Goal: Task Accomplishment & Management: Complete application form

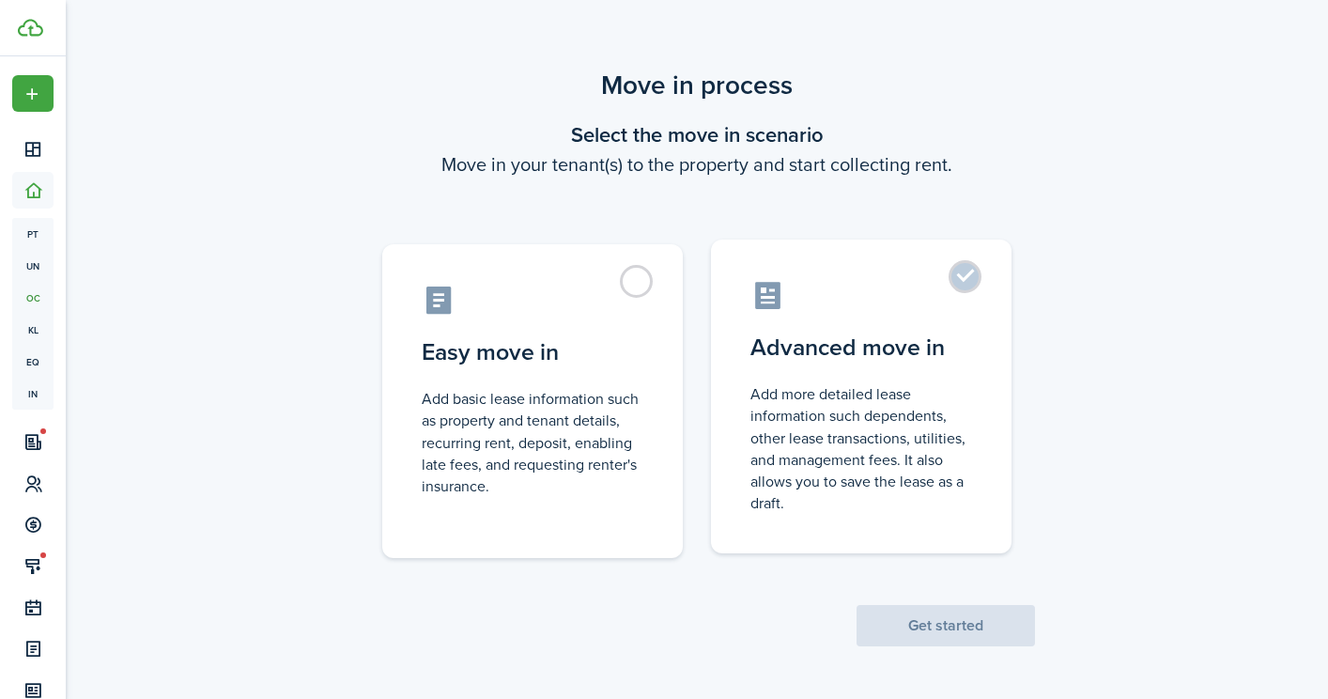
click at [783, 351] on control-radio-card-title "Advanced move in" at bounding box center [862, 348] width 222 height 34
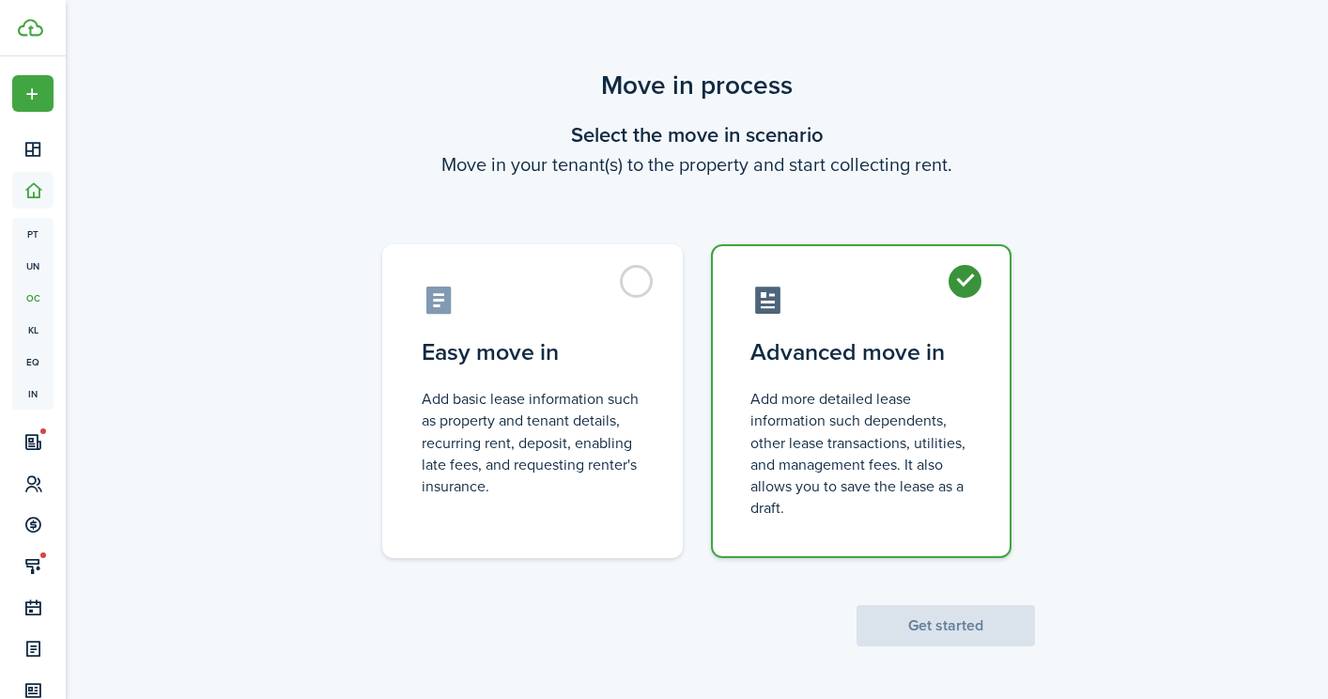
radio input "true"
click at [965, 618] on button "Get started" at bounding box center [946, 625] width 178 height 41
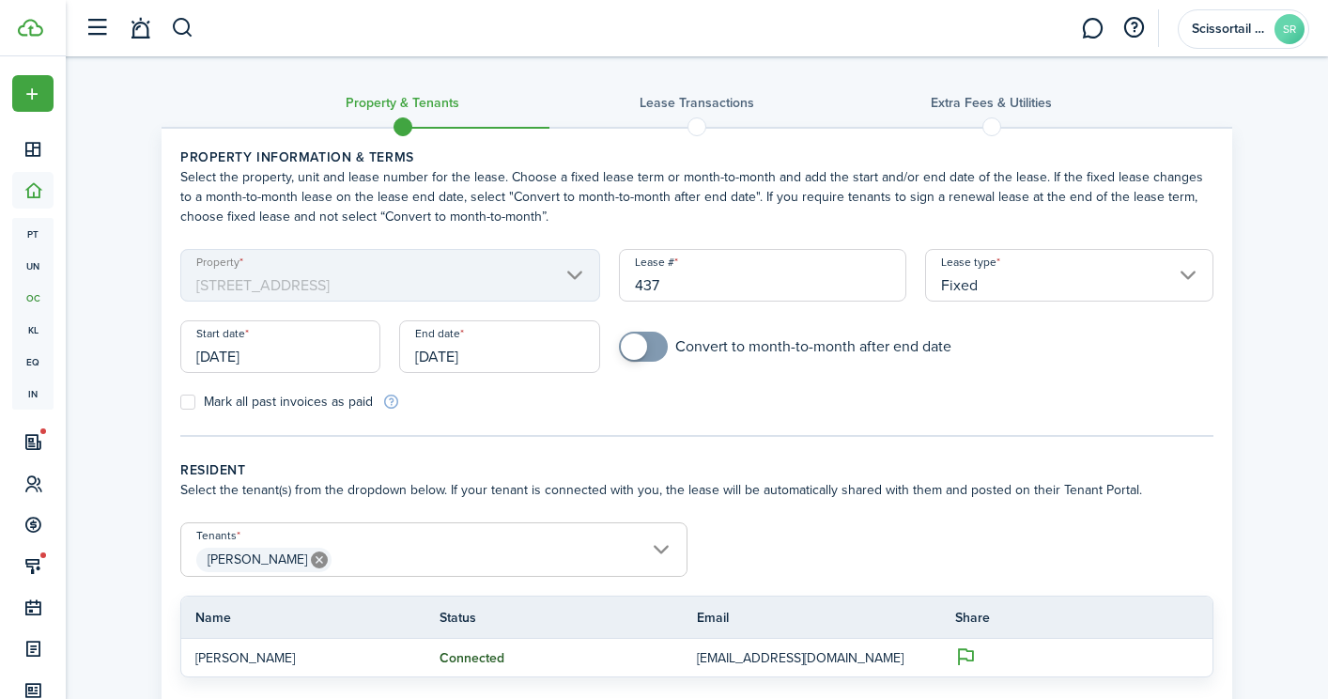
click at [353, 356] on input "[DATE]" at bounding box center [280, 346] width 200 height 53
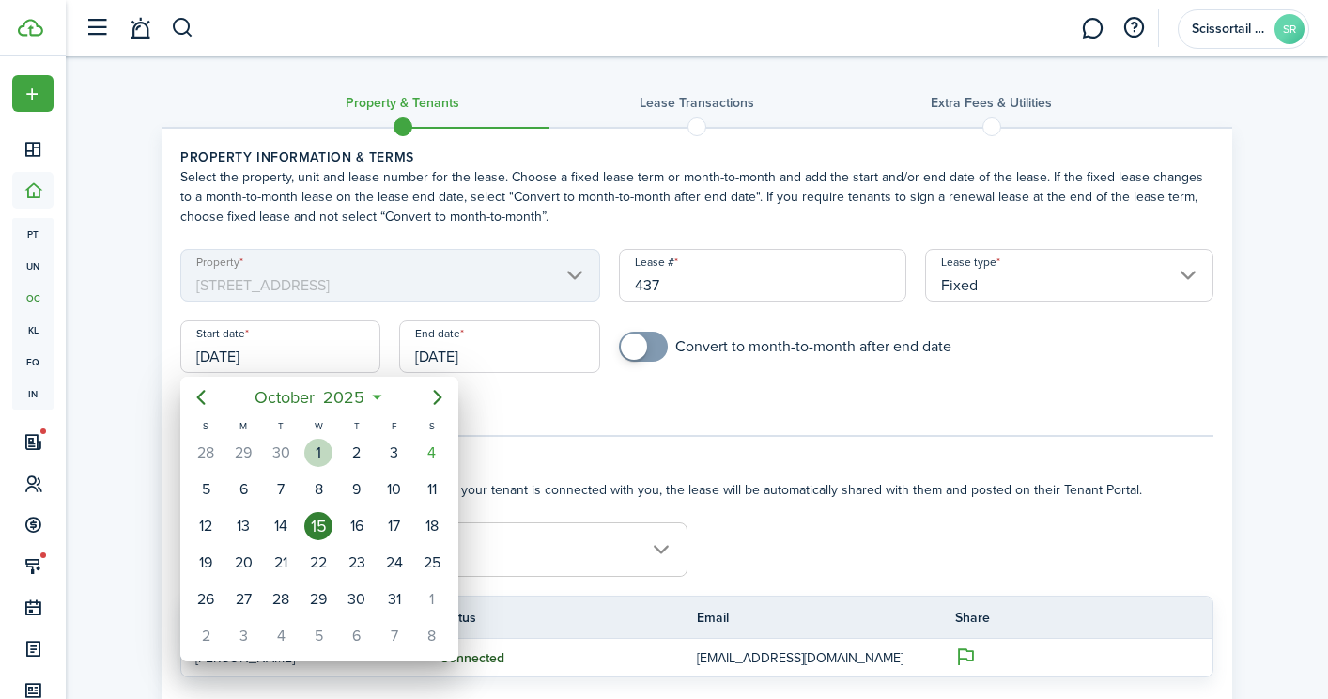
click at [327, 442] on div "1" at bounding box center [318, 453] width 28 height 28
type input "[DATE]"
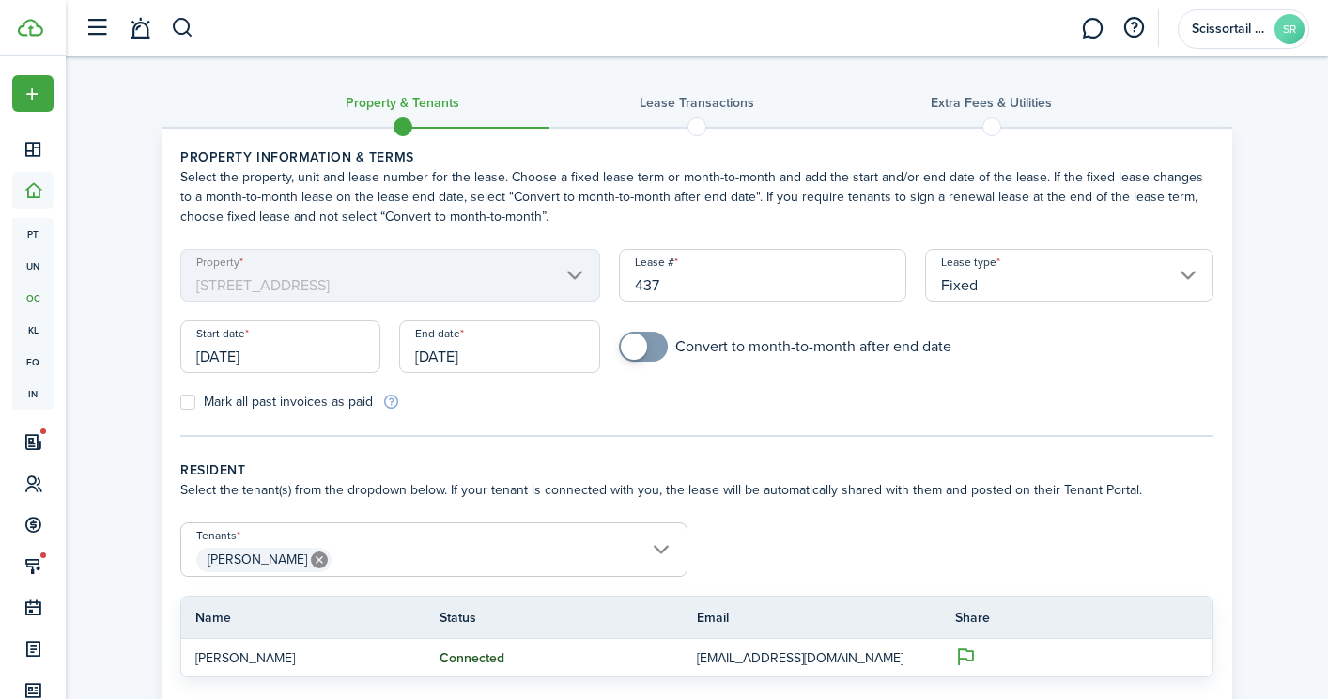
click at [504, 354] on input "[DATE]" at bounding box center [499, 346] width 200 height 53
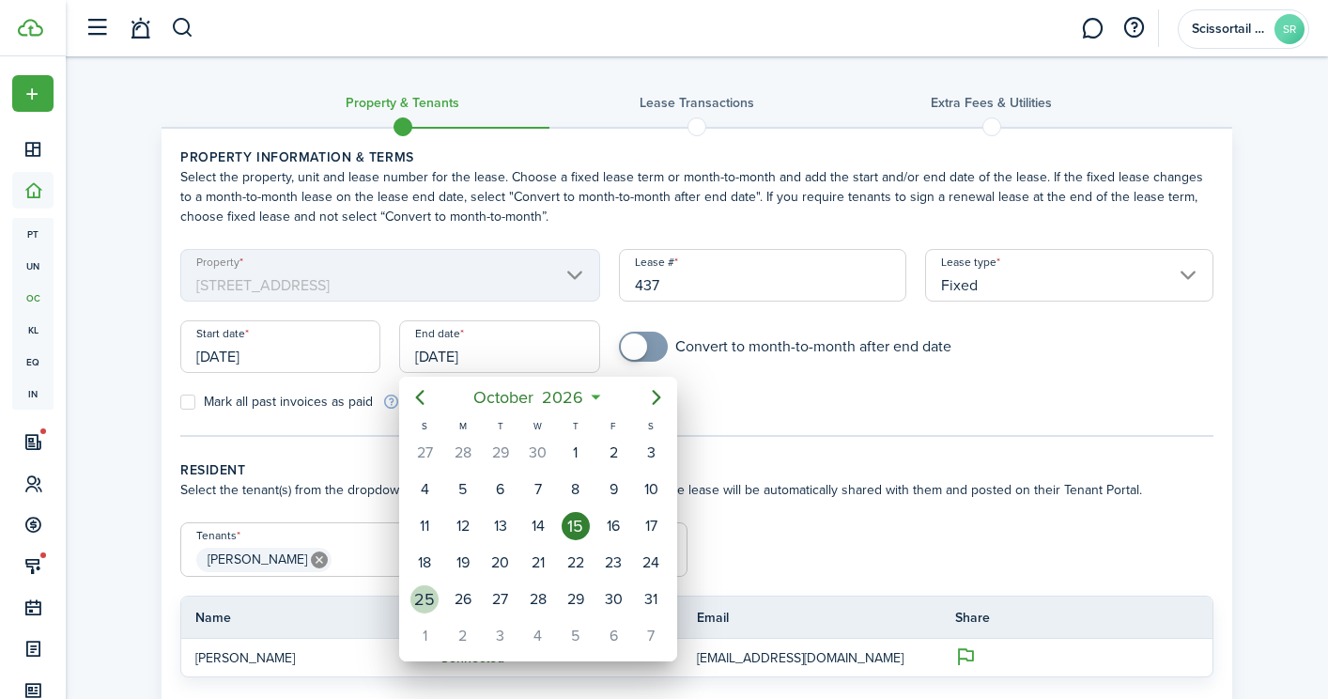
click at [424, 603] on div "25" at bounding box center [425, 599] width 28 height 28
type input "[DATE]"
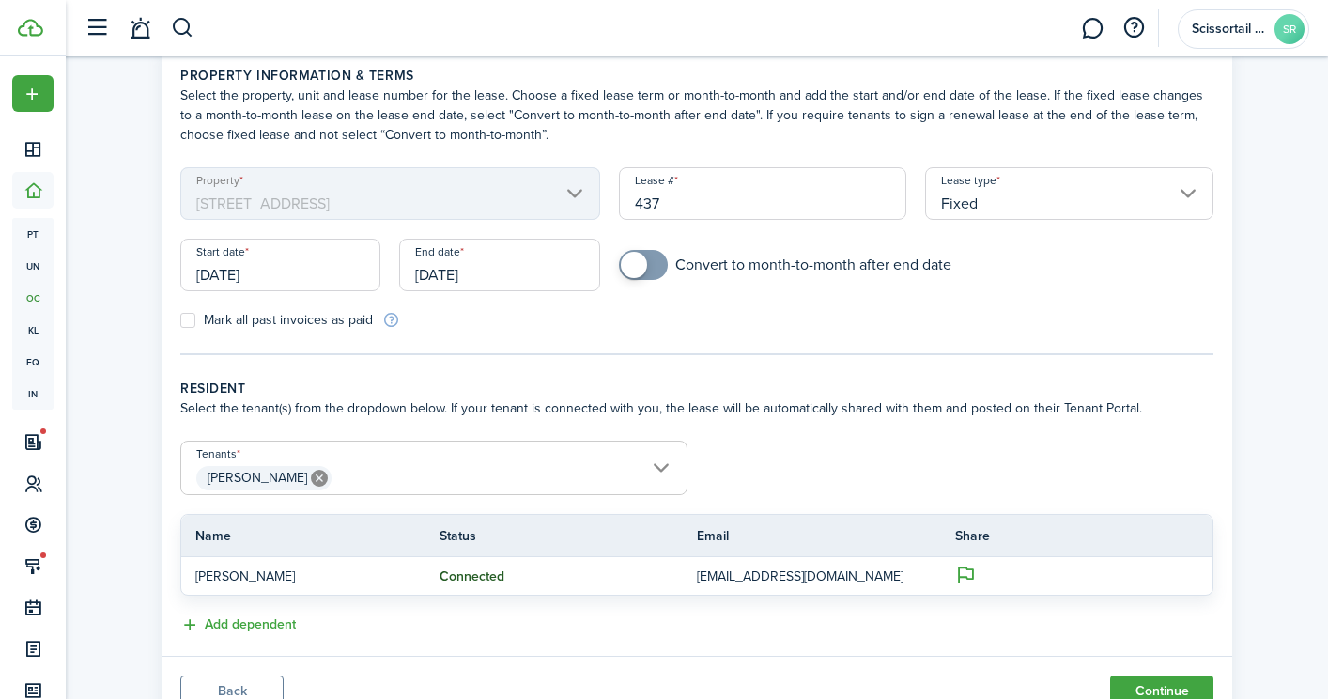
scroll to position [161, 0]
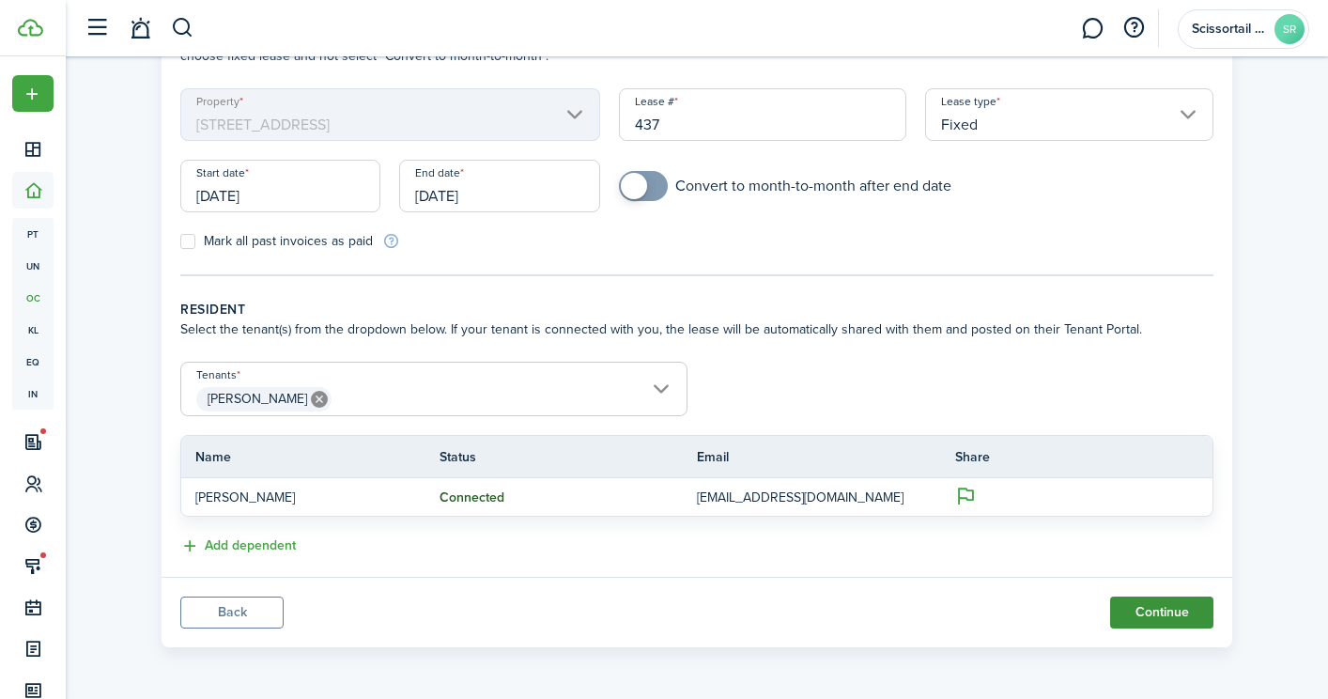
click at [1147, 615] on button "Continue" at bounding box center [1161, 613] width 103 height 32
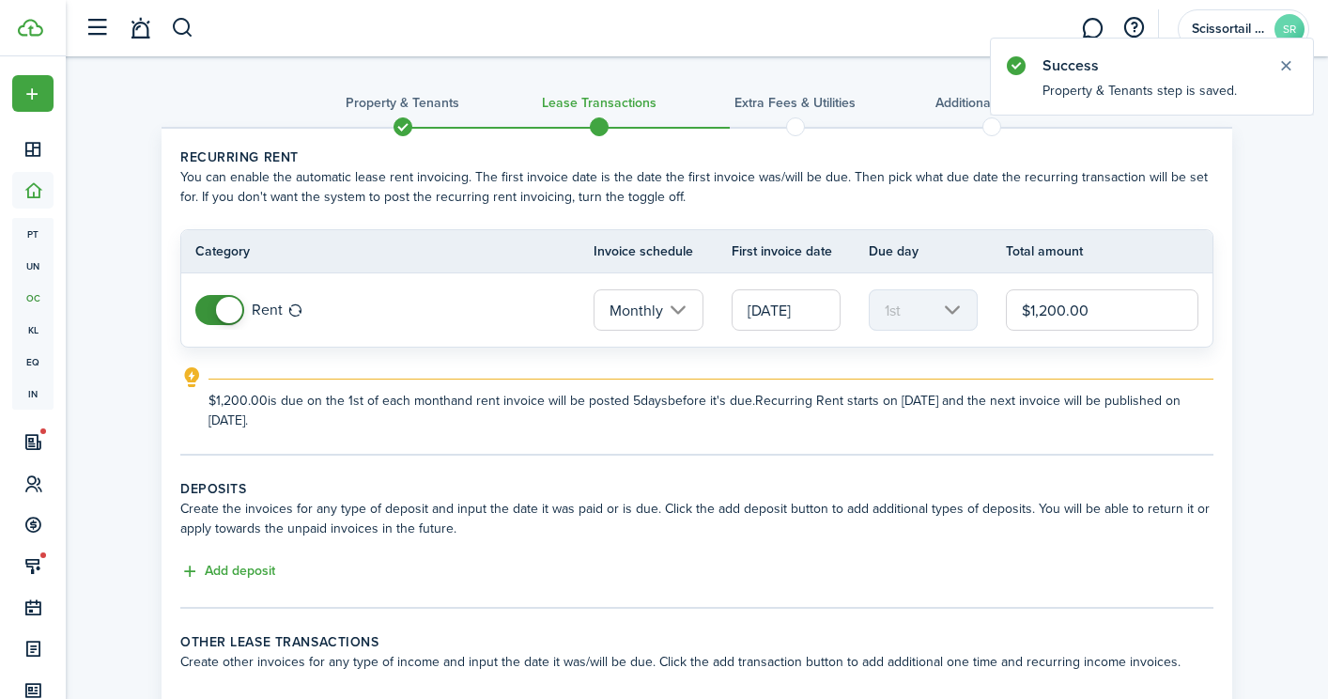
click at [1067, 310] on input "$1,200.00" at bounding box center [1102, 309] width 193 height 41
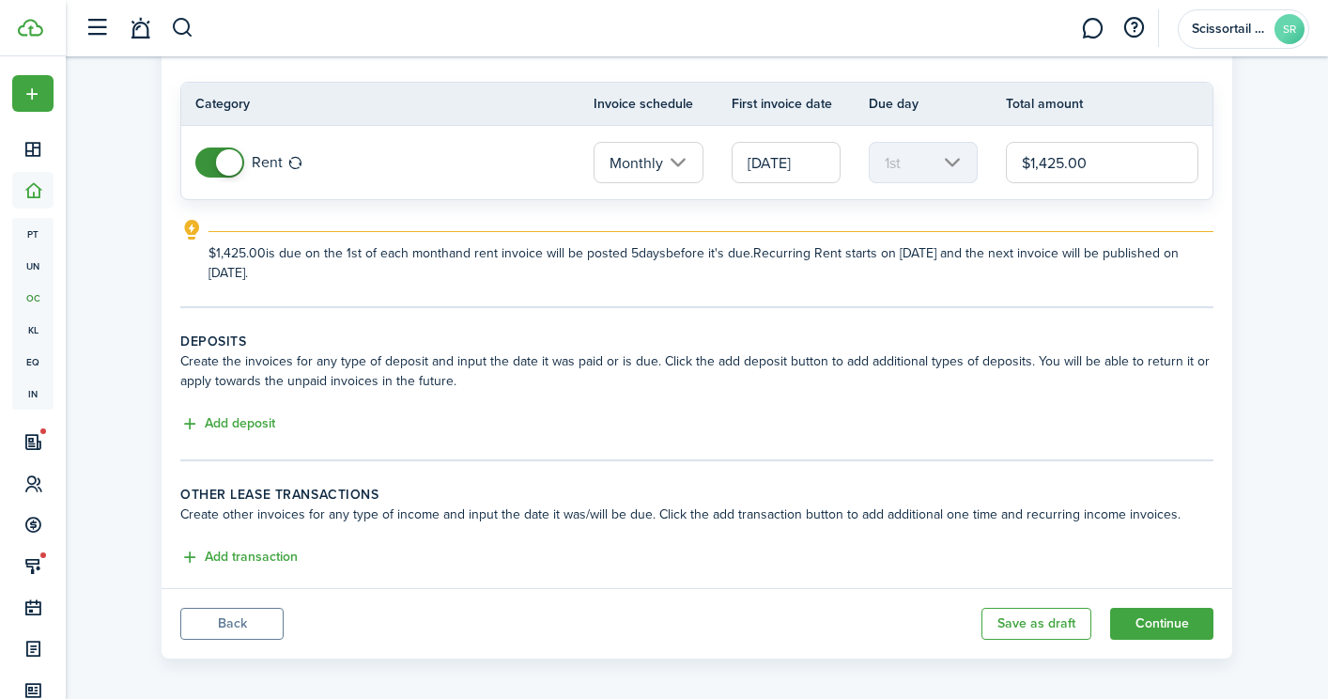
scroll to position [159, 0]
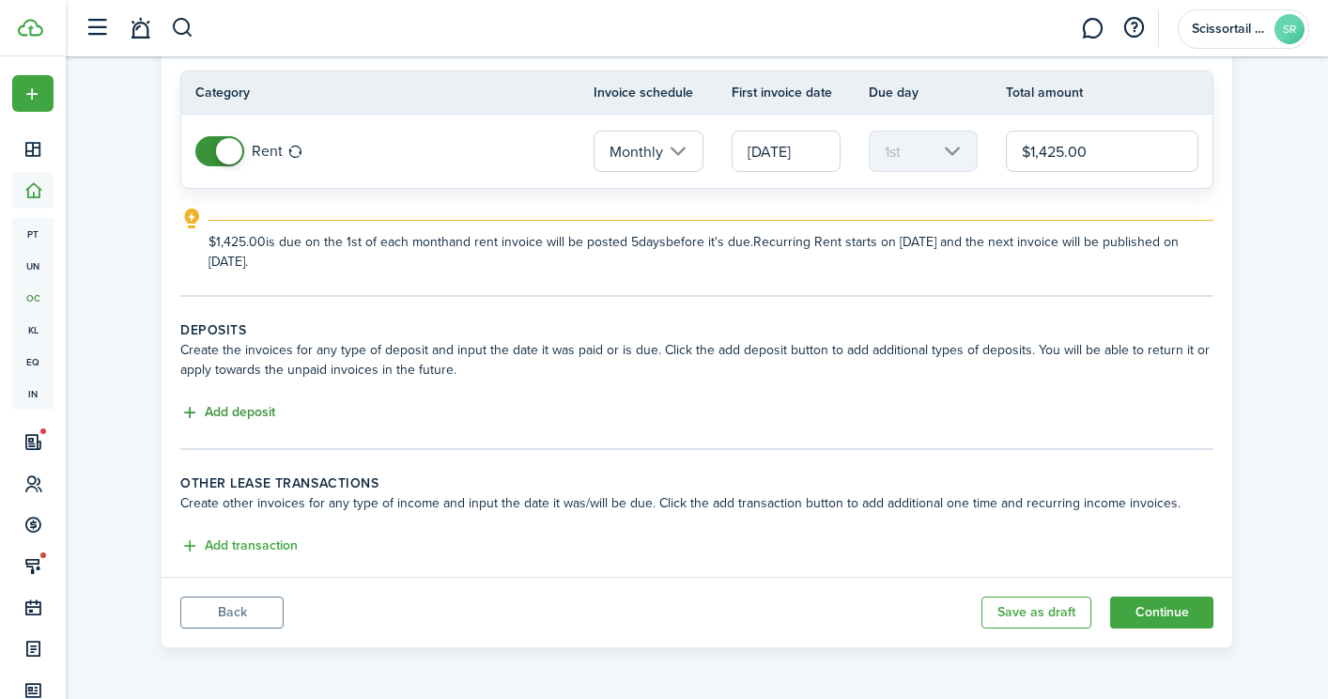
type input "$1,425.00"
click at [254, 415] on button "Add deposit" at bounding box center [227, 413] width 95 height 22
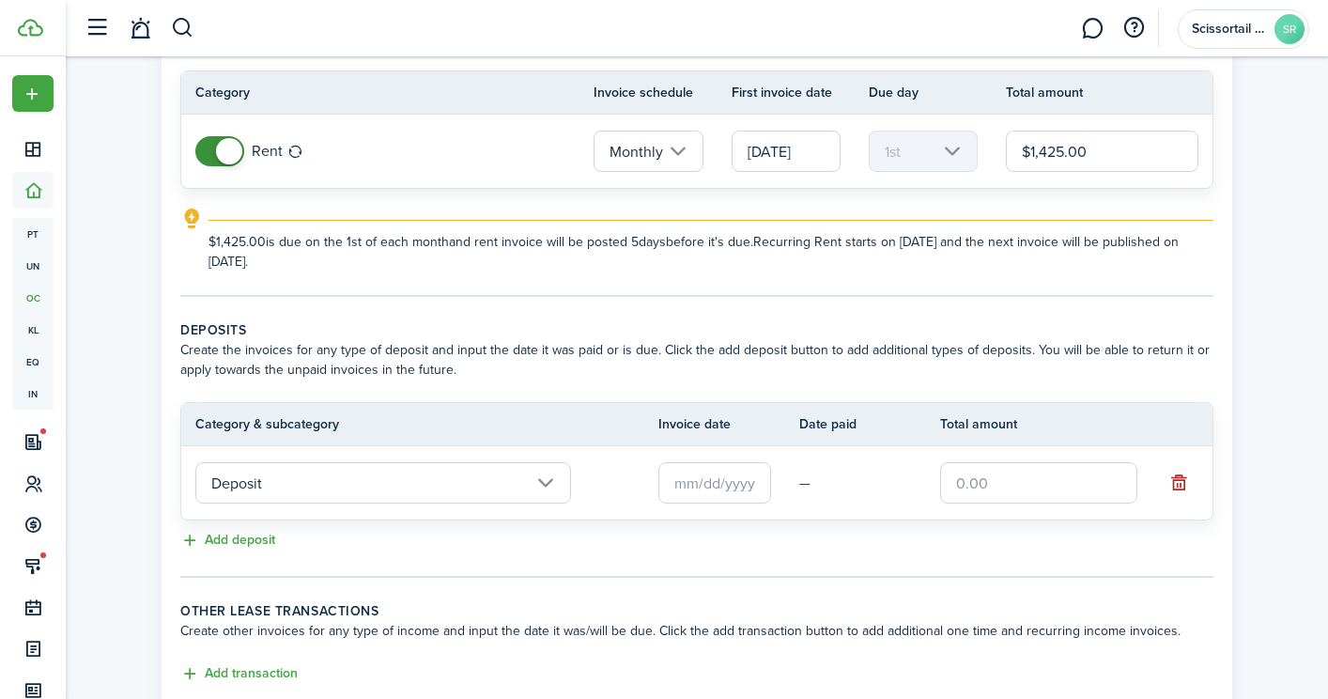
click at [317, 496] on input "Deposit" at bounding box center [383, 482] width 376 height 41
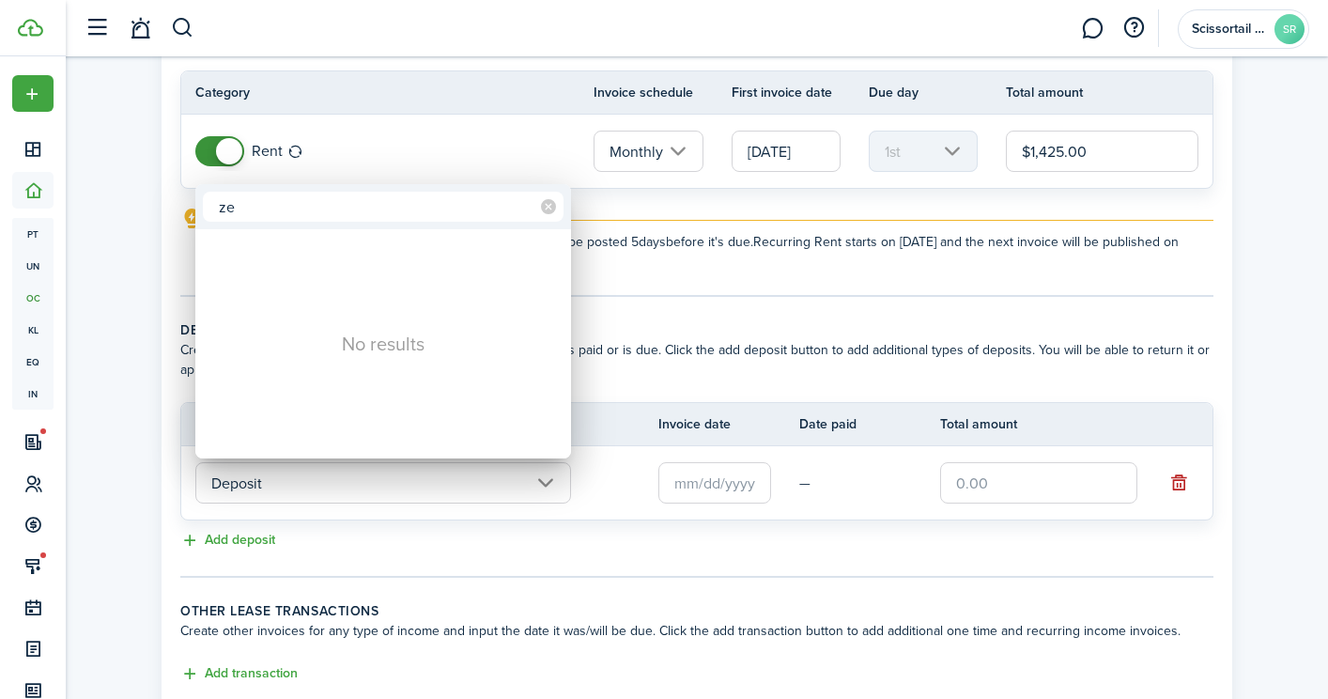
type input "z"
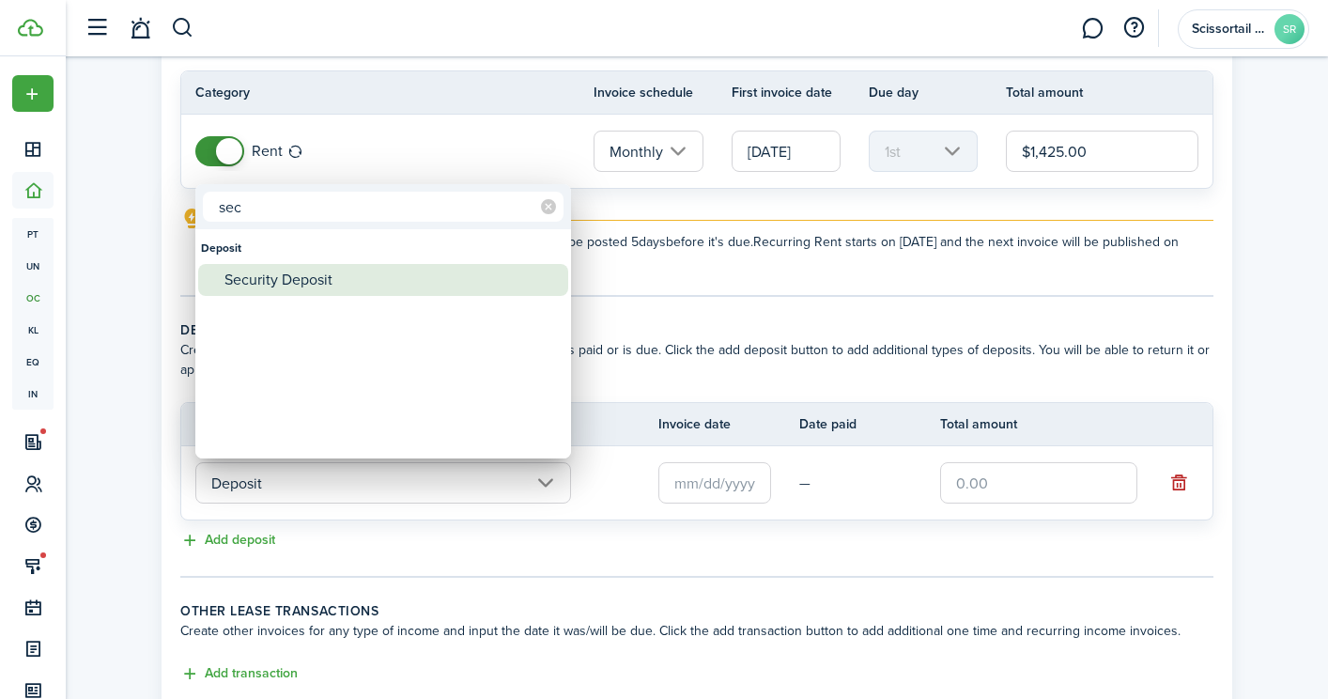
type input "sec"
click at [318, 278] on div "Security Deposit" at bounding box center [391, 280] width 333 height 32
type input "Deposit / Security Deposit"
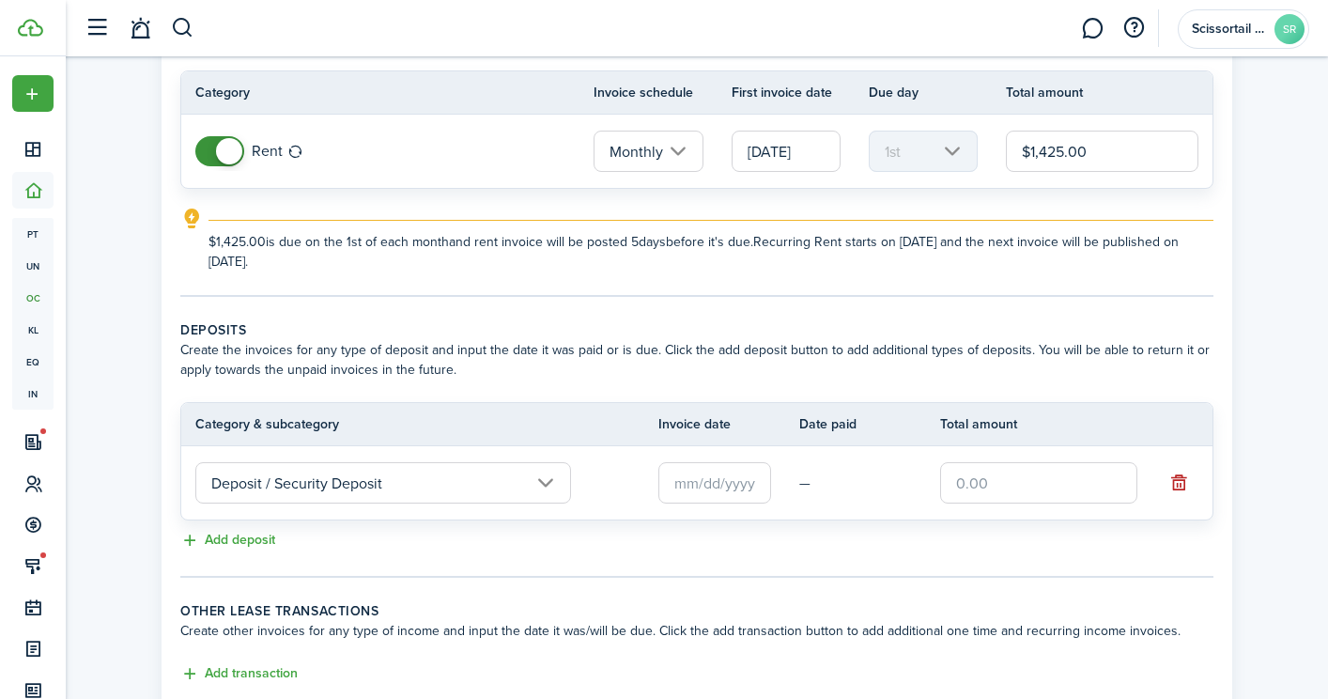
click at [739, 483] on input "text" at bounding box center [715, 482] width 113 height 41
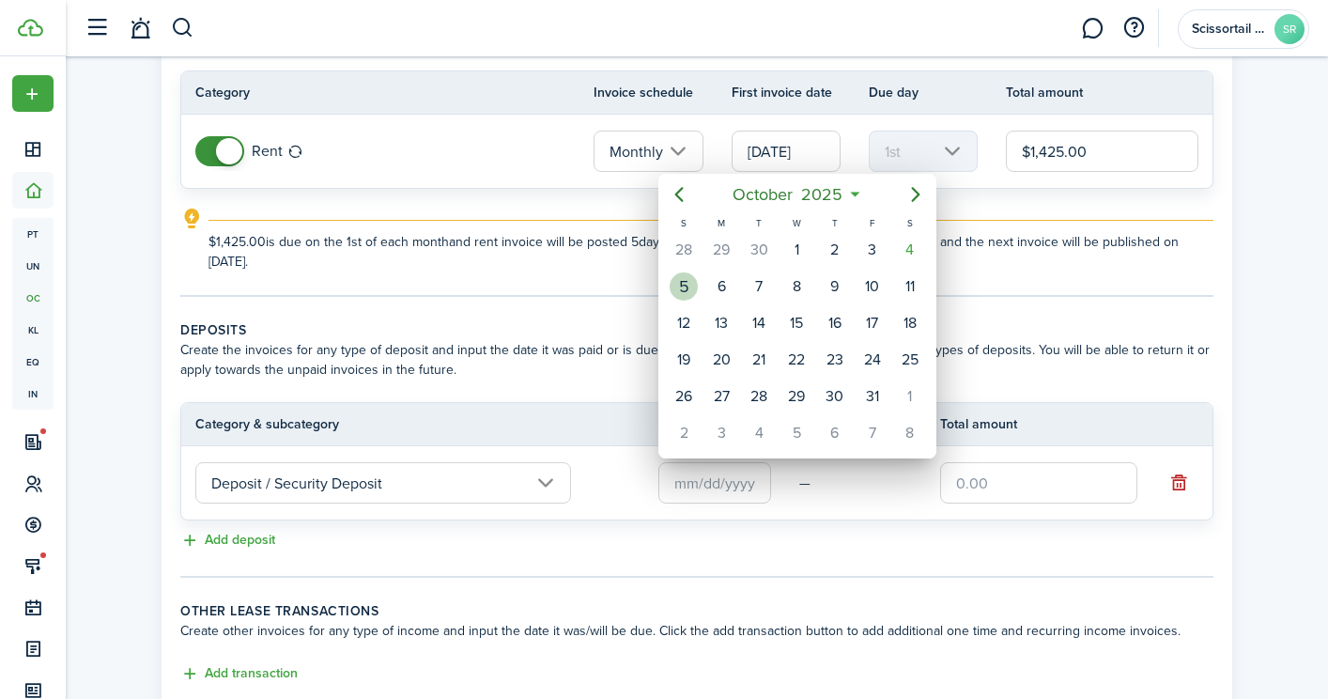
click at [686, 287] on div "5" at bounding box center [684, 286] width 28 height 28
type input "[DATE]"
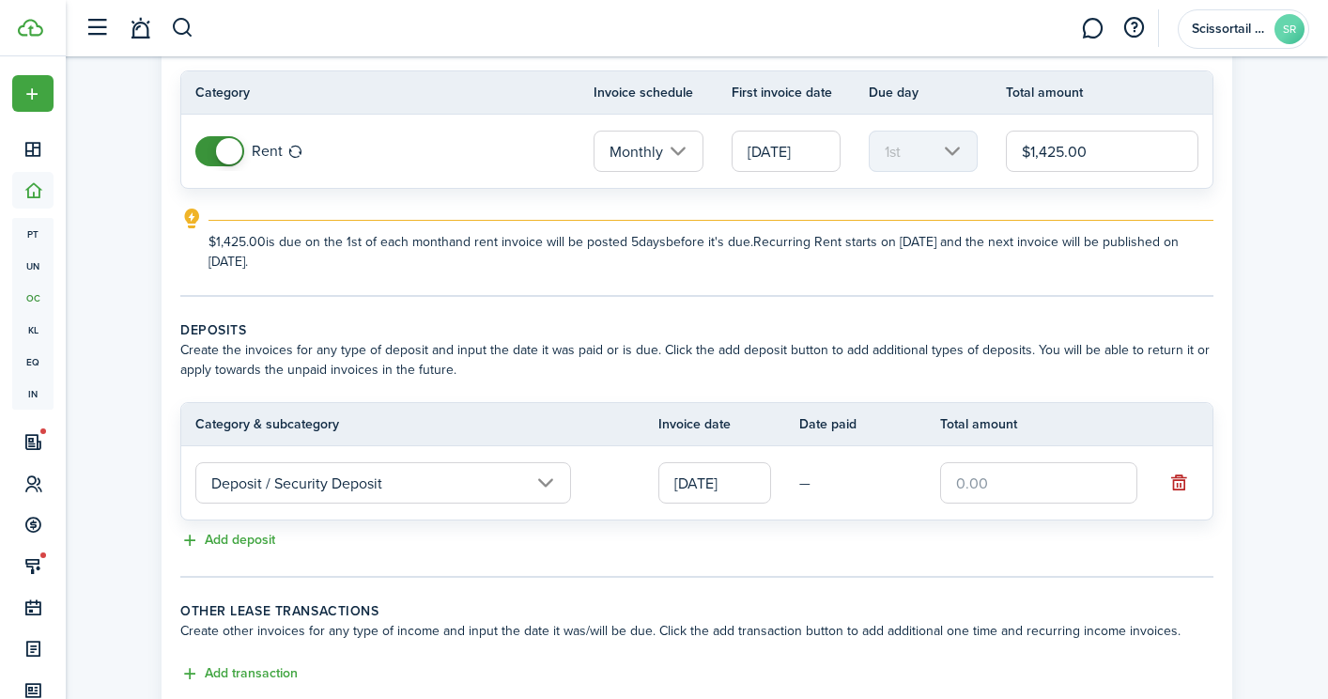
click at [1025, 472] on input "text" at bounding box center [1038, 482] width 197 height 41
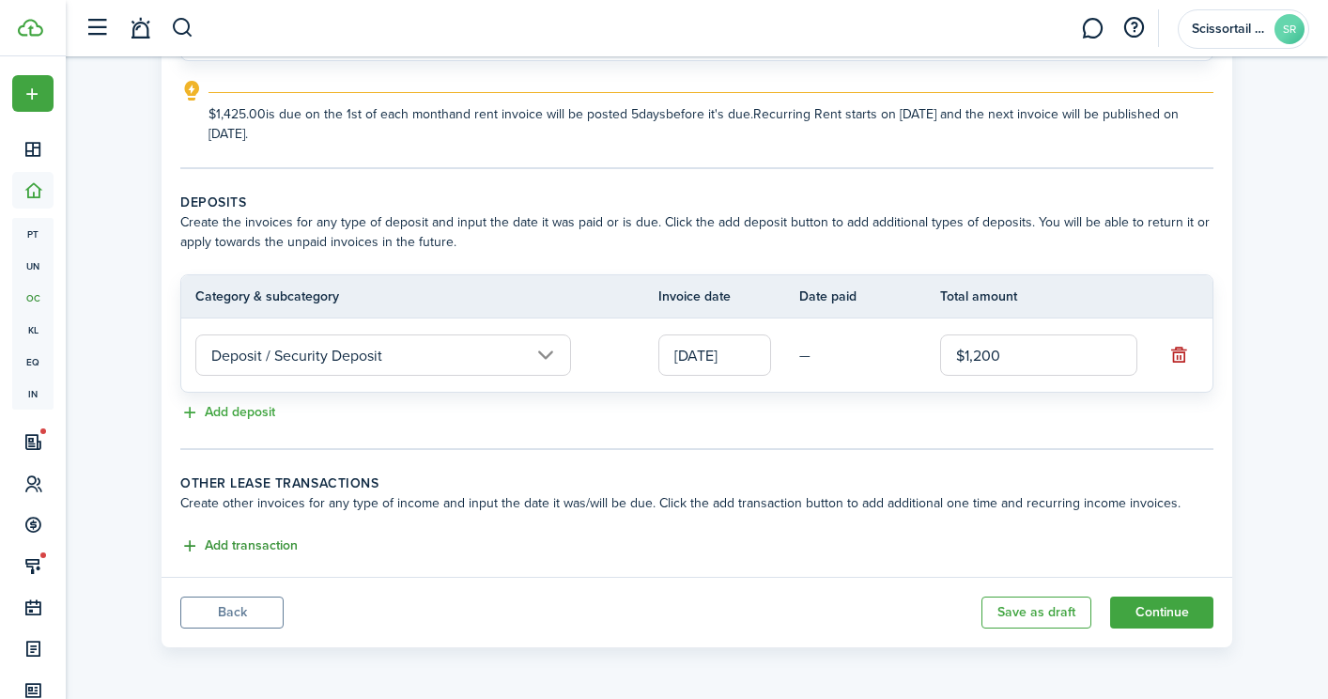
type input "$1,200.00"
click at [265, 556] on button "Add transaction" at bounding box center [238, 546] width 117 height 22
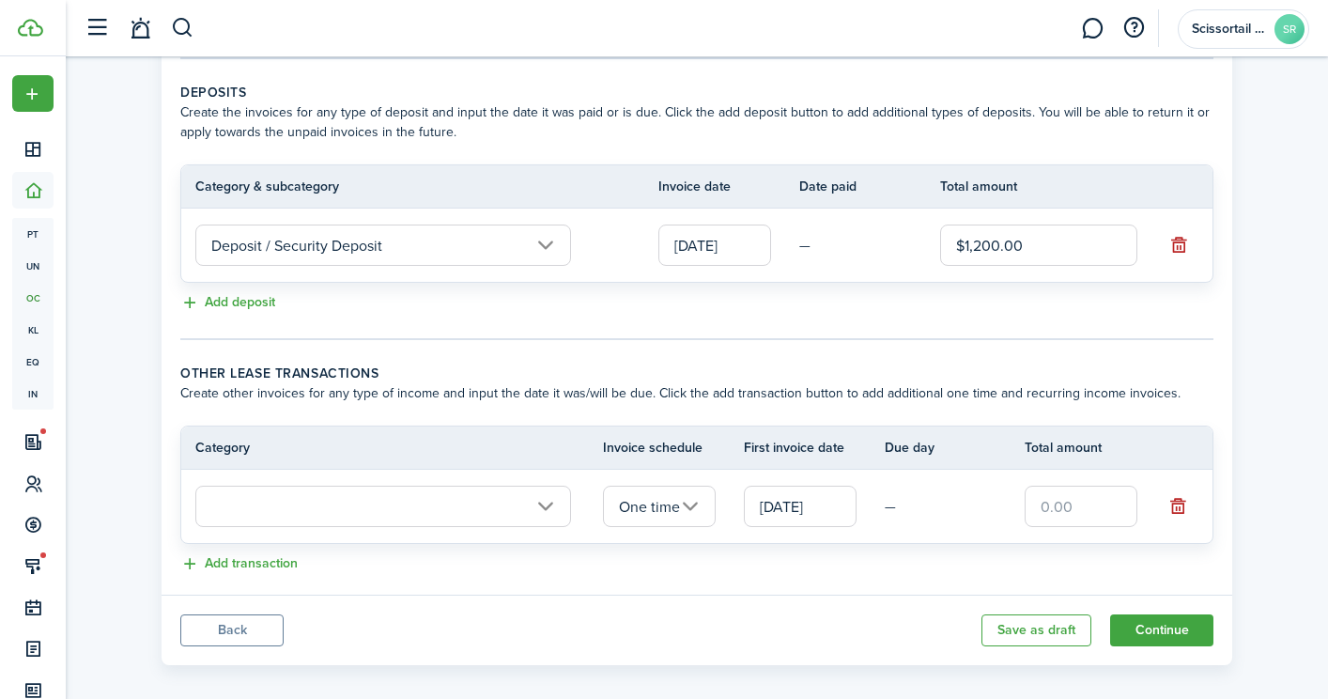
scroll to position [414, 0]
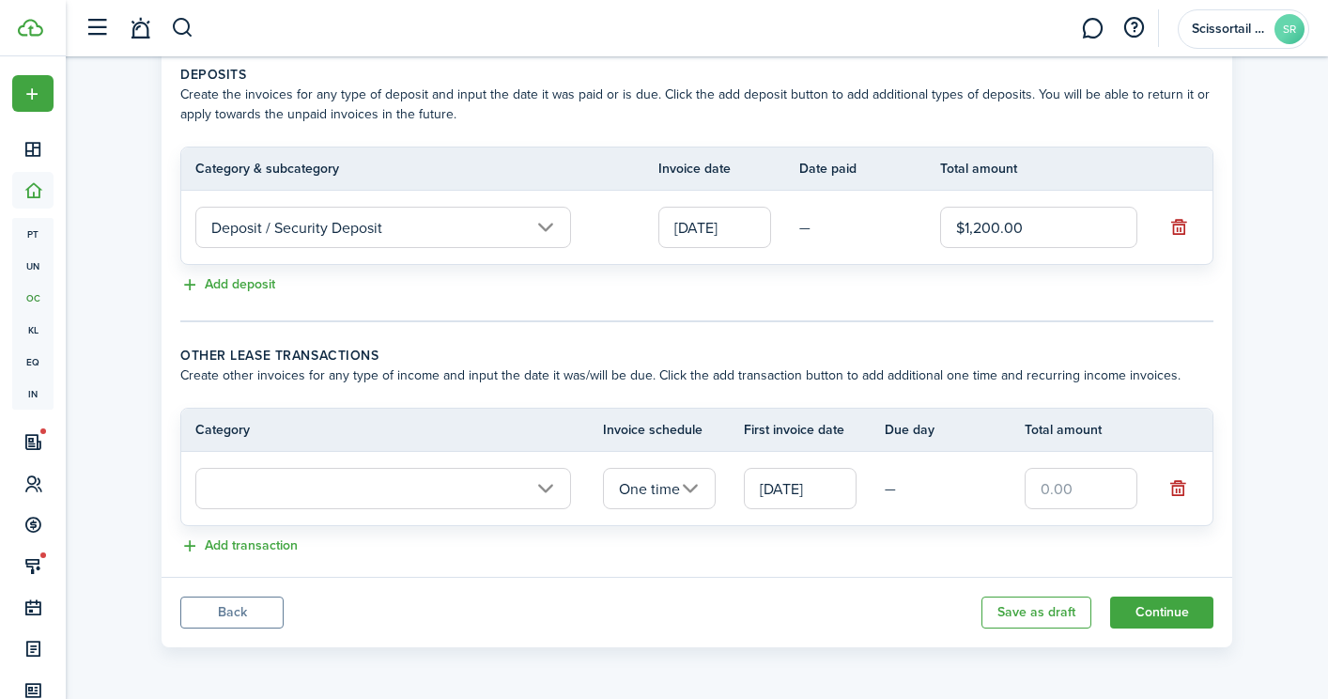
click at [504, 488] on input "text" at bounding box center [383, 488] width 376 height 41
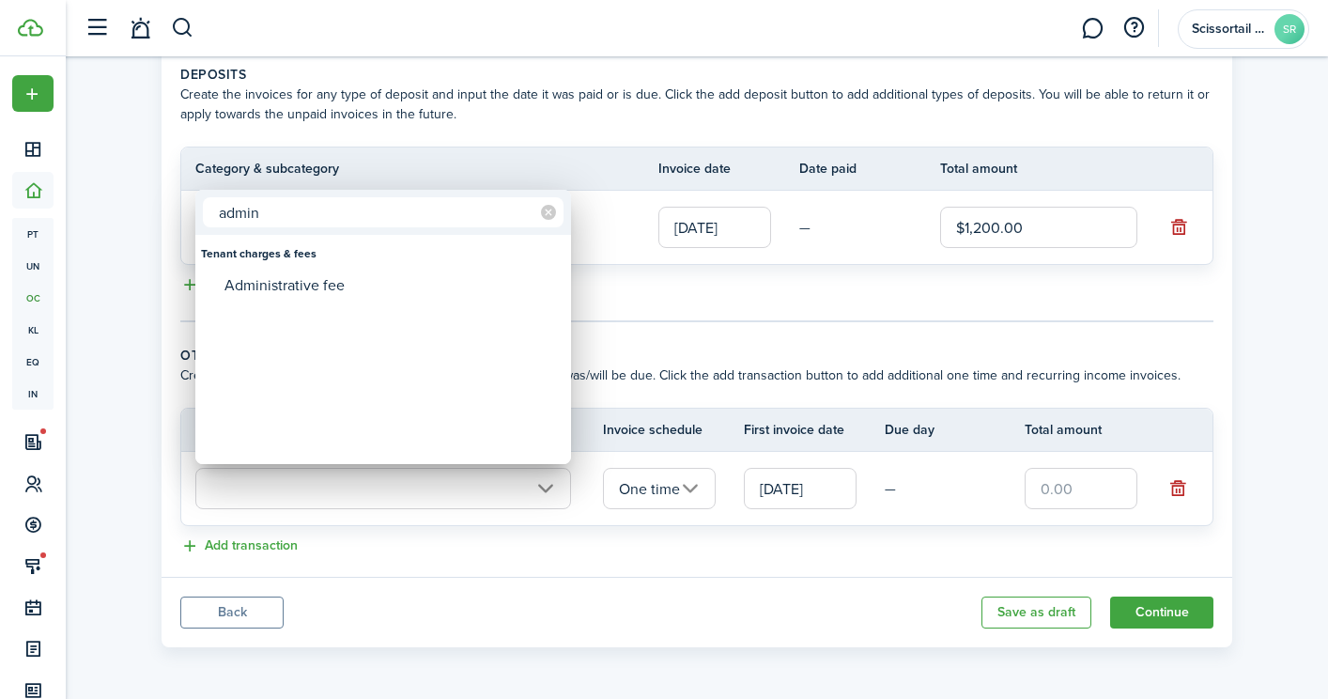
type input "admin"
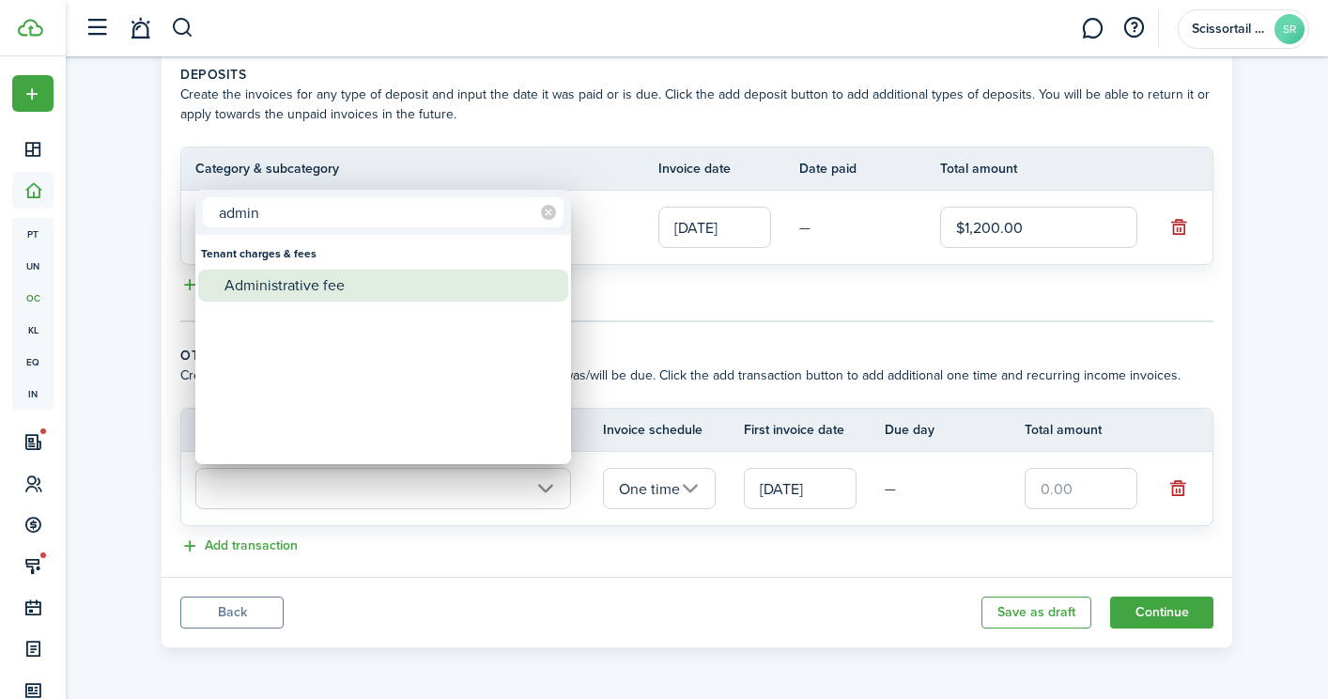
click at [409, 290] on div "Administrative fee" at bounding box center [391, 286] width 333 height 32
type input "Tenant charges & fees / Administrative fee"
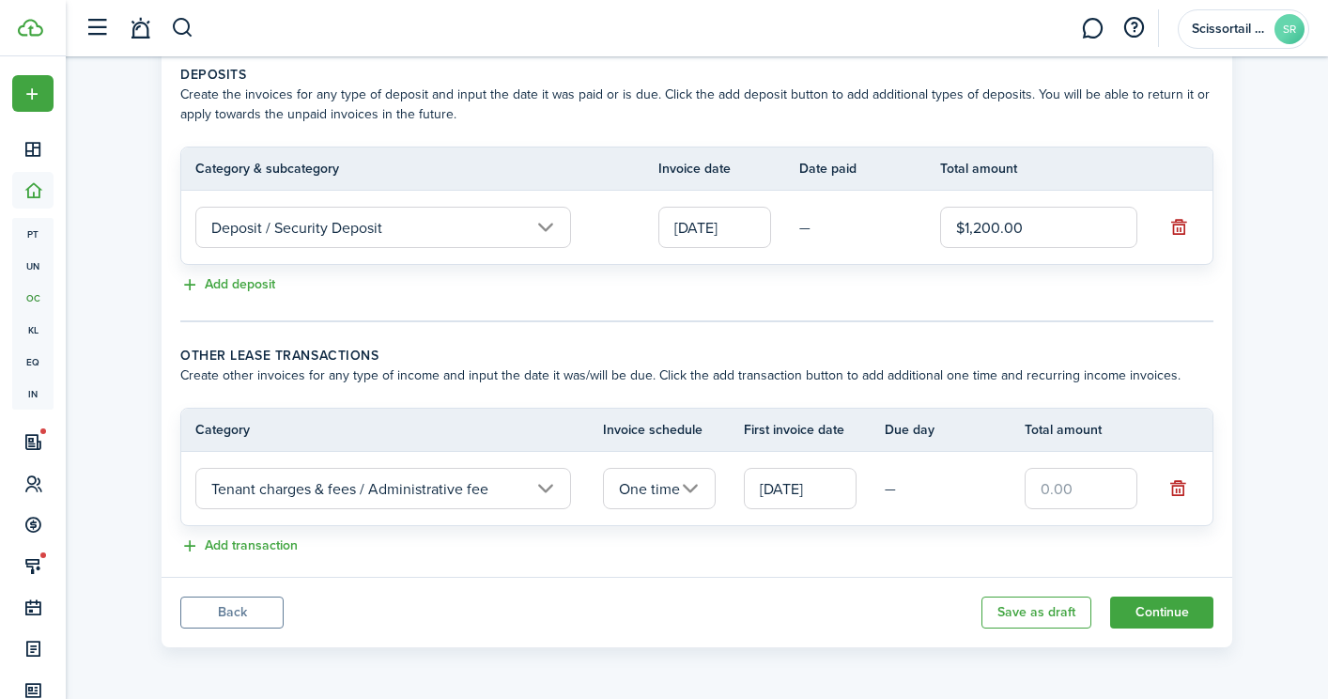
click at [700, 483] on input "One time" at bounding box center [659, 488] width 113 height 41
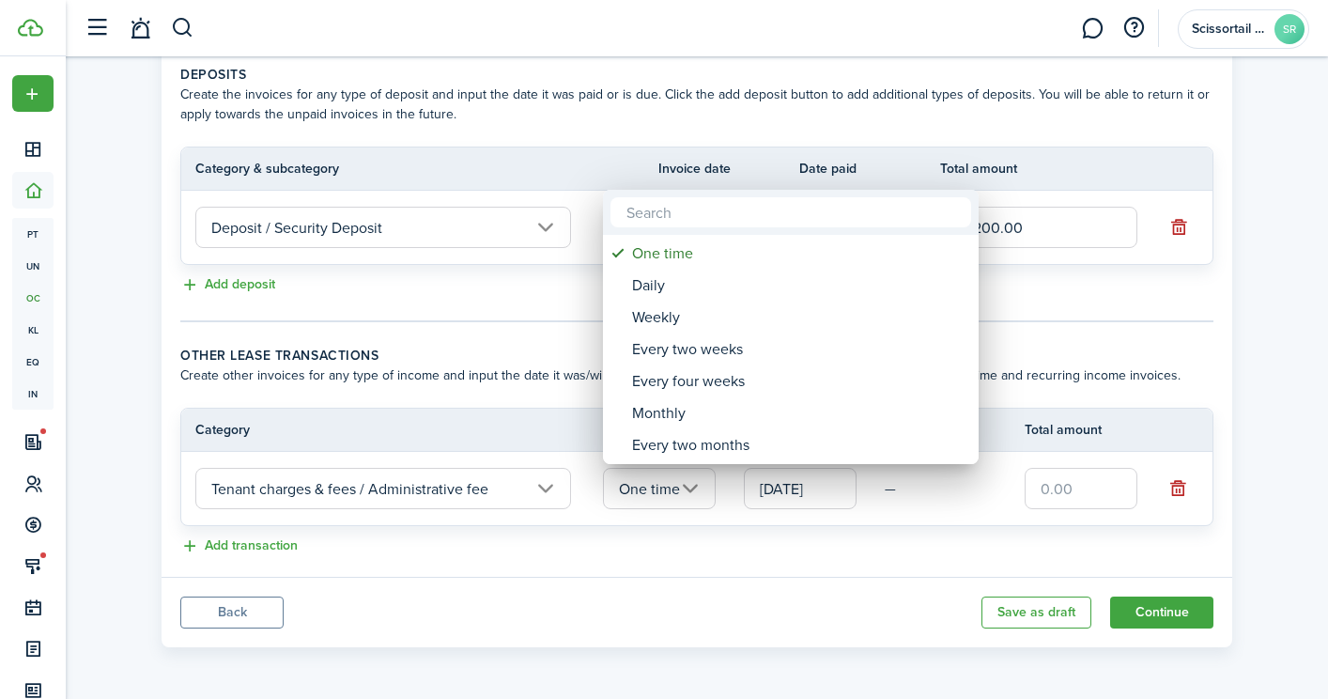
click at [828, 489] on div at bounding box center [664, 350] width 1629 height 1000
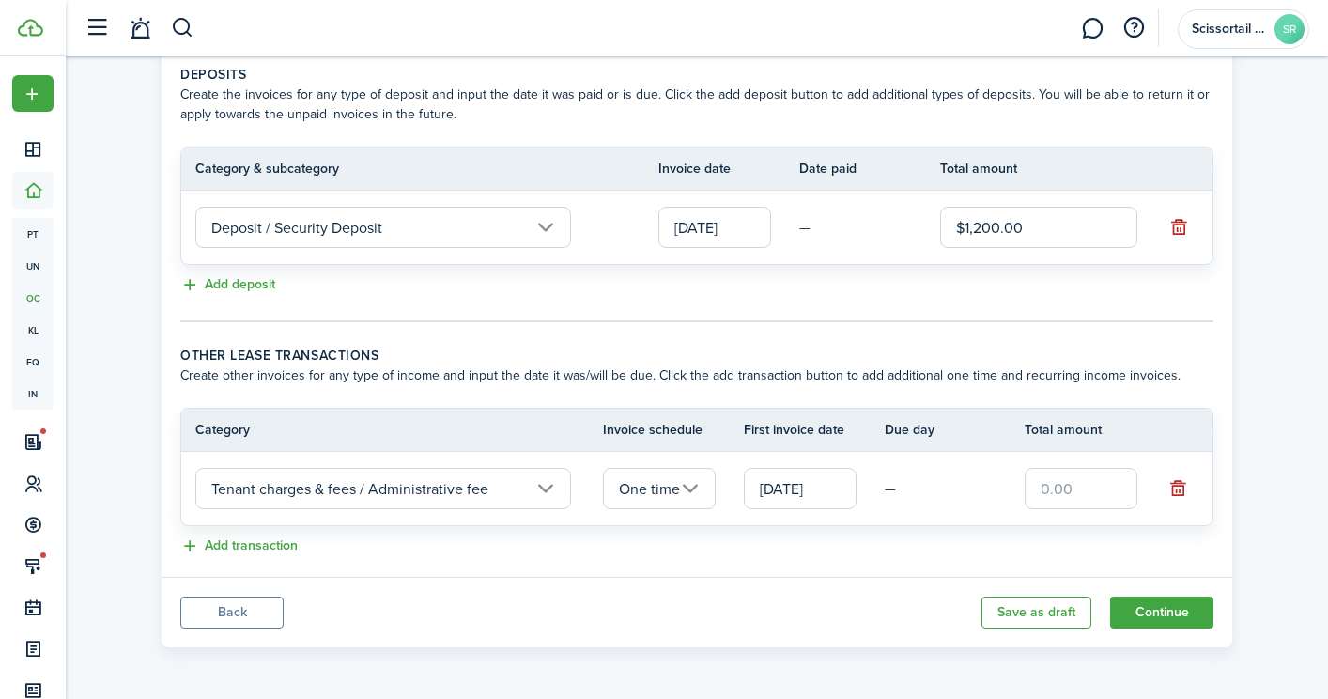
click at [828, 489] on input "[DATE]" at bounding box center [800, 488] width 113 height 41
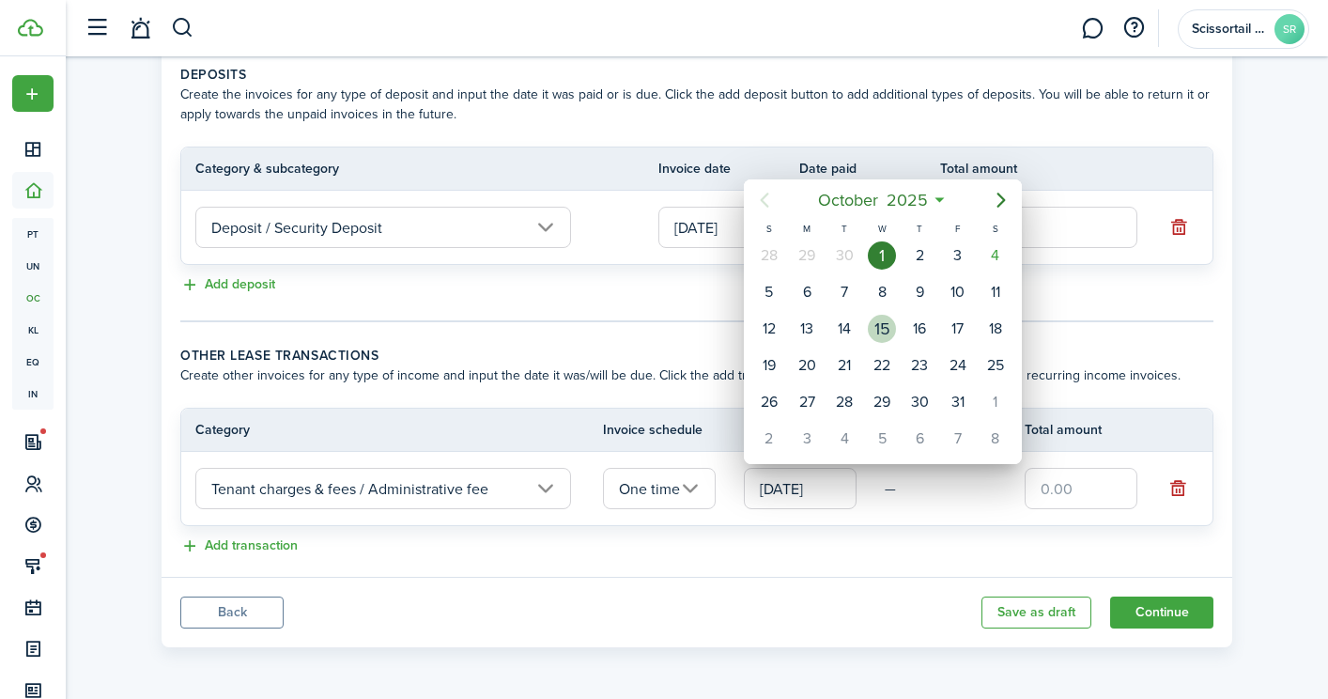
click at [889, 325] on div "15" at bounding box center [882, 329] width 28 height 28
type input "[DATE]"
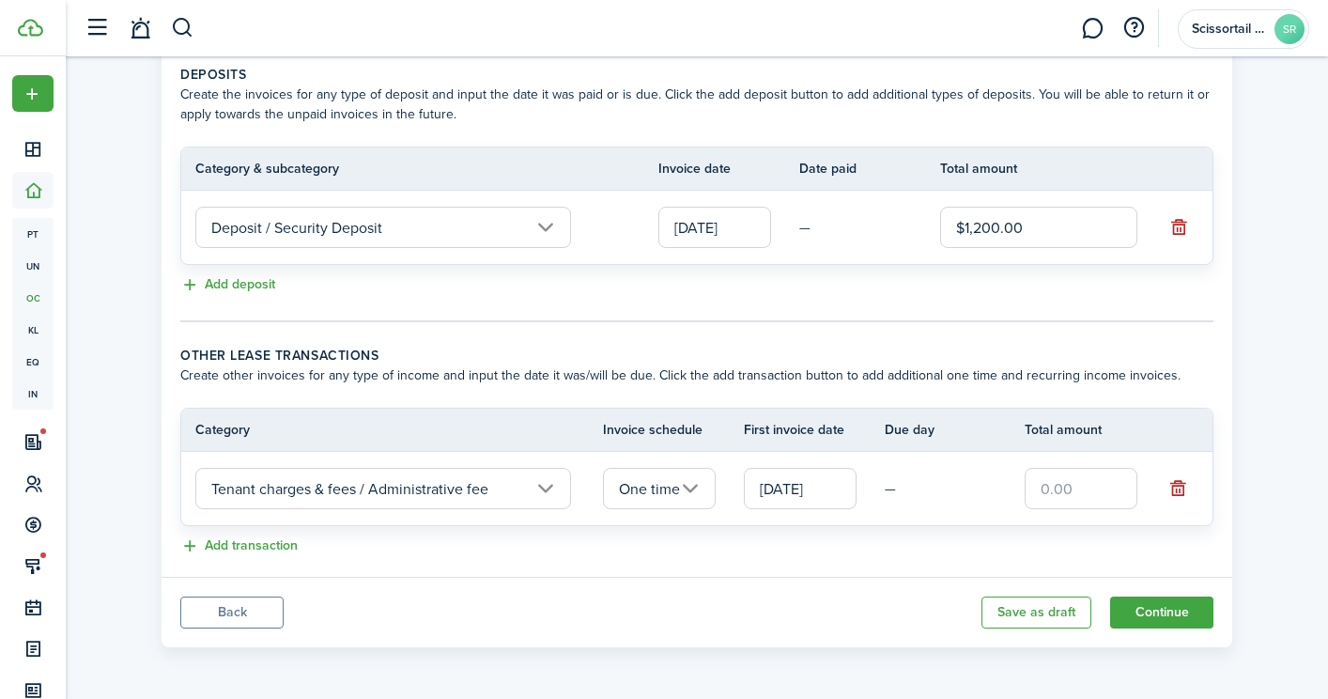
click at [1062, 489] on input "text" at bounding box center [1081, 488] width 113 height 41
type input "$100.00"
click at [271, 544] on button "Add transaction" at bounding box center [238, 546] width 117 height 22
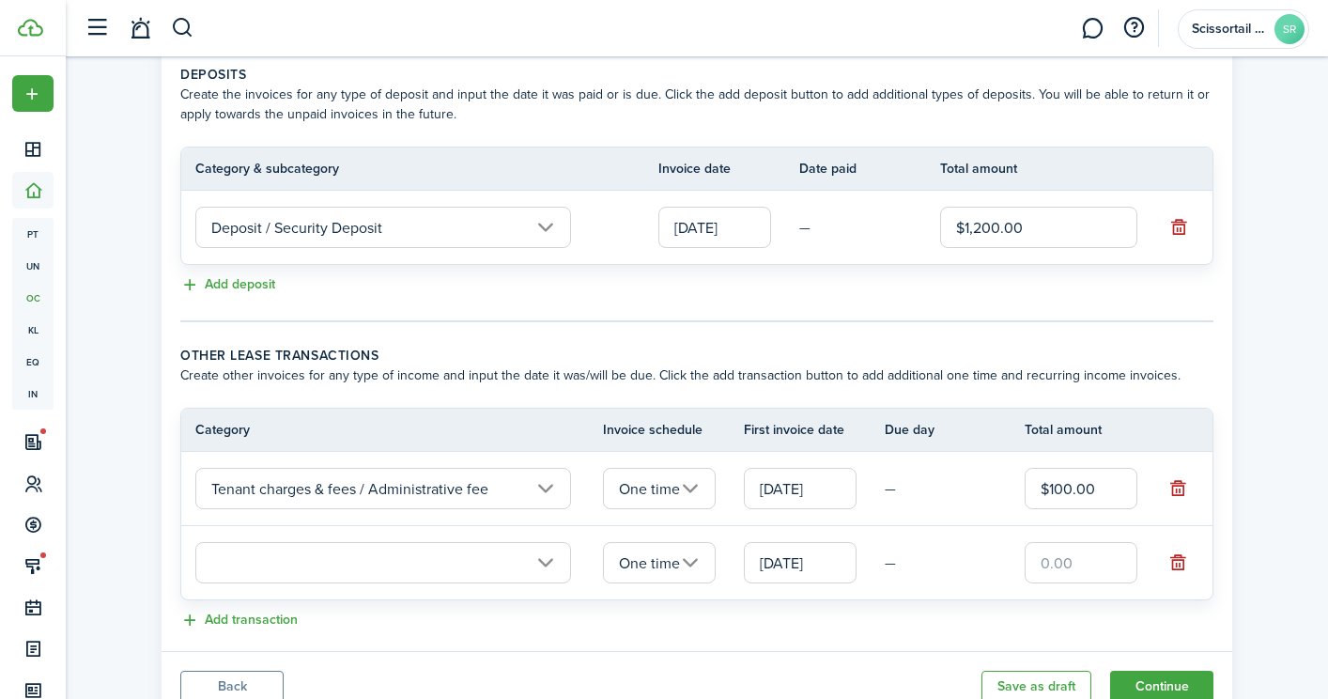
click at [339, 561] on input "text" at bounding box center [383, 562] width 376 height 41
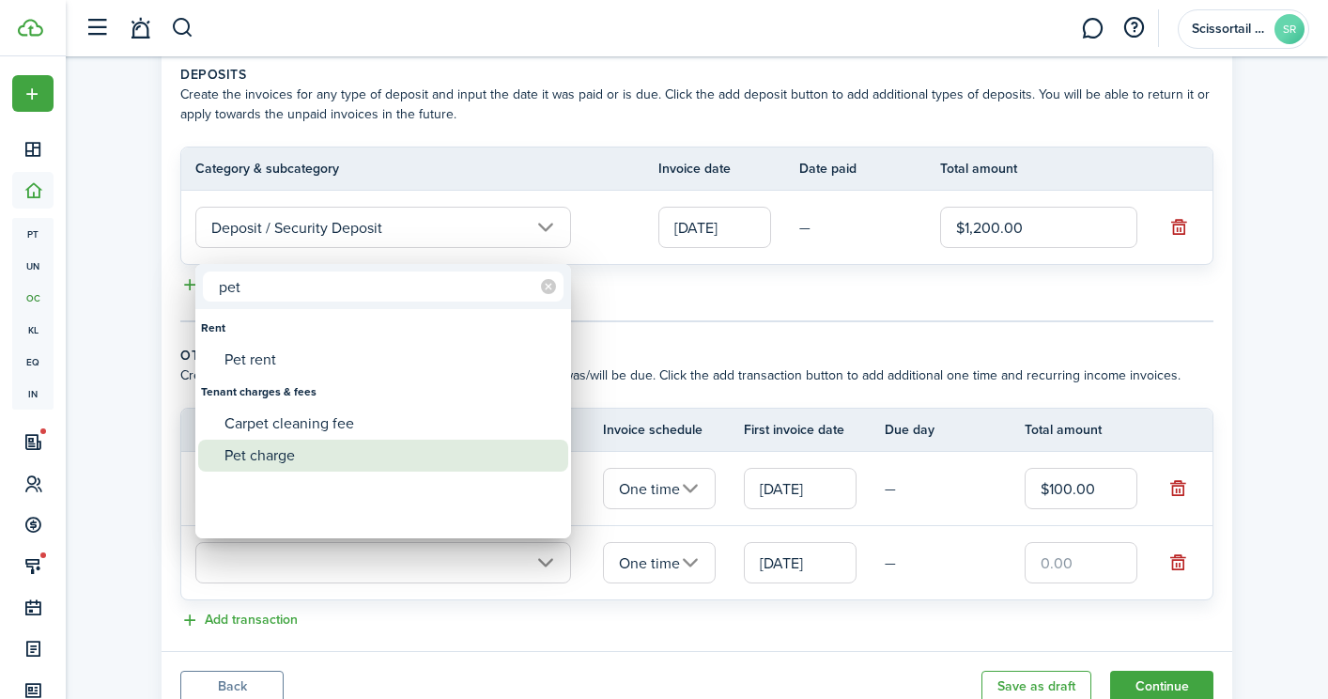
type input "pet"
click at [233, 457] on div "Pet charge" at bounding box center [391, 456] width 333 height 32
type input "Tenant charges & fees / Pet charge"
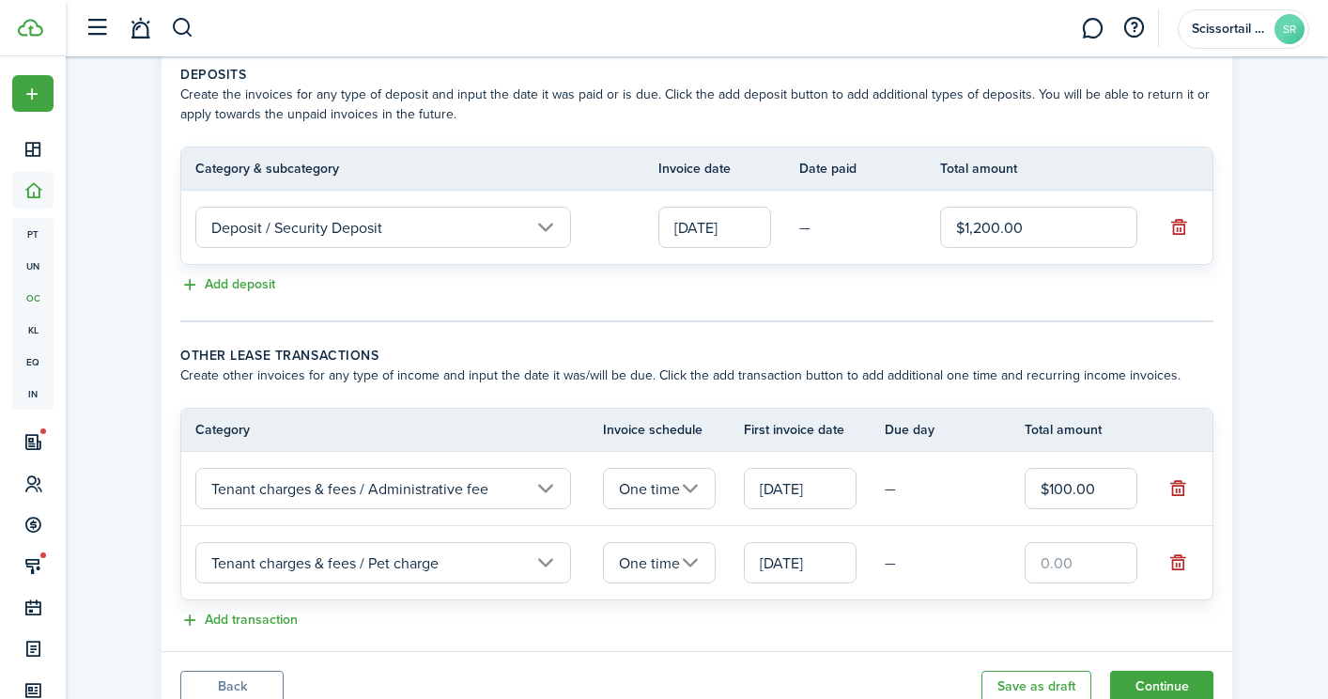
click at [687, 571] on input "One time" at bounding box center [659, 562] width 113 height 41
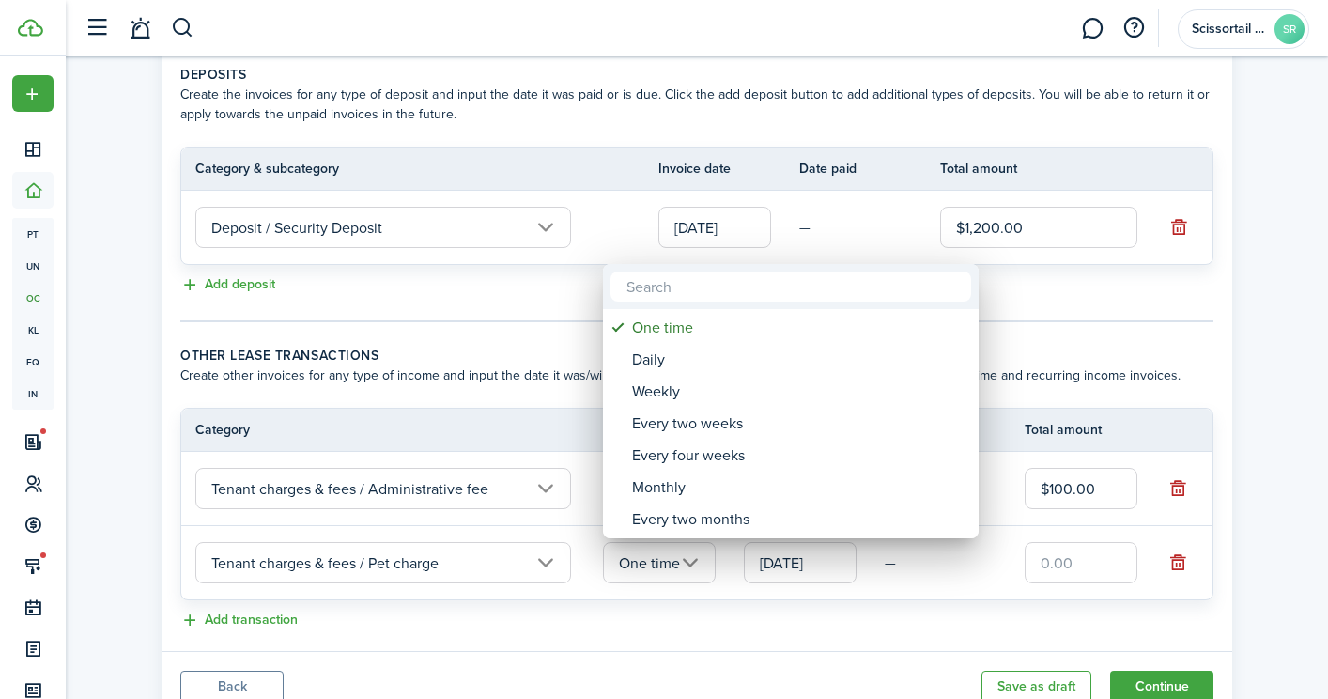
click at [1122, 567] on div at bounding box center [664, 350] width 1629 height 1000
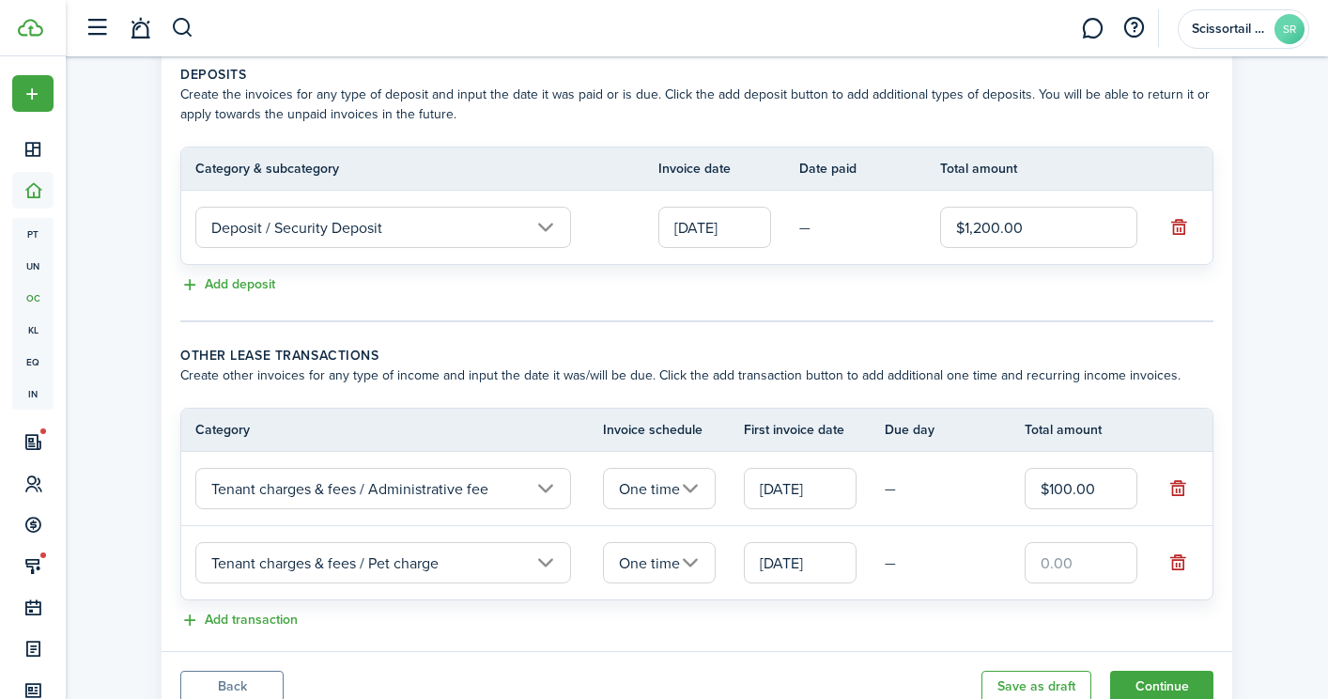
click at [781, 571] on input "[DATE]" at bounding box center [800, 562] width 113 height 41
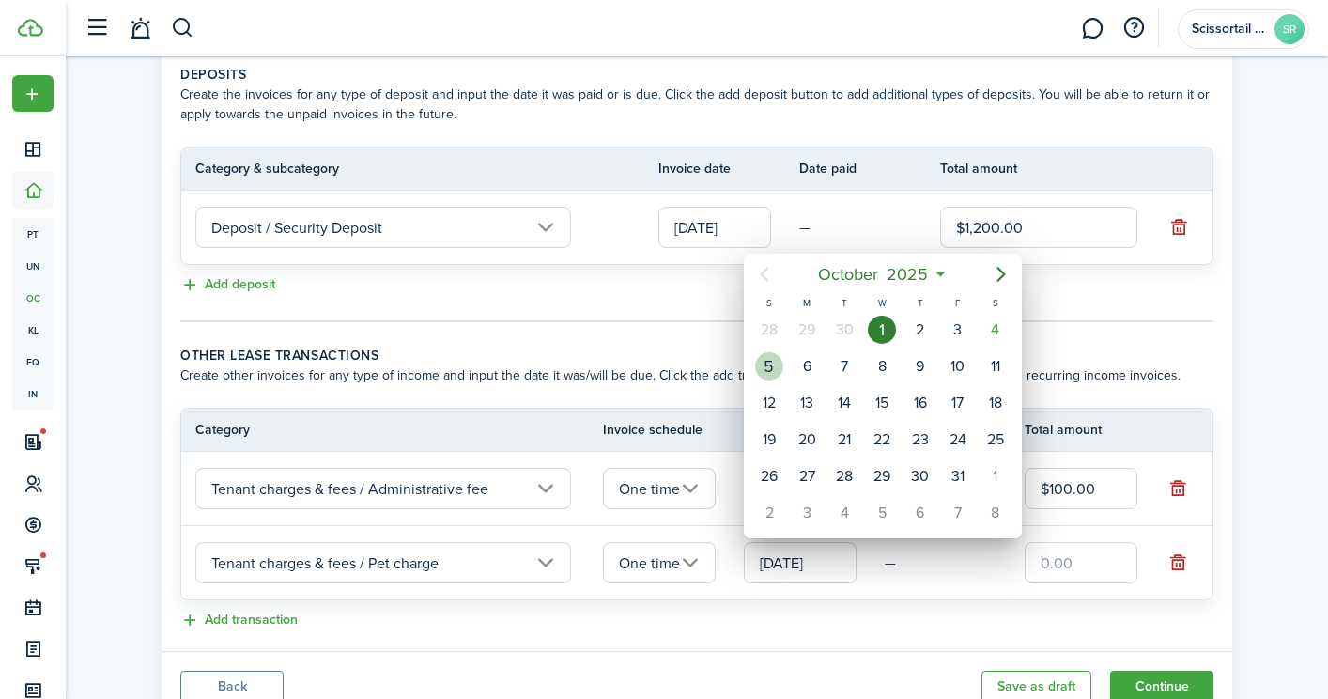
click at [768, 372] on div "5" at bounding box center [769, 366] width 28 height 28
type input "[DATE]"
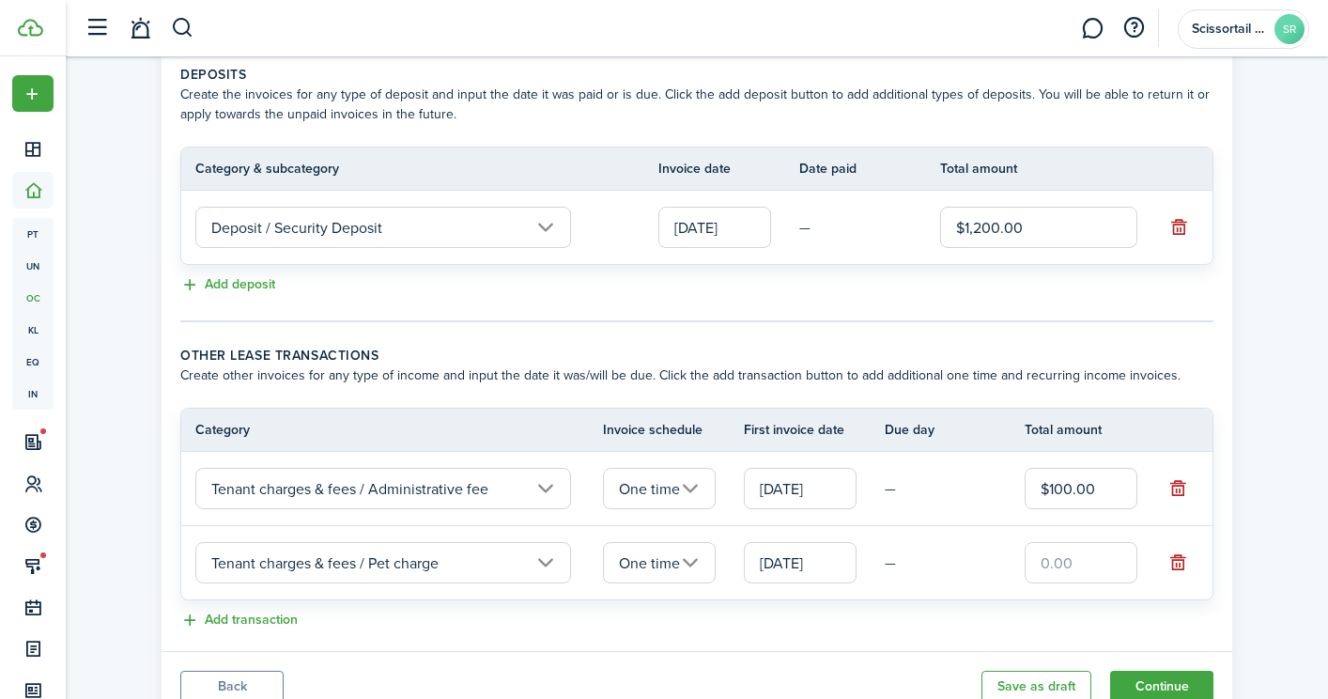
click at [1076, 577] on input "text" at bounding box center [1081, 562] width 113 height 41
type input "$500.00"
click at [274, 611] on button "Add transaction" at bounding box center [238, 621] width 117 height 22
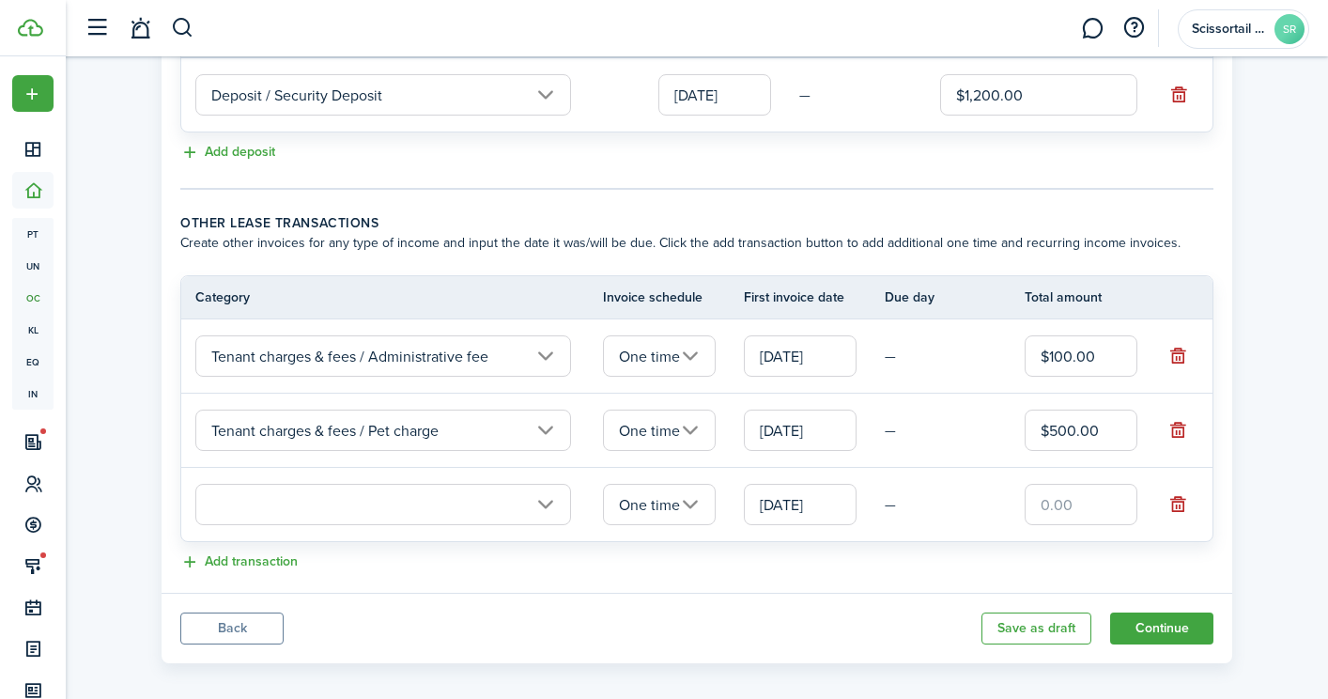
scroll to position [563, 0]
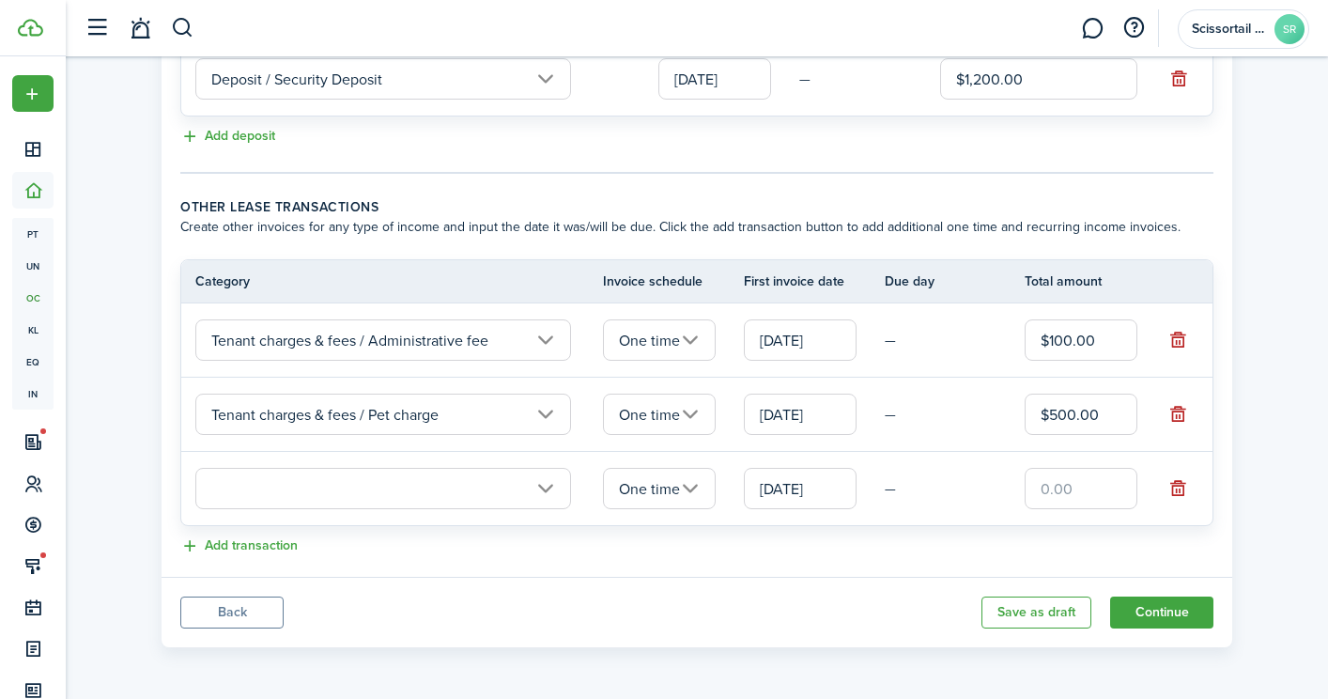
click at [426, 496] on input "text" at bounding box center [383, 488] width 376 height 41
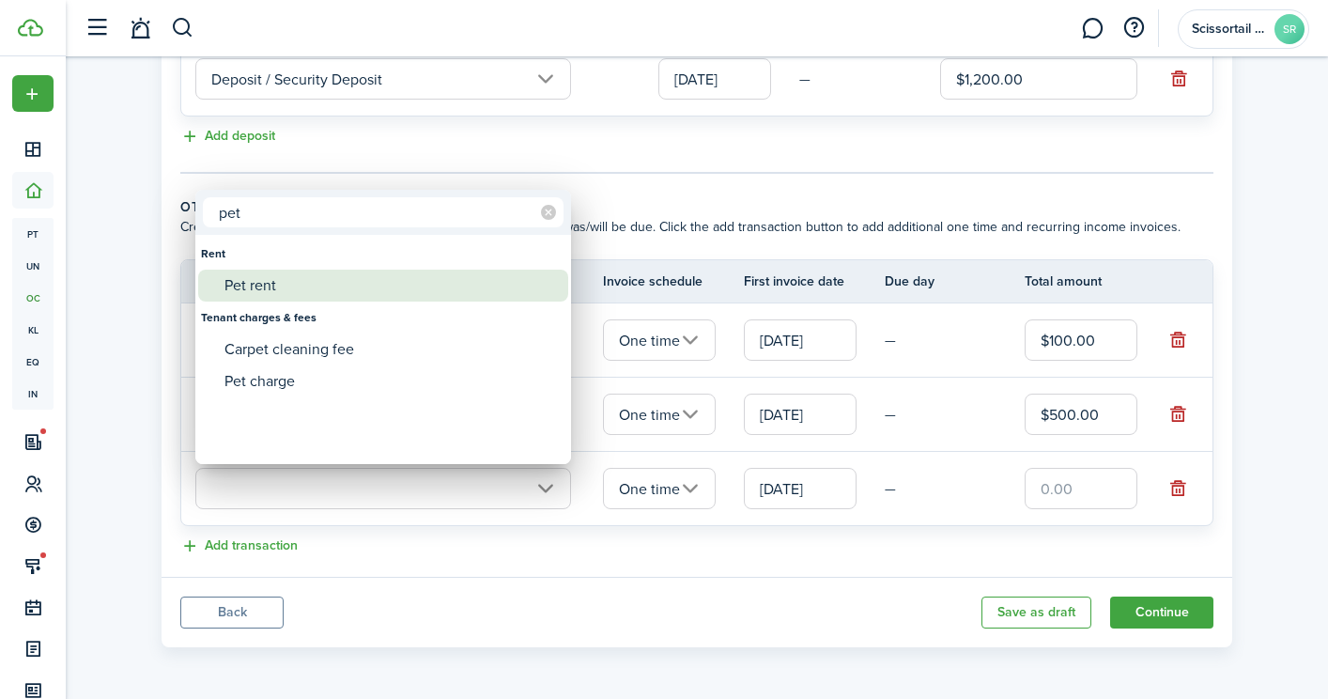
type input "pet"
click at [348, 286] on div "Pet rent" at bounding box center [391, 286] width 333 height 32
type input "Rent / Pet rent"
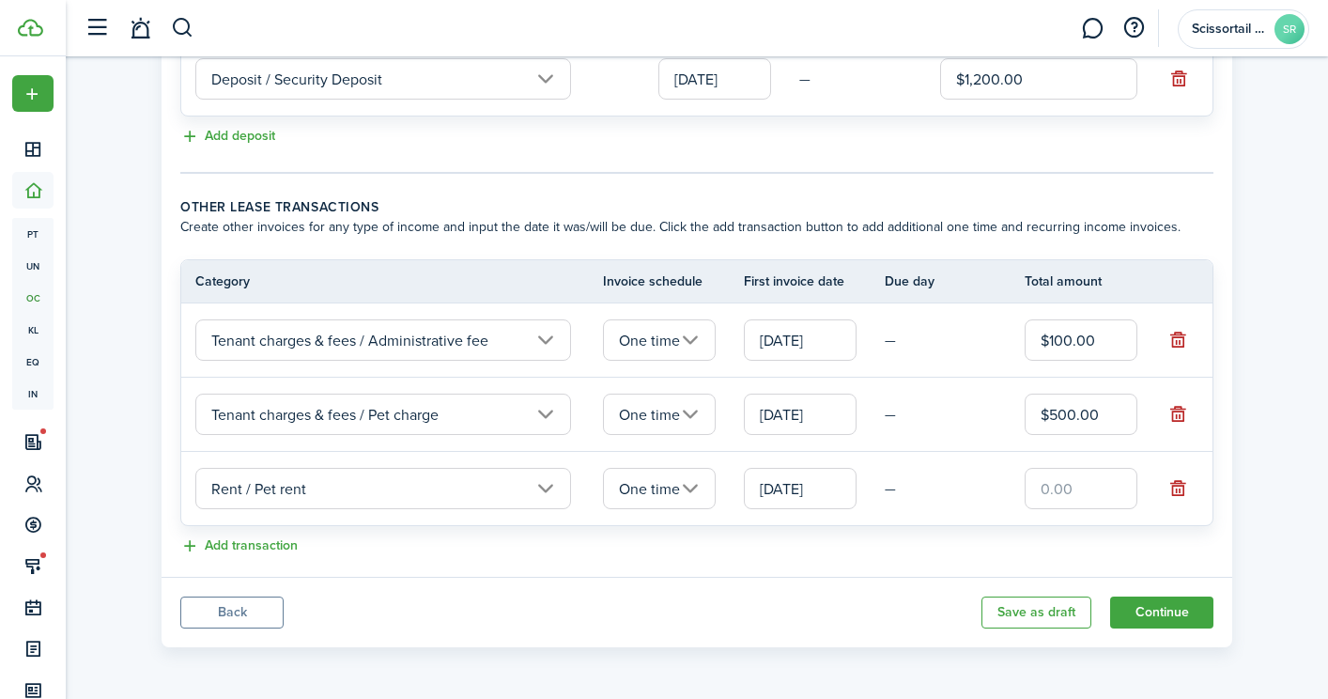
click at [663, 497] on input "One time" at bounding box center [659, 488] width 113 height 41
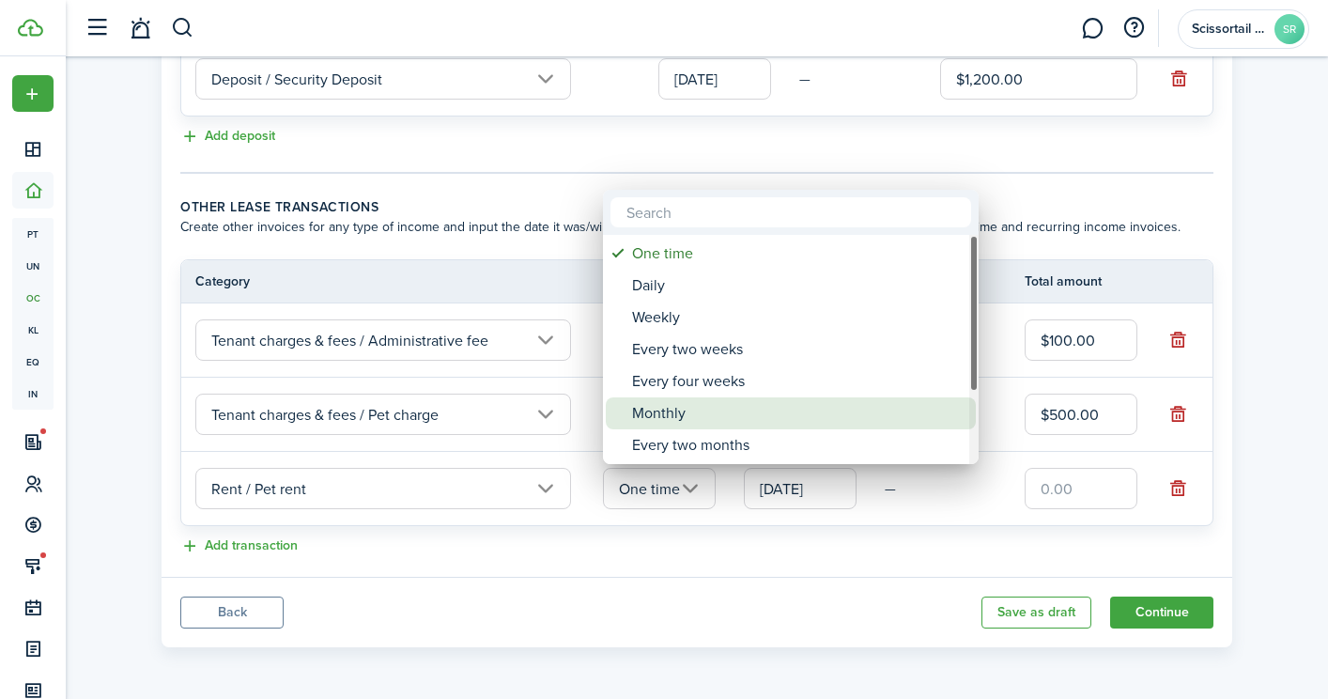
click at [672, 415] on div "Monthly" at bounding box center [798, 413] width 333 height 32
type input "Monthly"
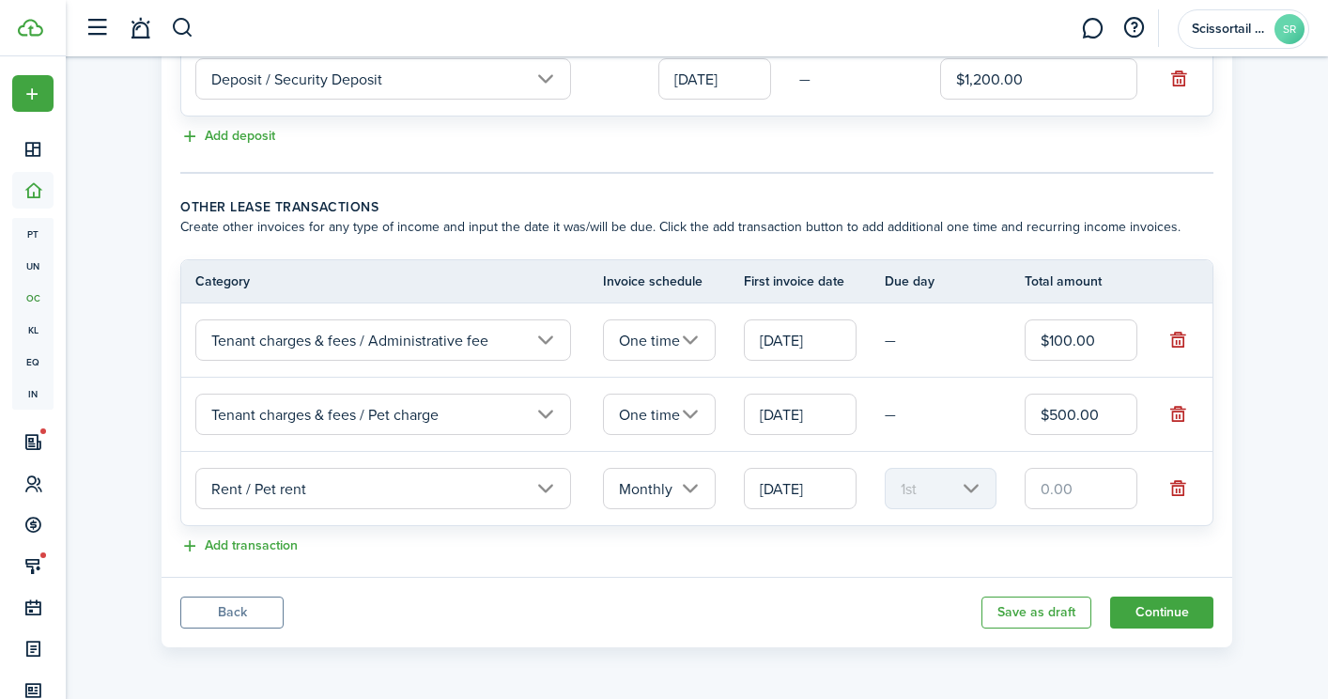
click at [1098, 487] on input "text" at bounding box center [1081, 488] width 113 height 41
type input "$30.00"
click at [1155, 617] on button "Continue" at bounding box center [1161, 613] width 103 height 32
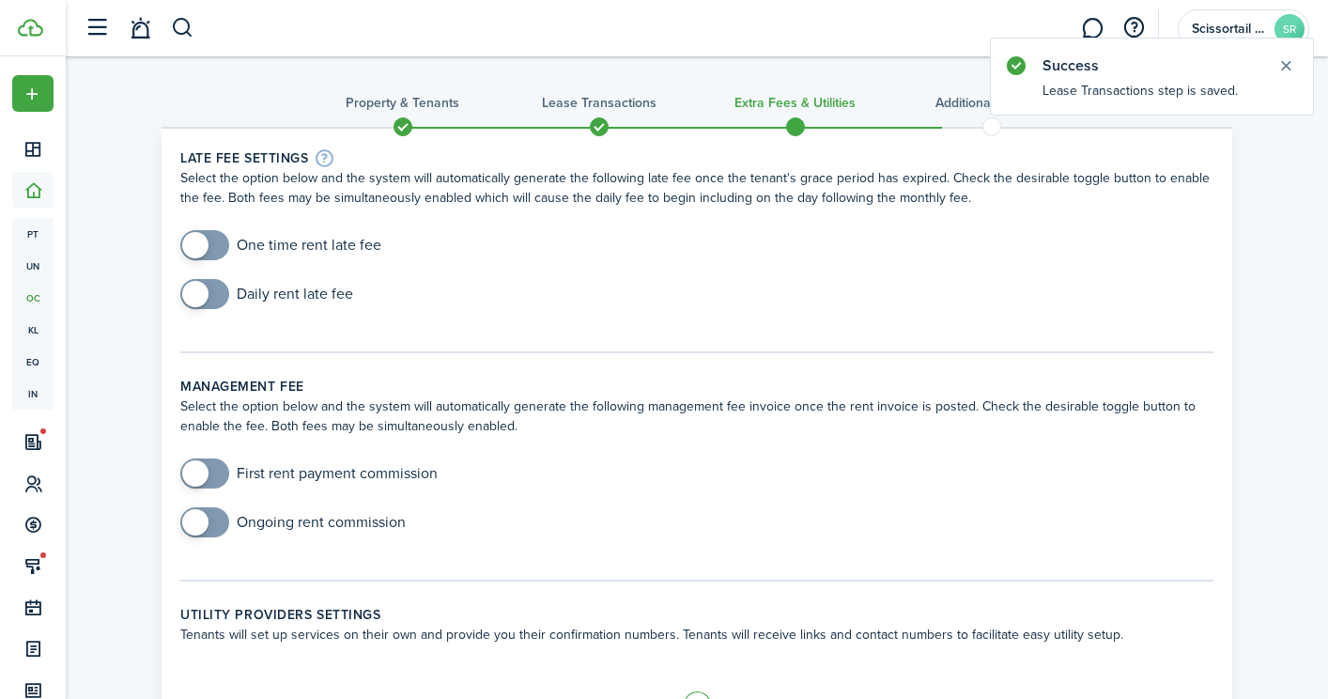
checkbox input "true"
click at [206, 252] on span at bounding box center [195, 245] width 26 height 26
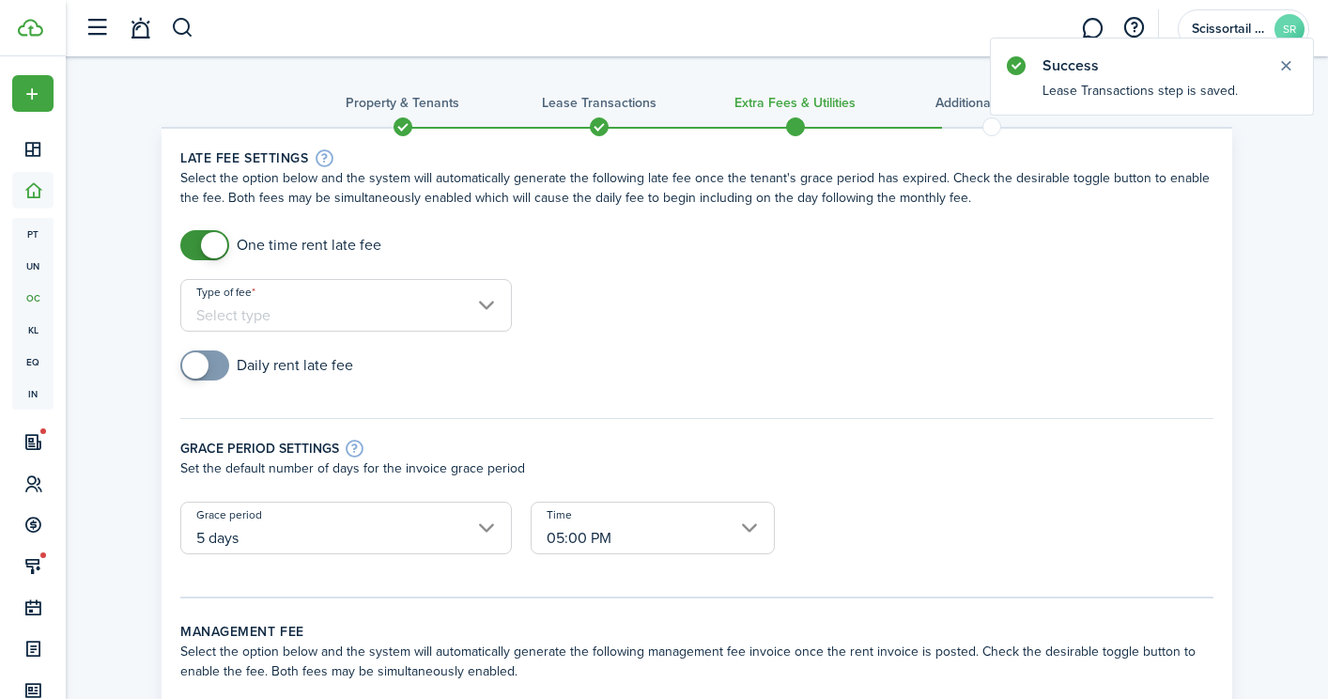
click at [414, 272] on div "One time rent late fee" at bounding box center [697, 254] width 1052 height 49
click at [414, 287] on input "Type of fee" at bounding box center [346, 305] width 332 height 53
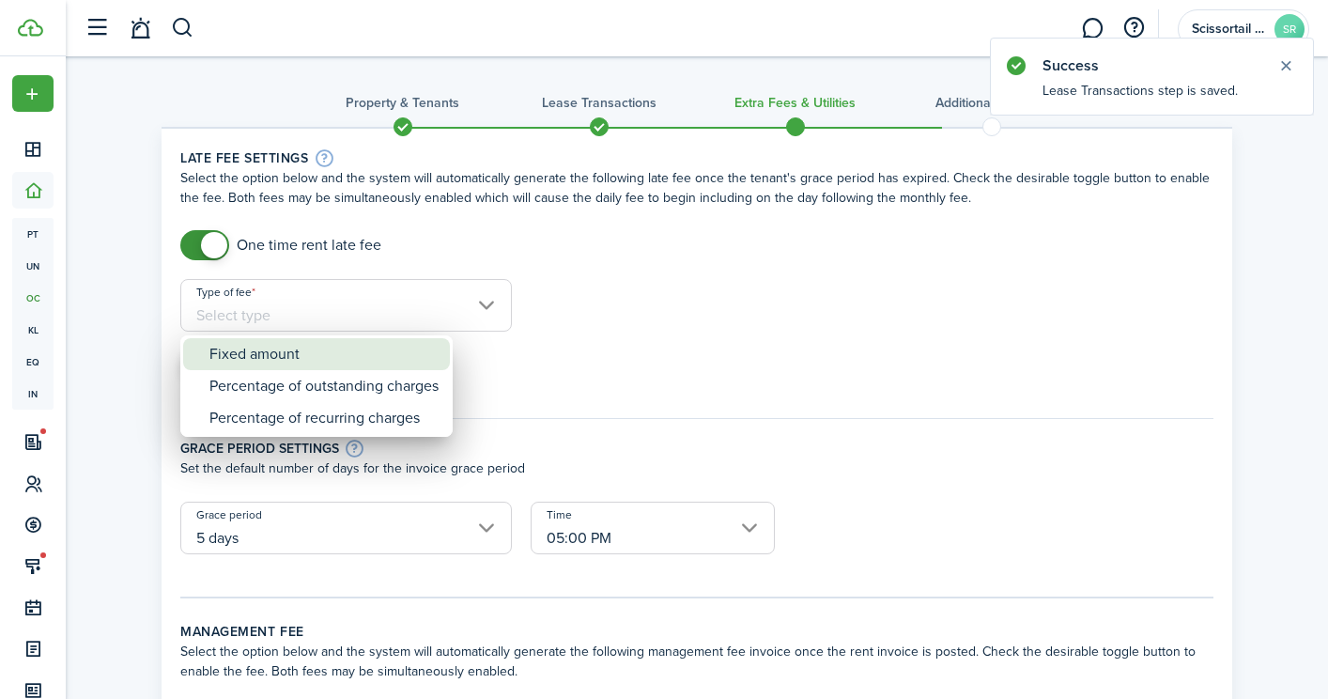
click at [333, 347] on div "Fixed amount" at bounding box center [323, 354] width 229 height 32
type input "Fixed amount"
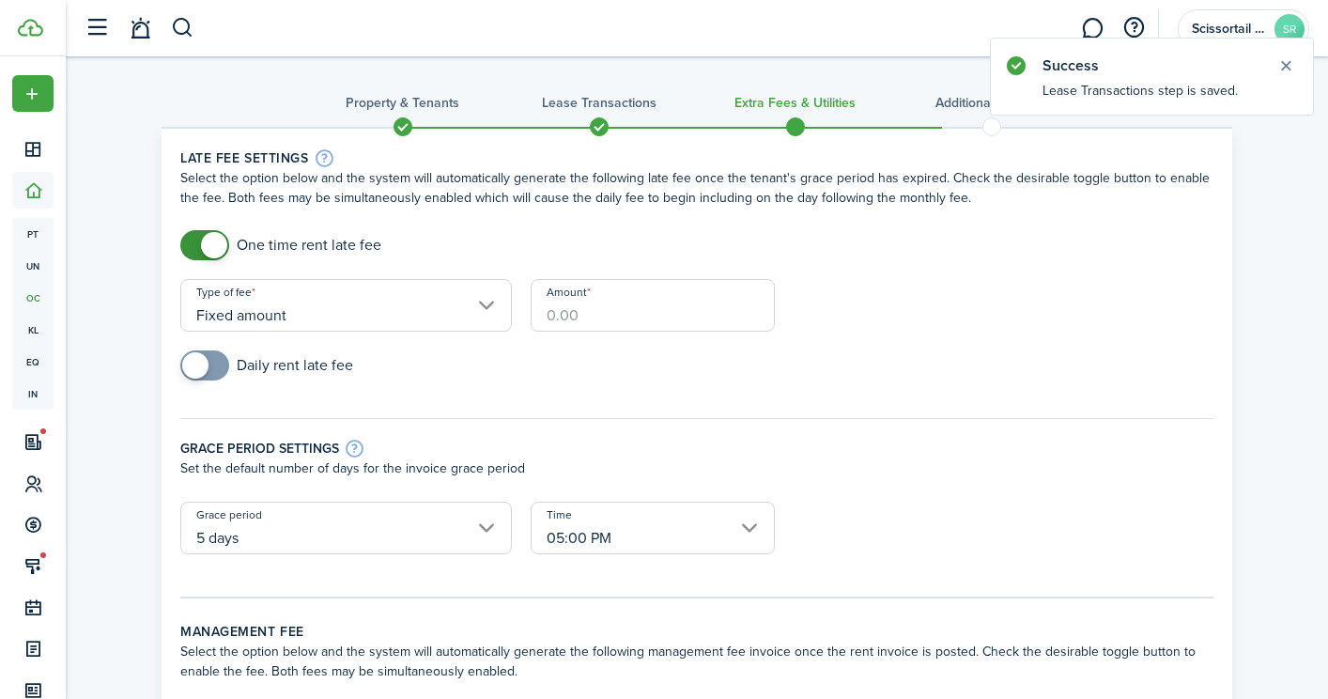
click at [624, 302] on input "Amount" at bounding box center [653, 305] width 244 height 53
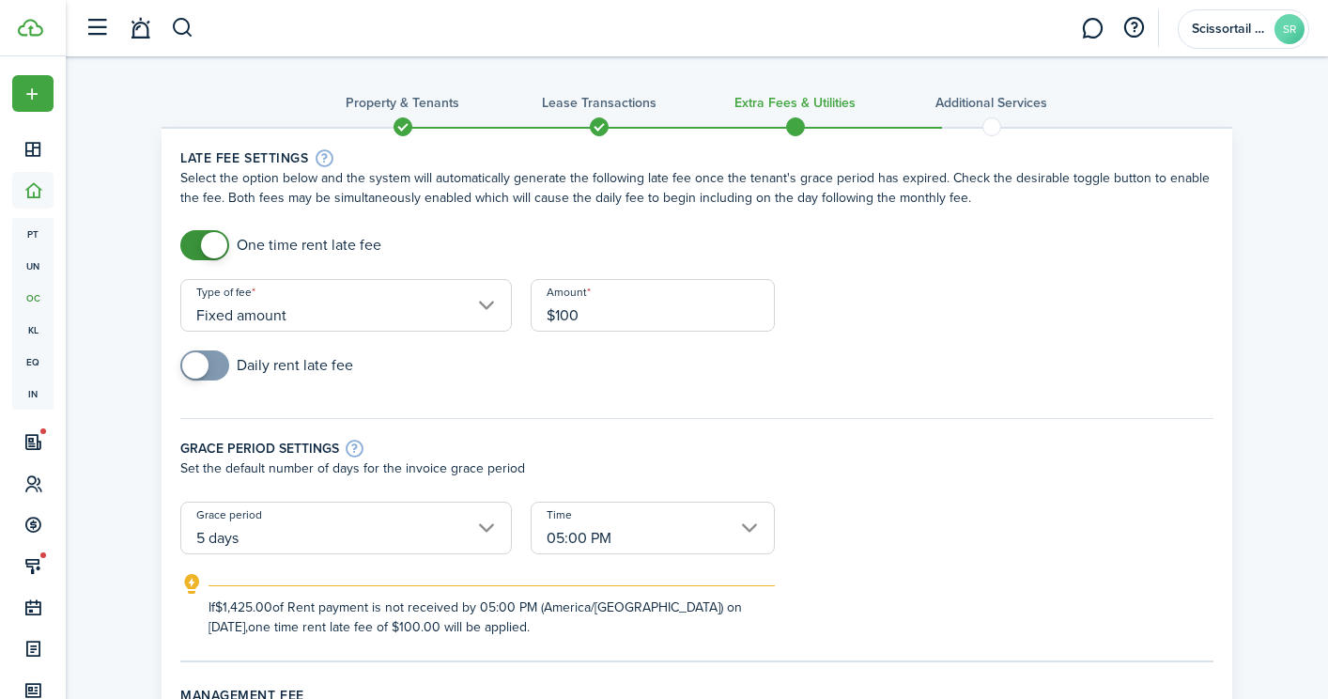
type input "$100.00"
click at [672, 360] on div "Daily rent late fee" at bounding box center [697, 374] width 1052 height 49
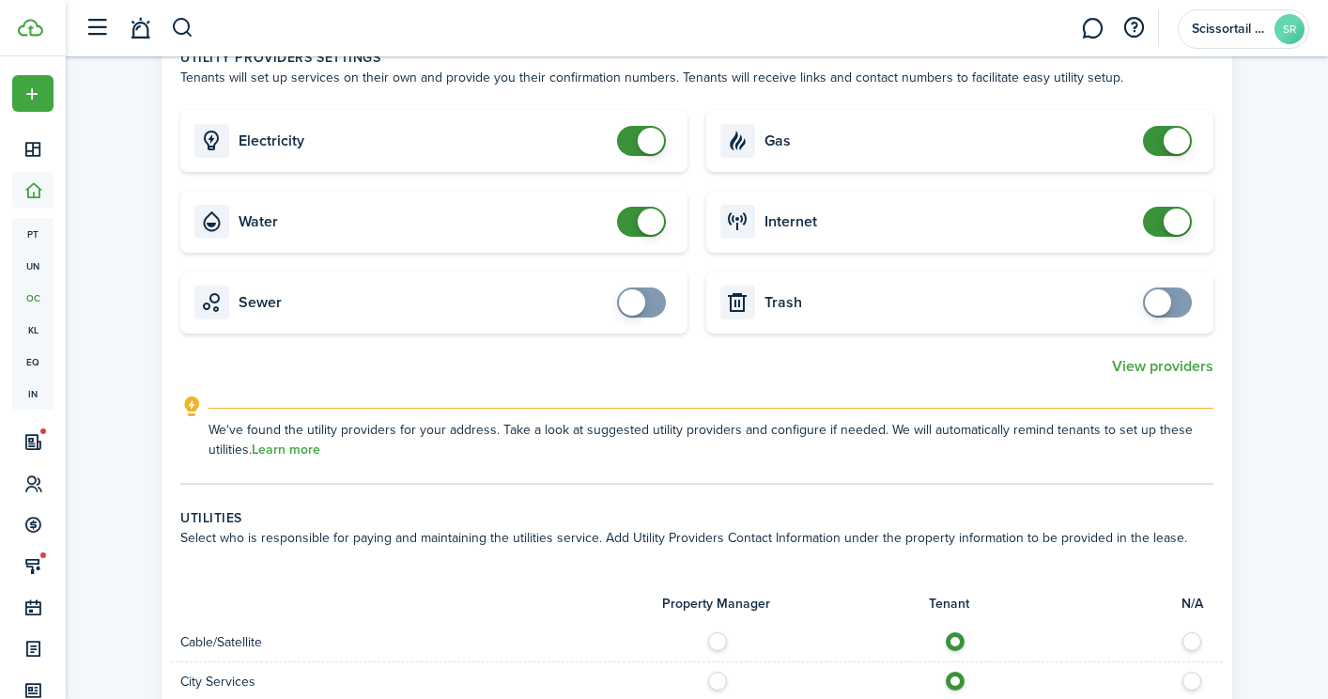
scroll to position [864, 0]
checkbox input "false"
click at [639, 136] on span at bounding box center [651, 143] width 26 height 26
checkbox input "false"
click at [650, 235] on span at bounding box center [651, 223] width 26 height 26
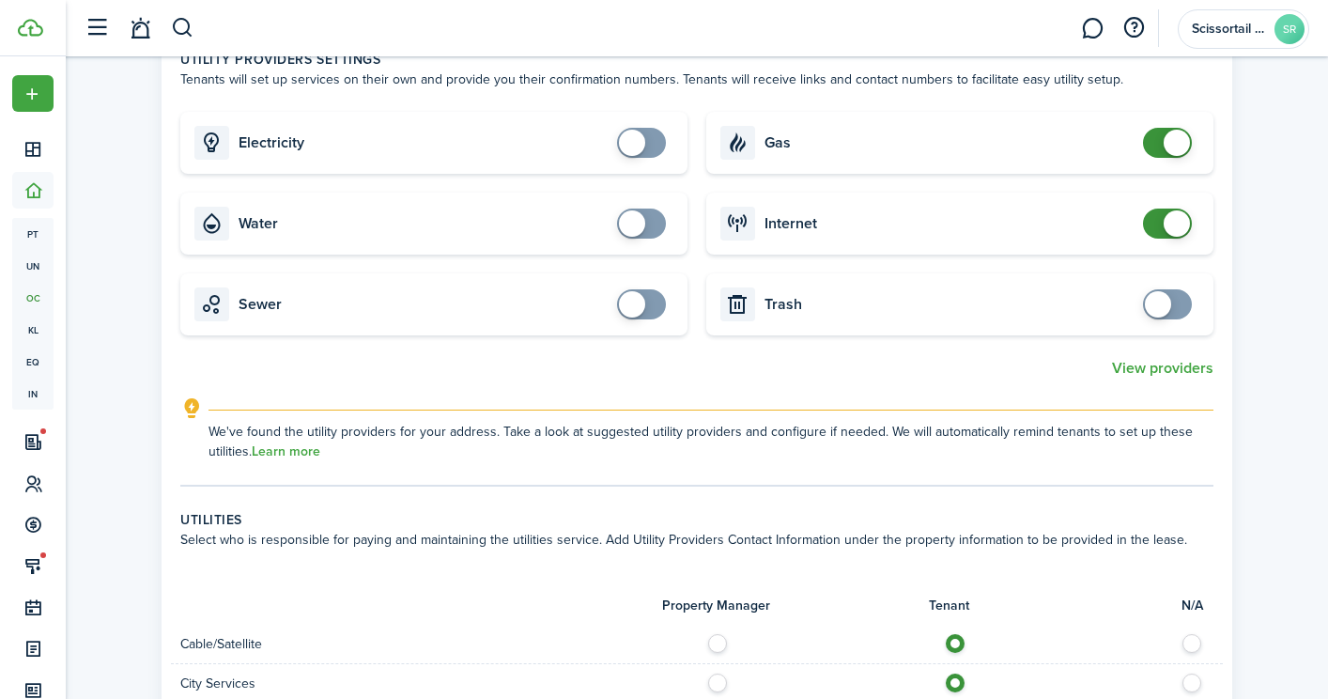
checkbox input "false"
click at [1167, 145] on span at bounding box center [1177, 143] width 26 height 26
checkbox input "false"
click at [1167, 216] on span at bounding box center [1177, 223] width 26 height 26
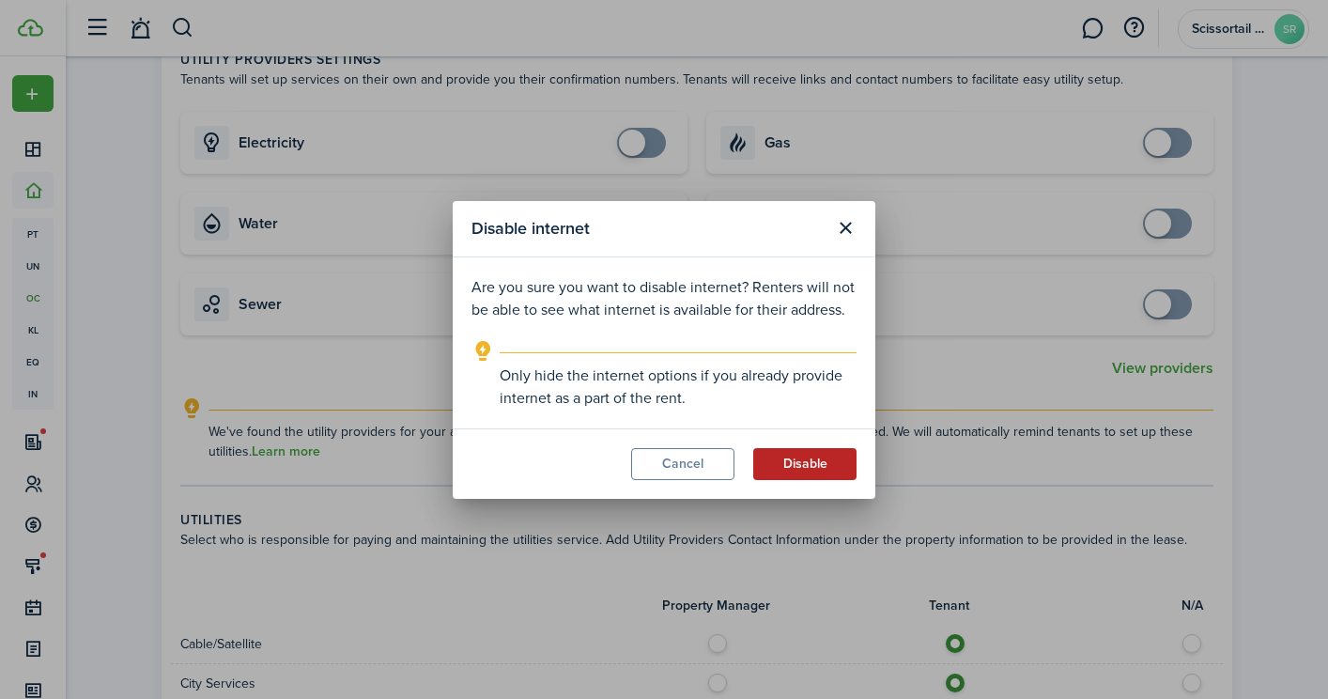
click at [799, 466] on button "Disable" at bounding box center [804, 464] width 103 height 32
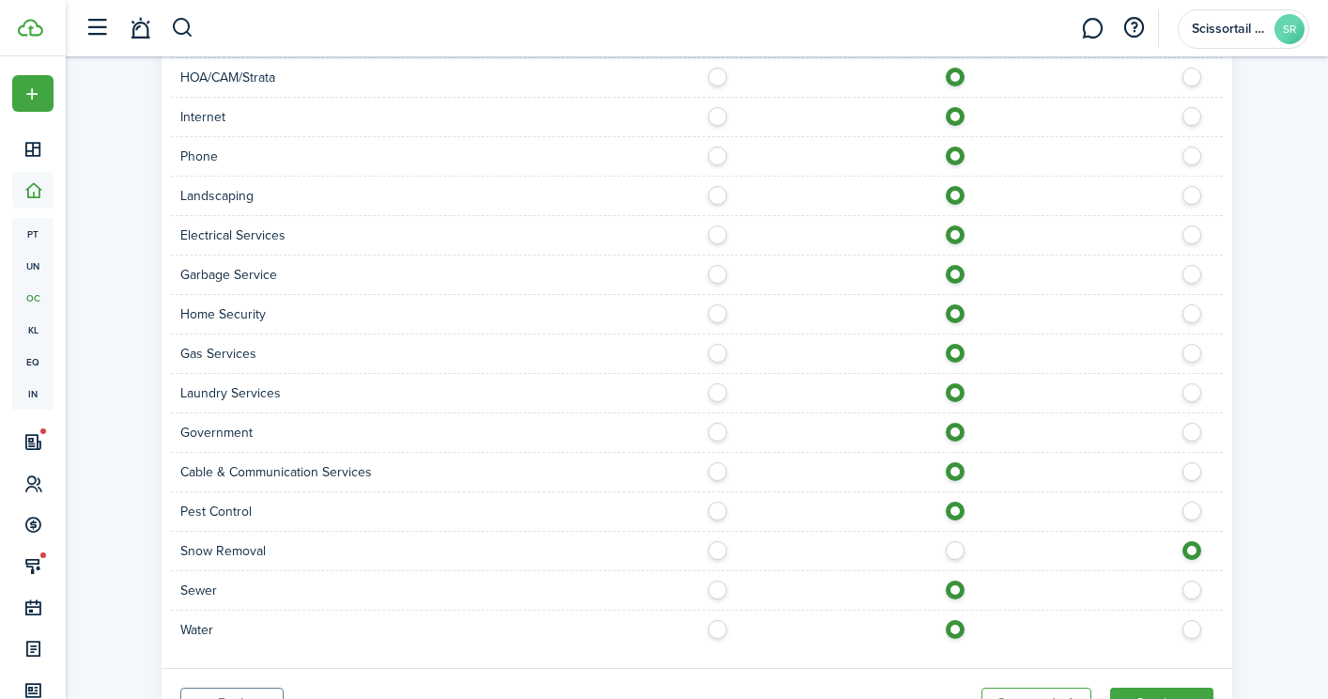
scroll to position [1520, 0]
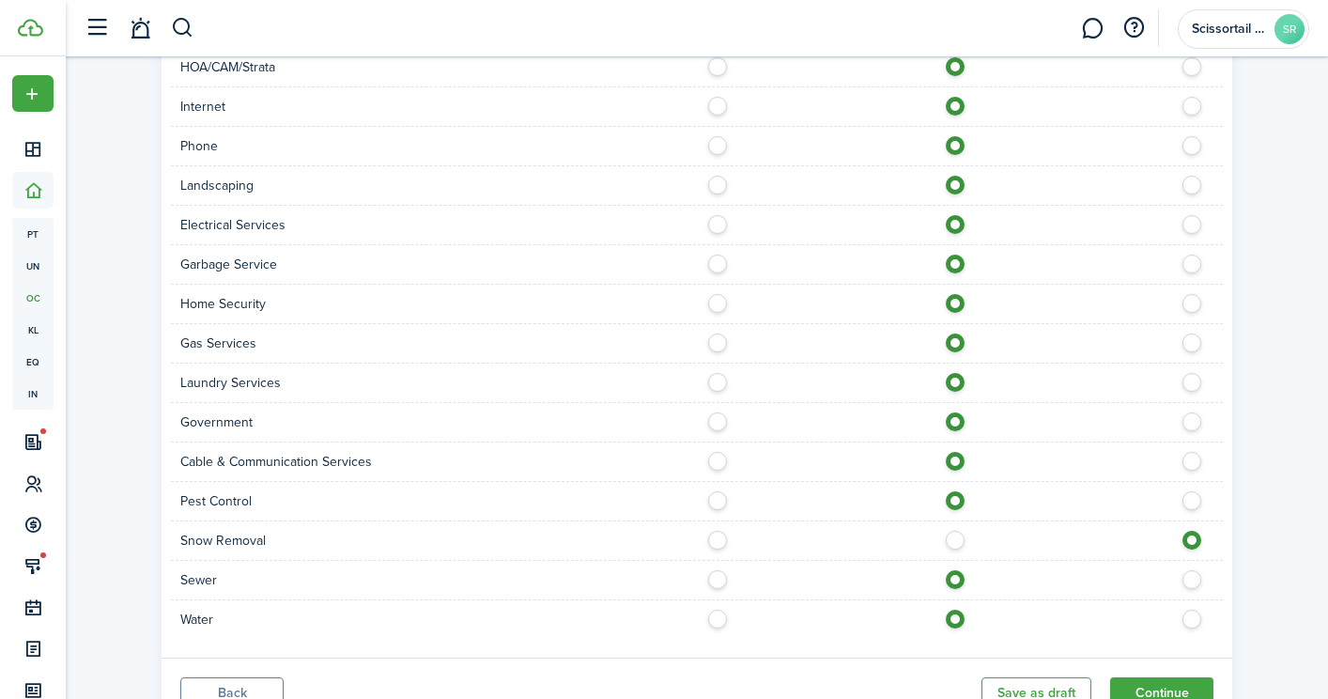
click at [955, 540] on label at bounding box center [960, 535] width 33 height 9
radio input "true"
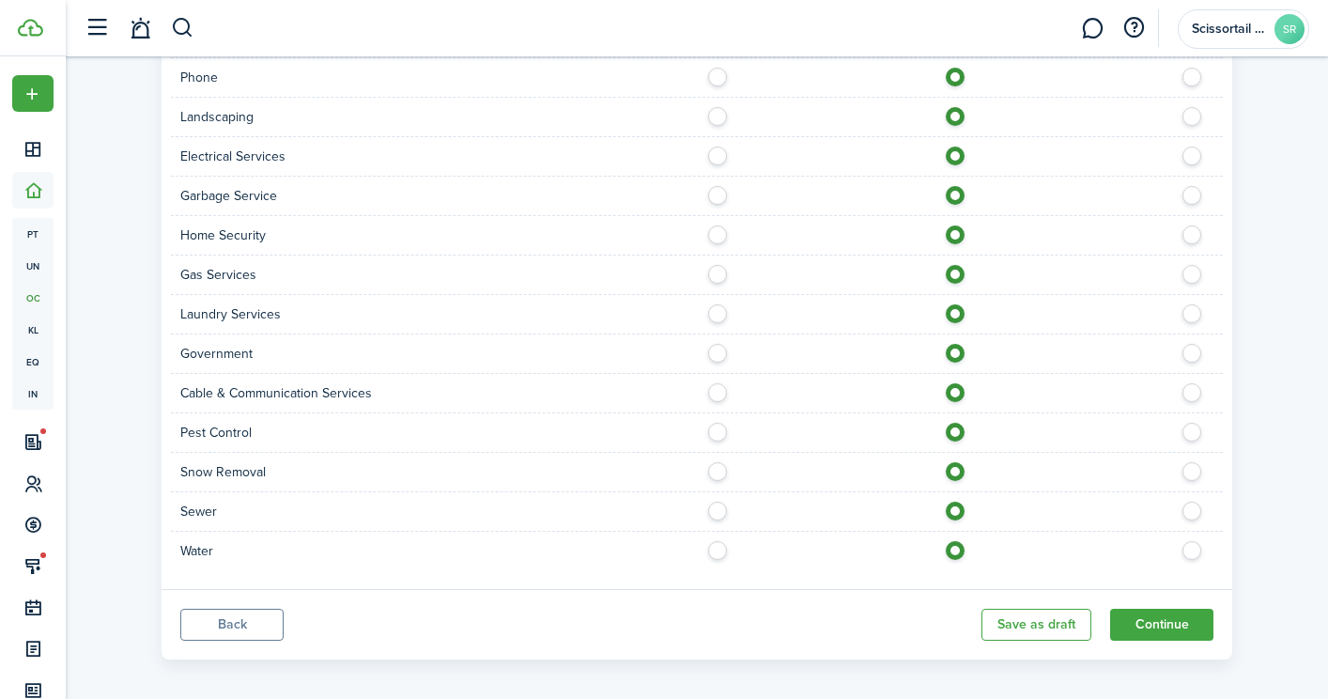
scroll to position [1601, 0]
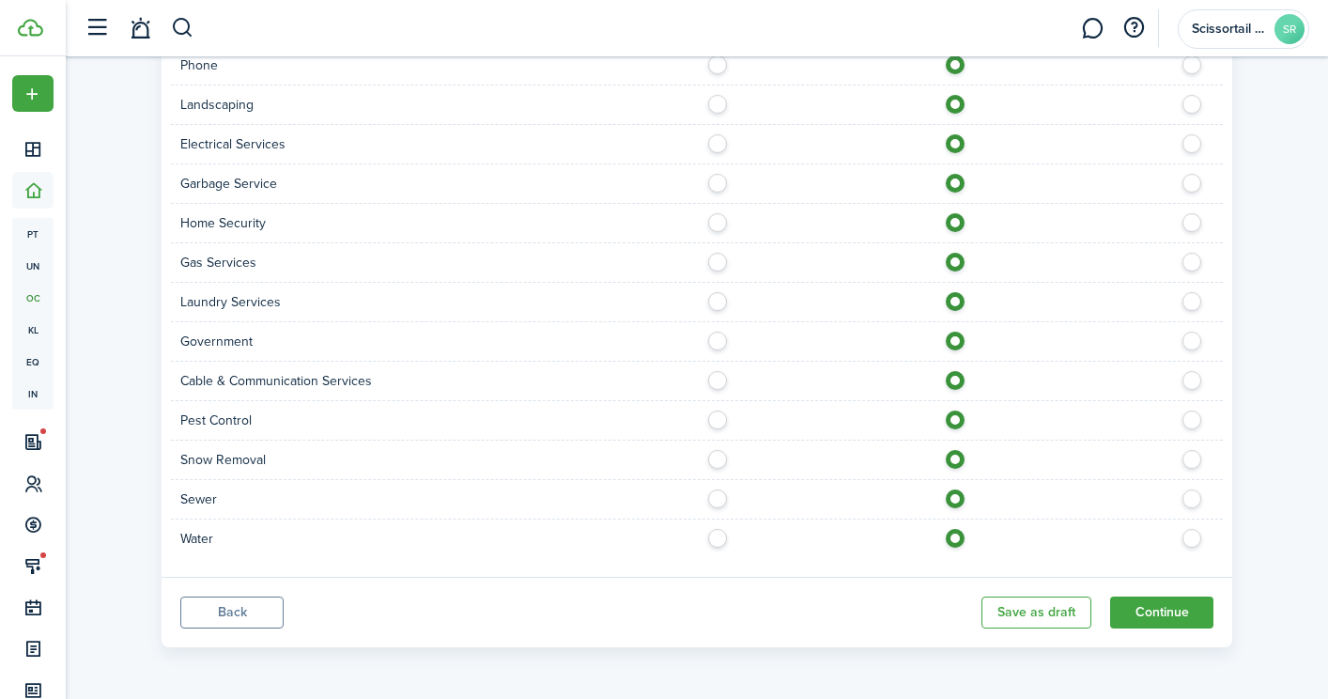
click at [1155, 595] on panel-main-footer "Back Save as draft Continue" at bounding box center [697, 612] width 1071 height 70
click at [1154, 611] on button "Continue" at bounding box center [1161, 613] width 103 height 32
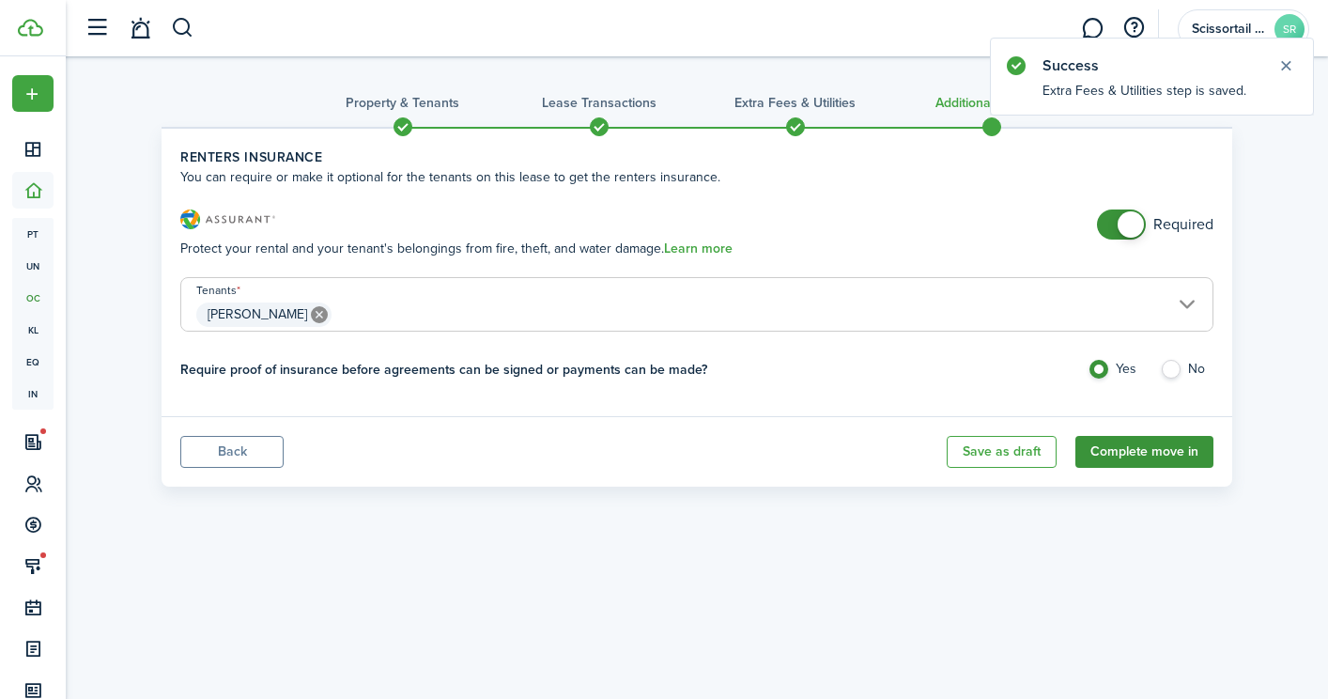
click at [1161, 456] on button "Complete move in" at bounding box center [1145, 452] width 138 height 32
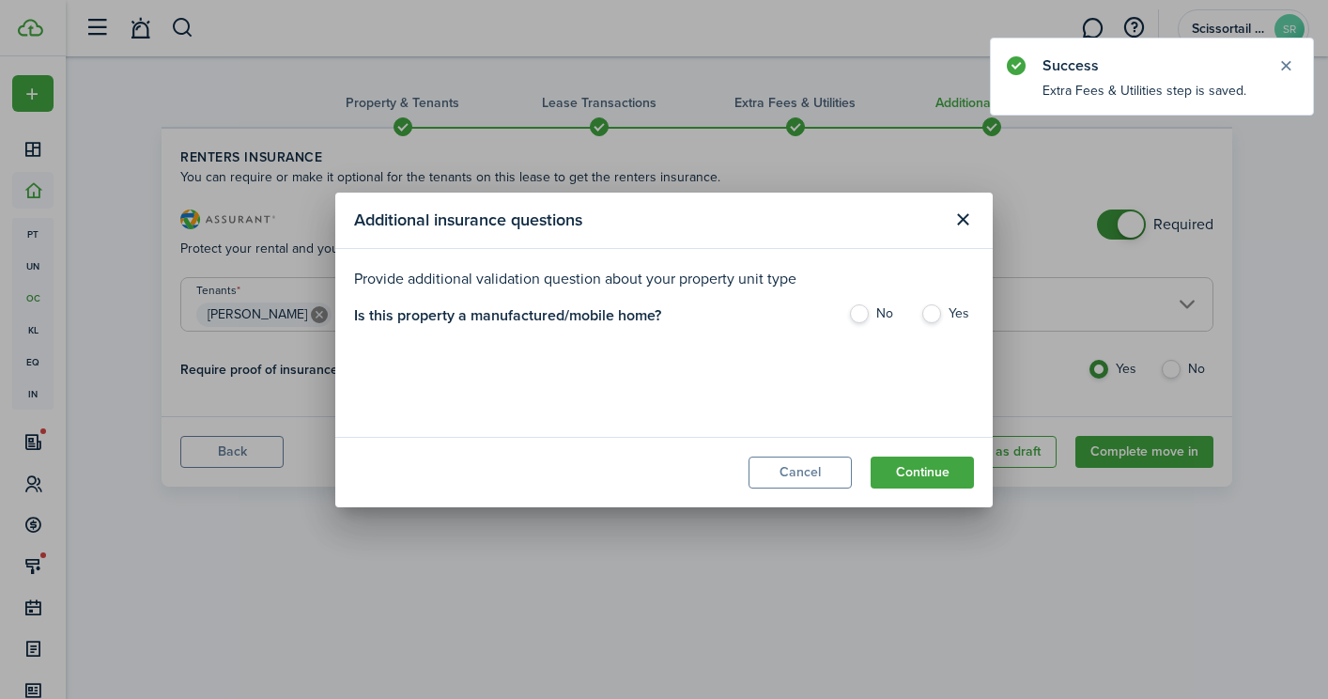
click at [861, 314] on label "No" at bounding box center [875, 318] width 54 height 28
radio input "true"
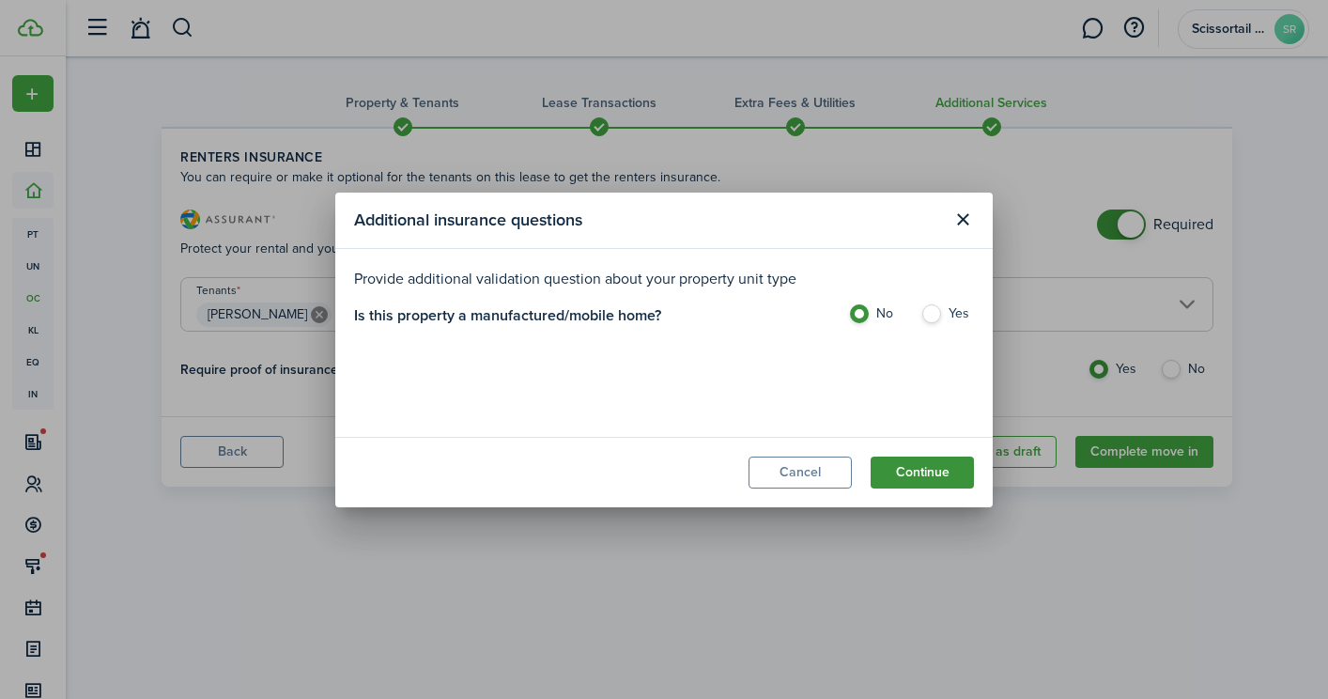
click at [912, 478] on button "Continue" at bounding box center [922, 473] width 103 height 32
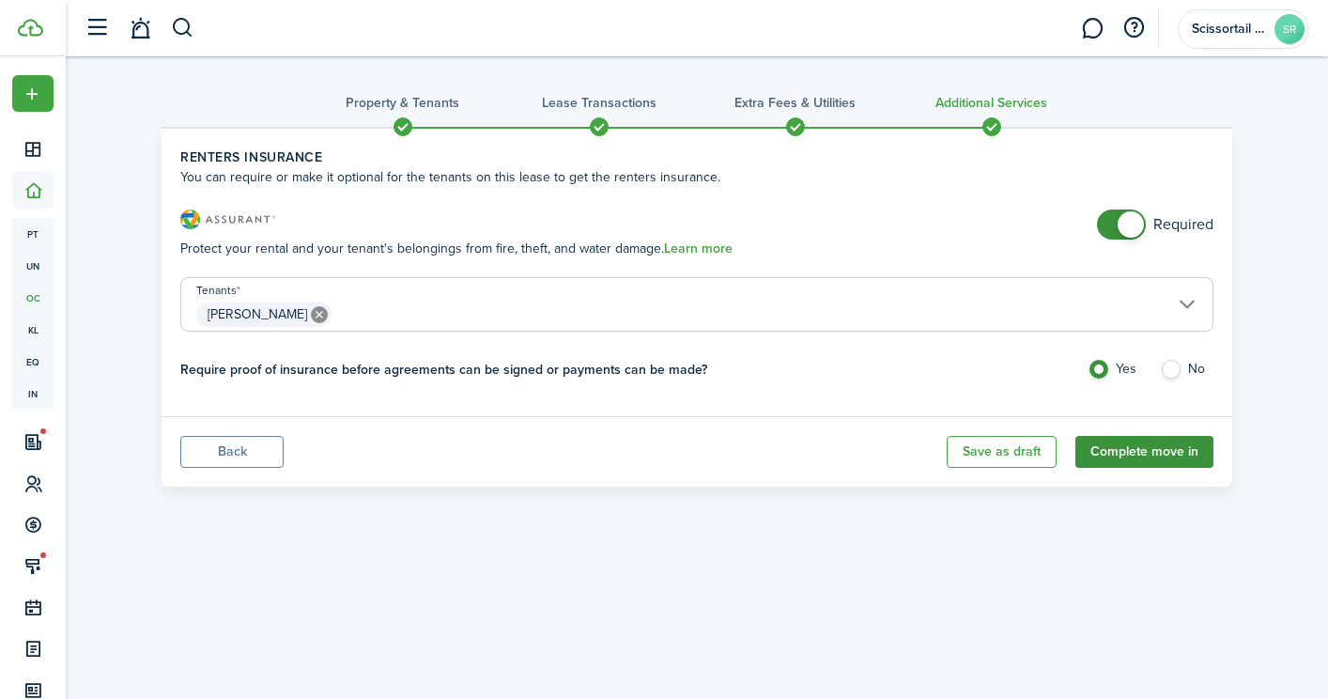
click at [1116, 457] on button "Complete move in" at bounding box center [1145, 452] width 138 height 32
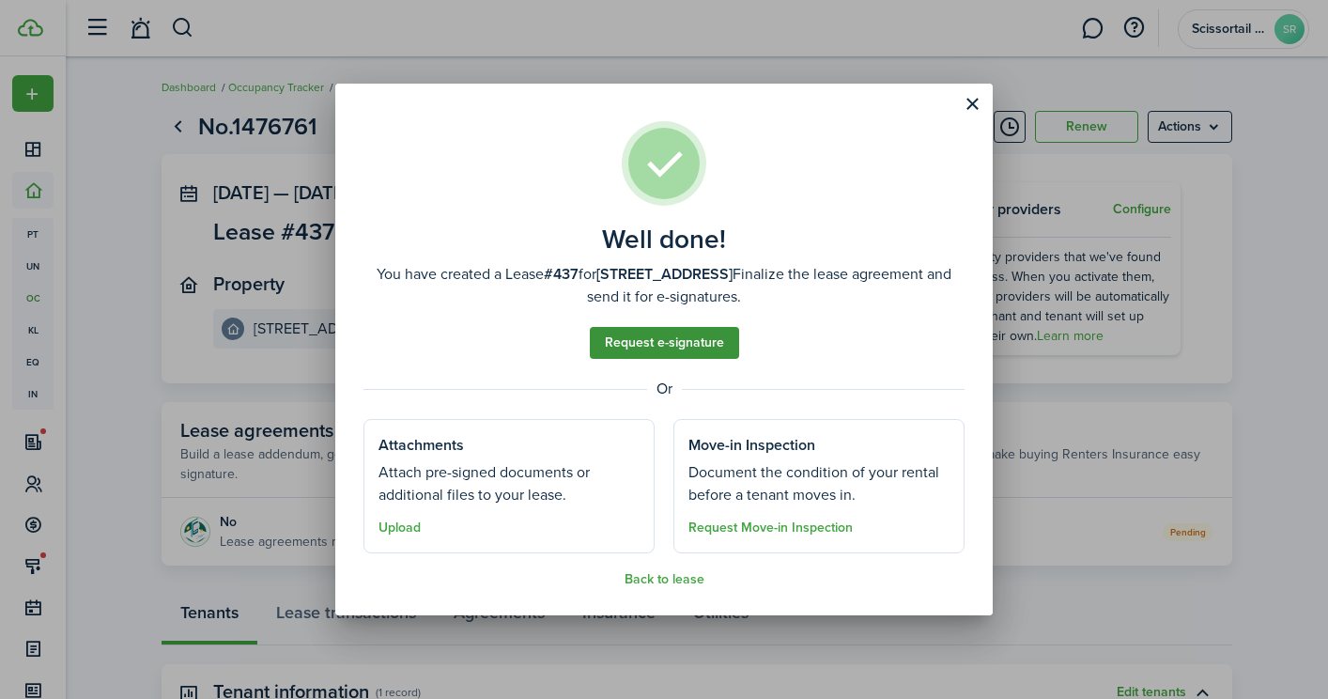
click at [723, 341] on link "Request e-signature" at bounding box center [664, 343] width 149 height 32
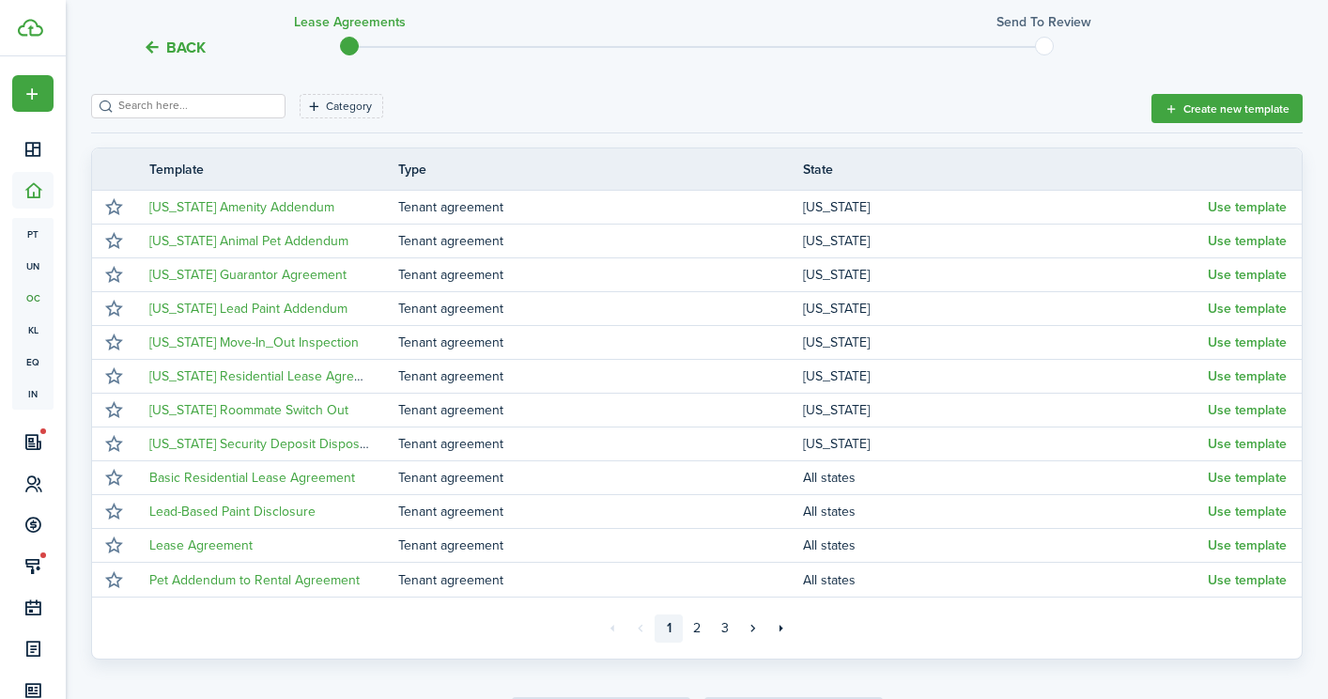
scroll to position [271, 0]
click at [708, 633] on link "2" at bounding box center [697, 627] width 28 height 28
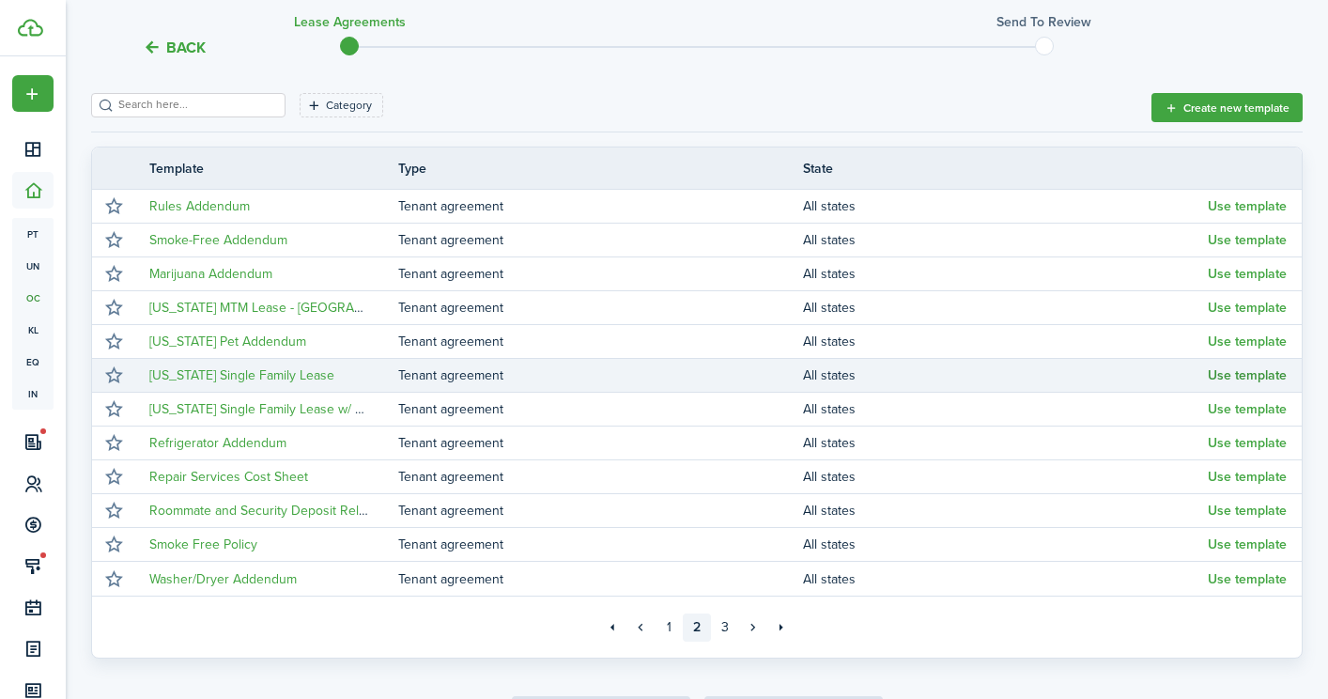
click at [1215, 368] on button "Use template" at bounding box center [1247, 375] width 79 height 15
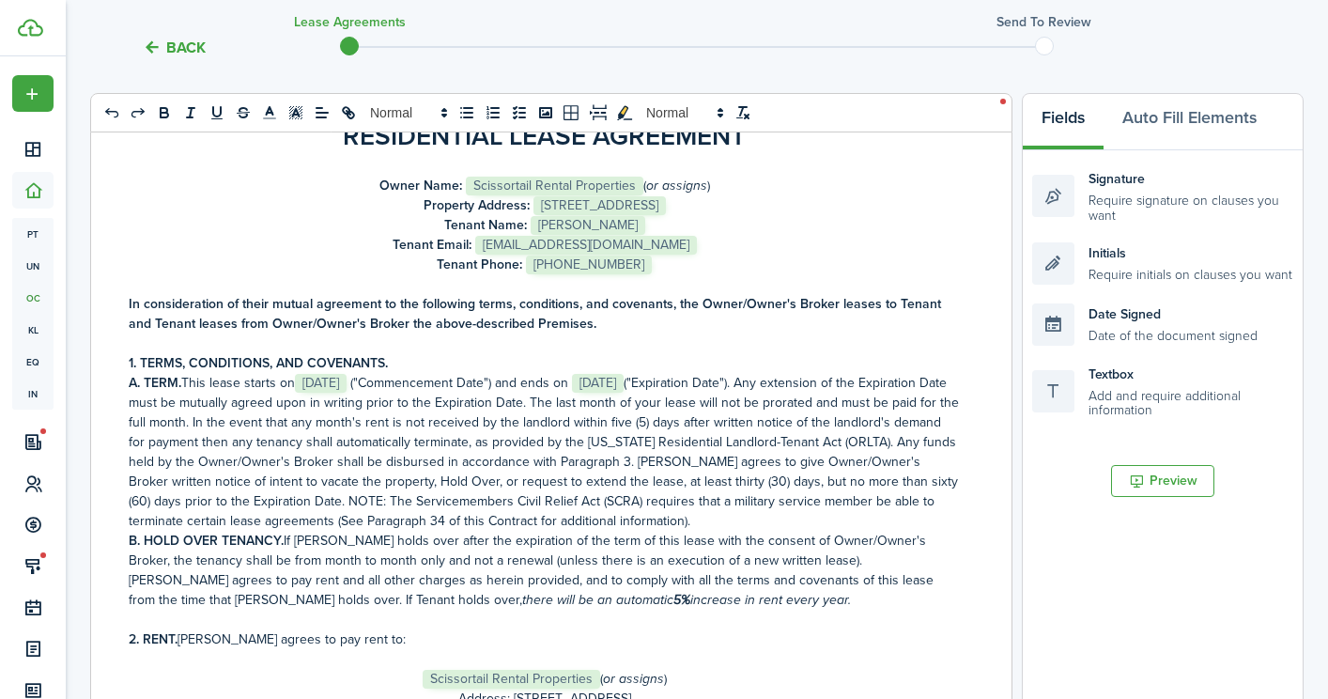
scroll to position [126, 0]
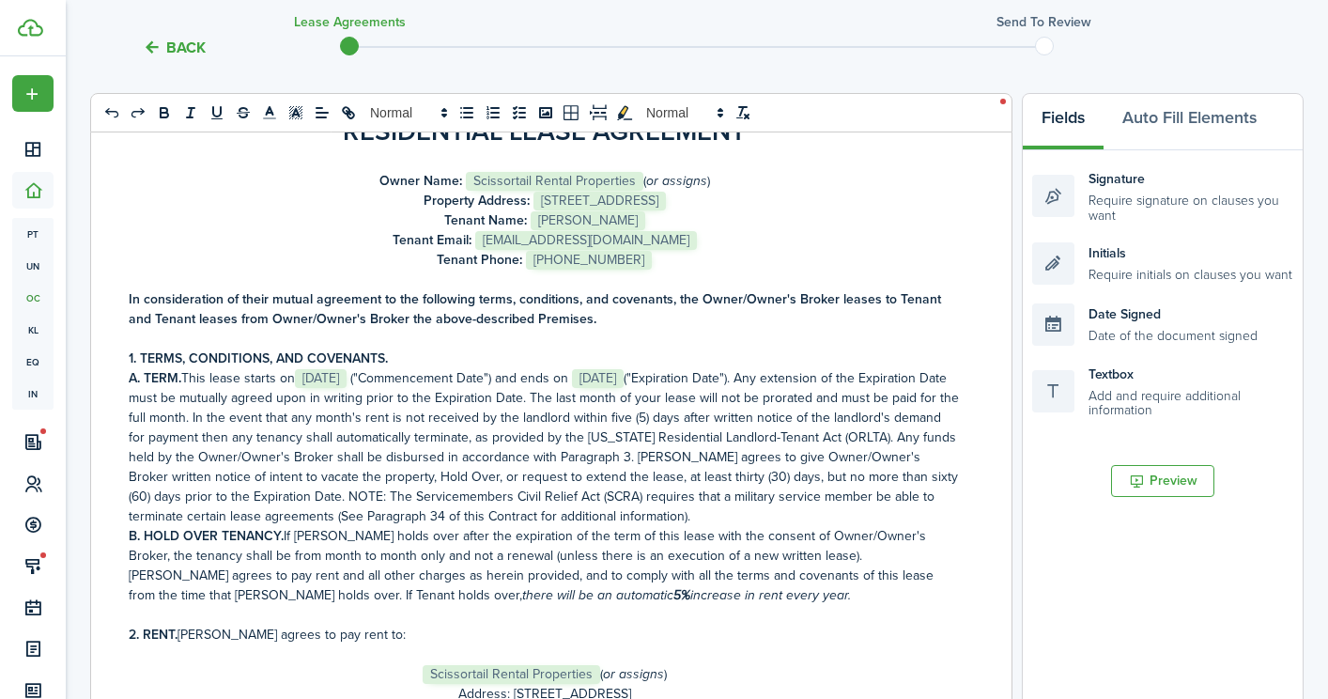
click at [383, 376] on p "A. TERM. This lease starts on ﻿ [DATE] ﻿ ("Commencement Date") and ends on ﻿ [D…" at bounding box center [544, 447] width 831 height 158
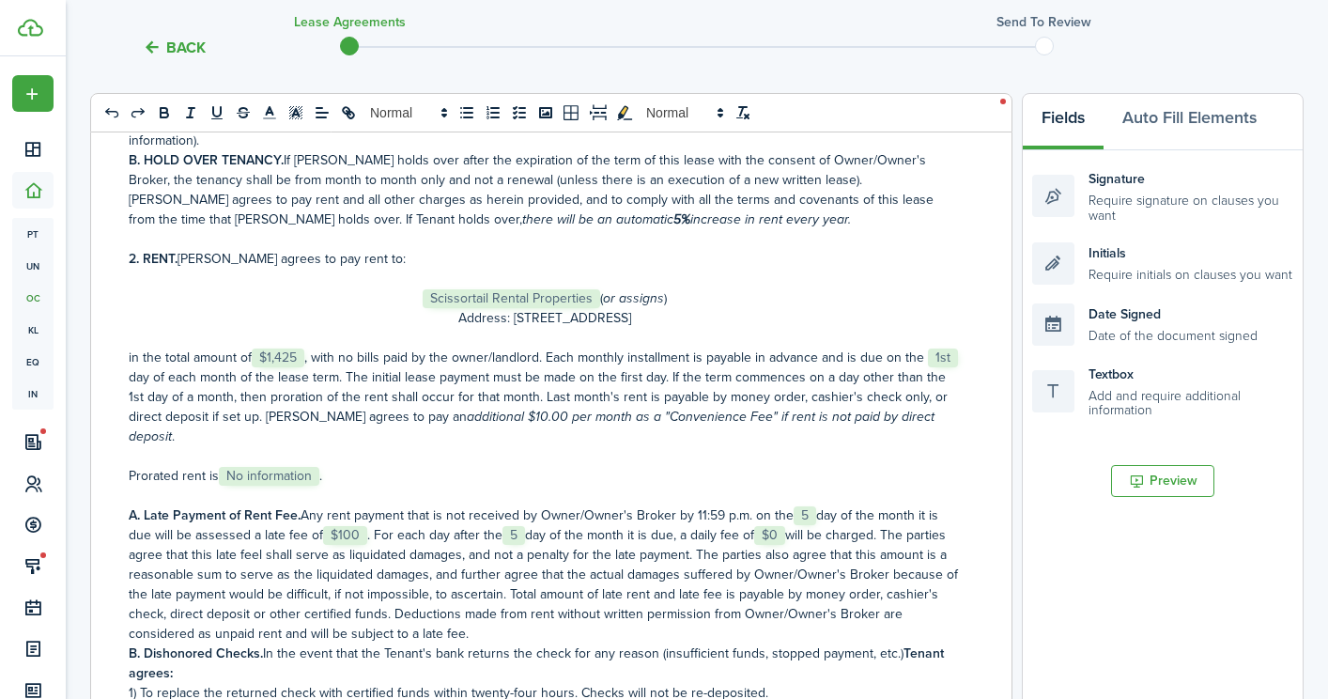
scroll to position [534, 0]
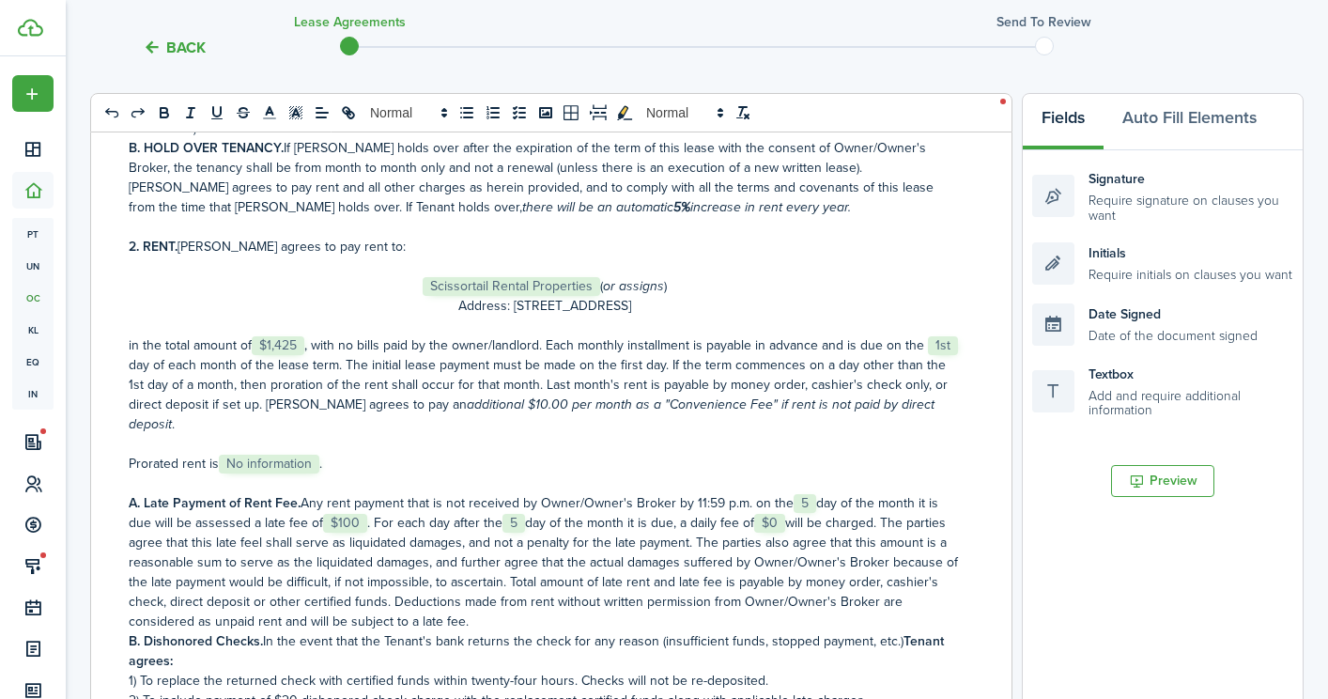
click at [314, 335] on p "in the total amount of ﻿ $1,425 ﻿, with no bills paid by the owner/landlord. Ea…" at bounding box center [544, 384] width 831 height 99
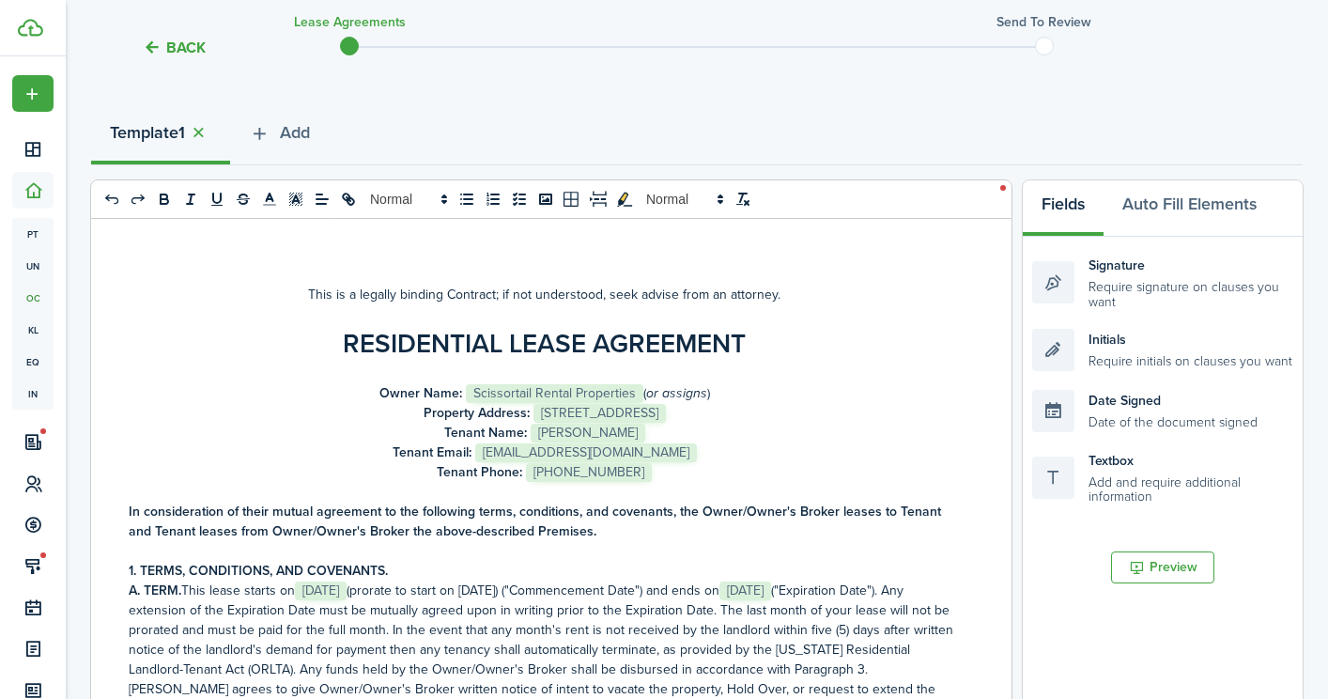
scroll to position [133, 0]
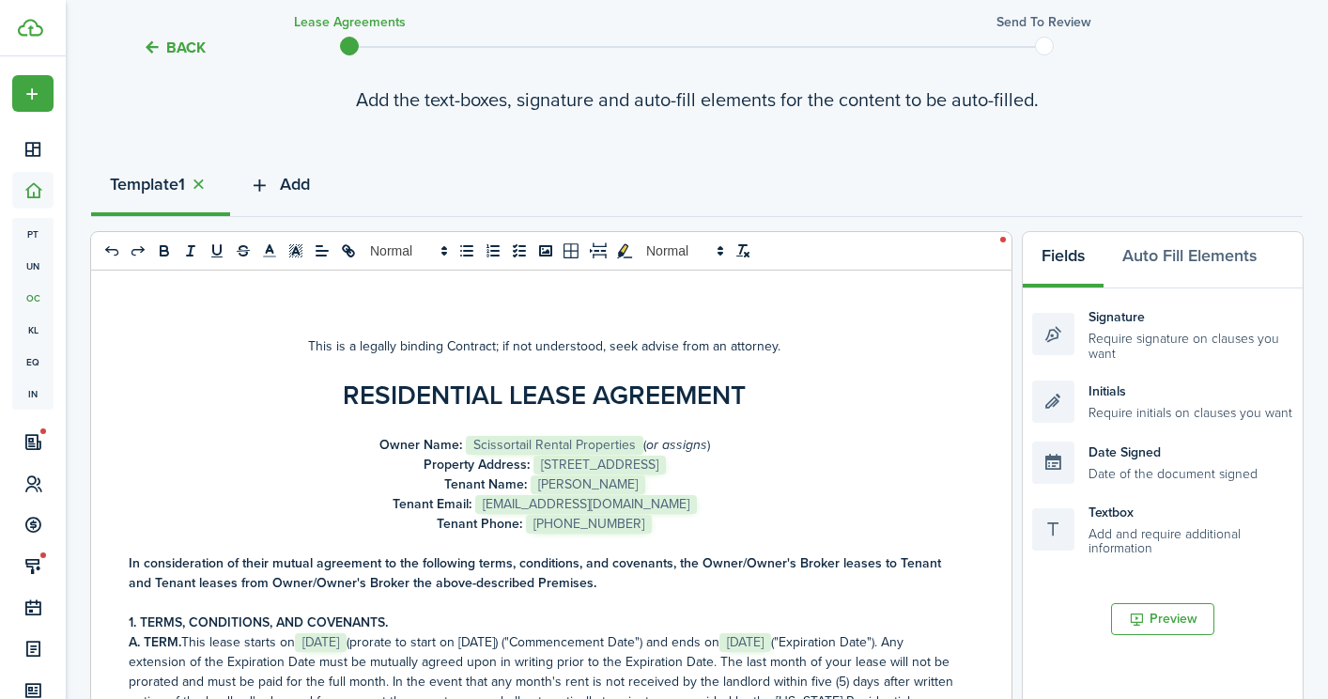
click at [298, 188] on span "Add" at bounding box center [295, 184] width 30 height 25
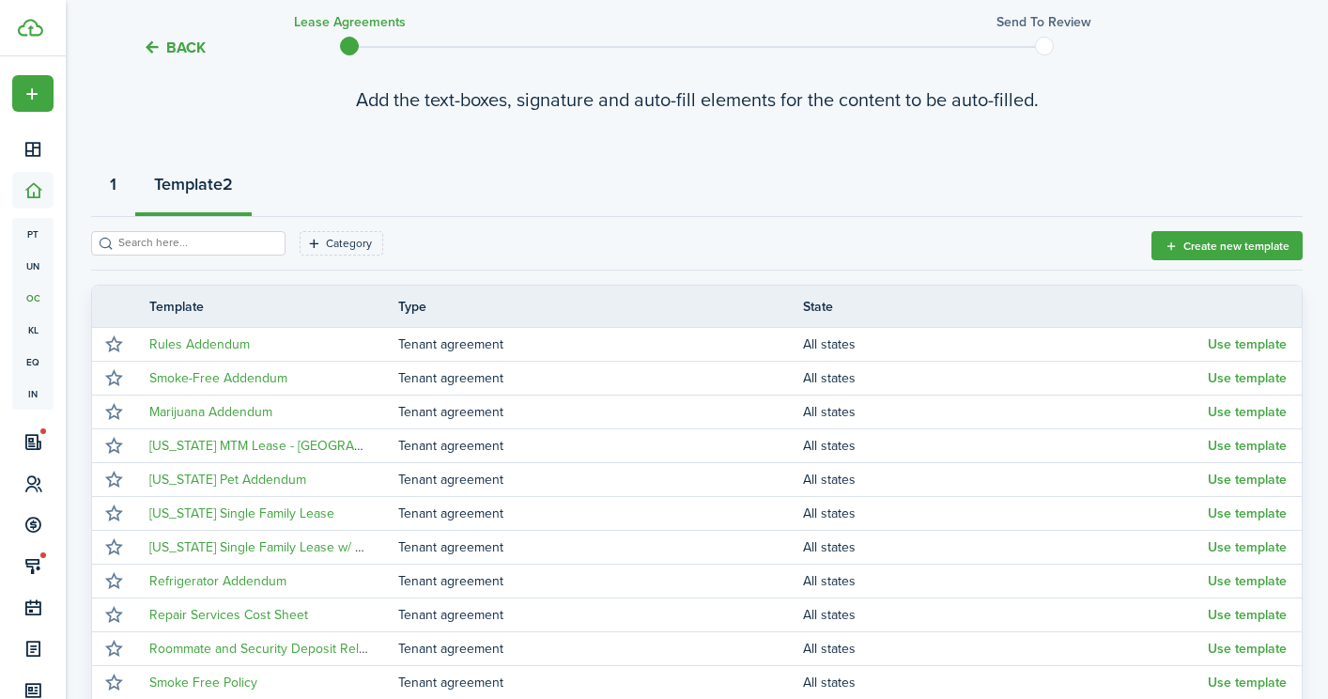
click at [116, 182] on strong "1" at bounding box center [113, 184] width 7 height 25
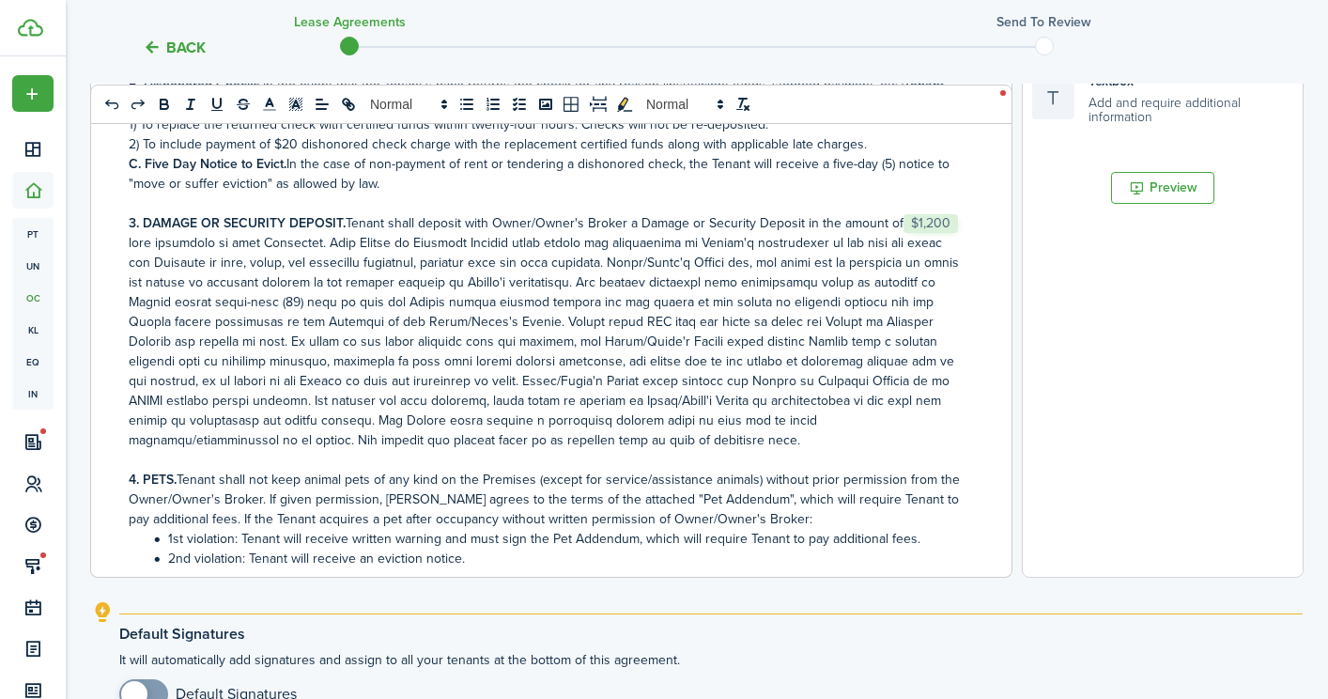
scroll to position [575, 0]
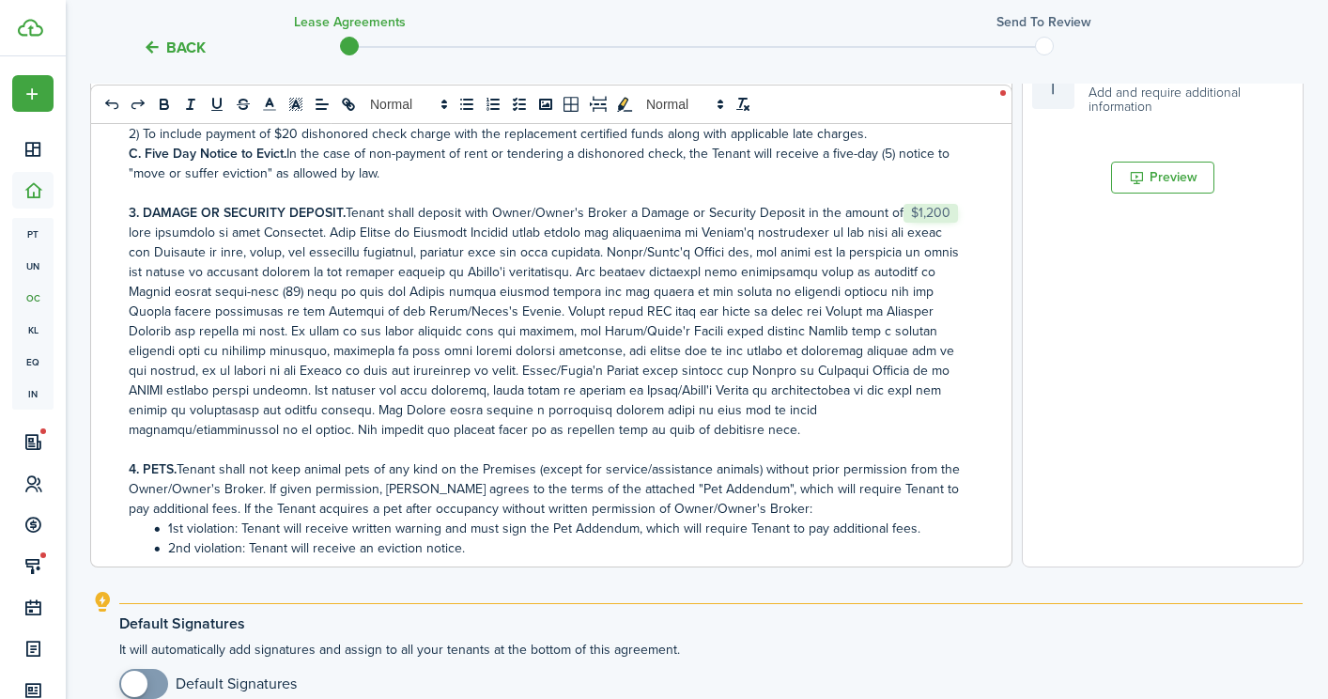
checkbox input "true"
click at [132, 676] on span at bounding box center [134, 684] width 26 height 26
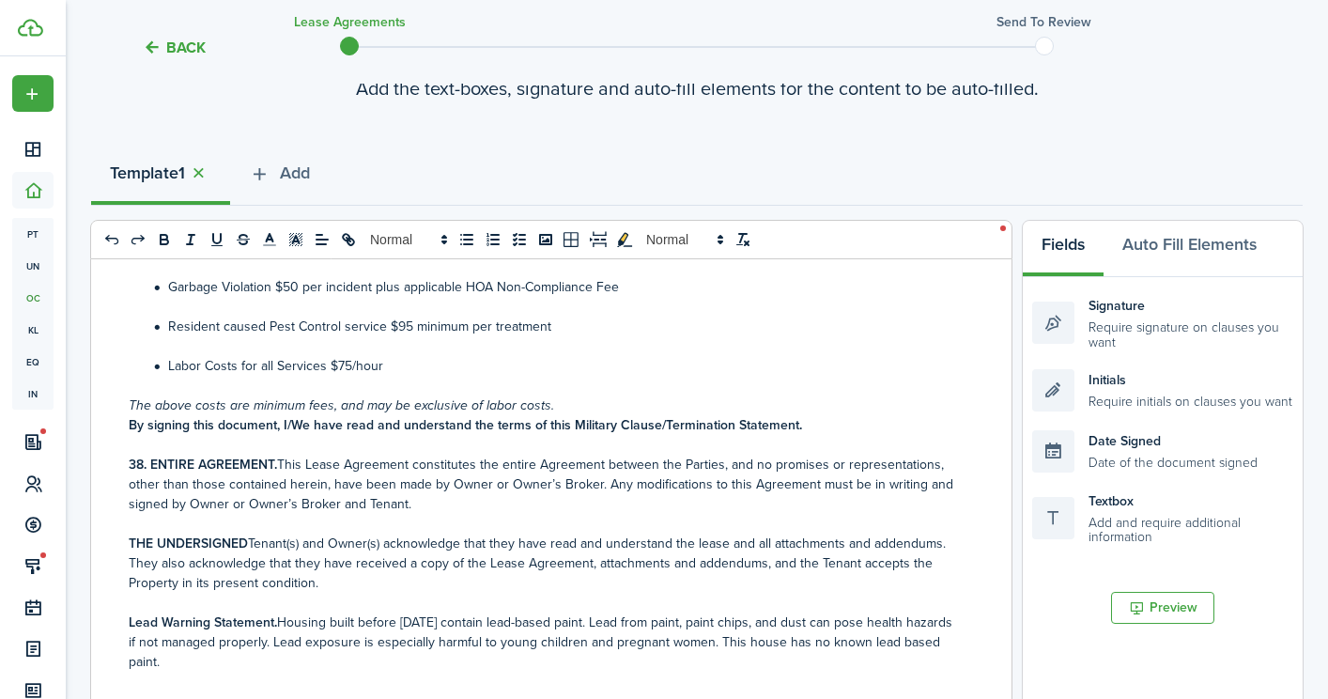
scroll to position [0, 0]
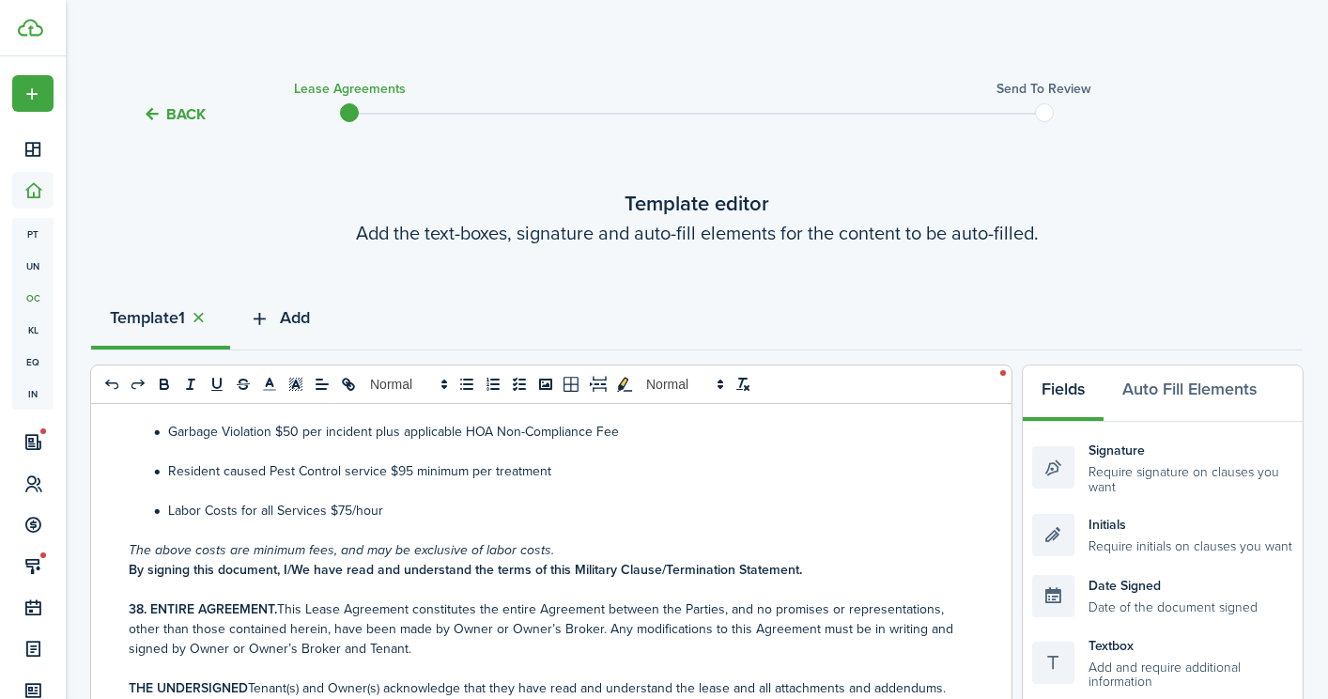
click at [293, 317] on span "Add" at bounding box center [295, 317] width 30 height 25
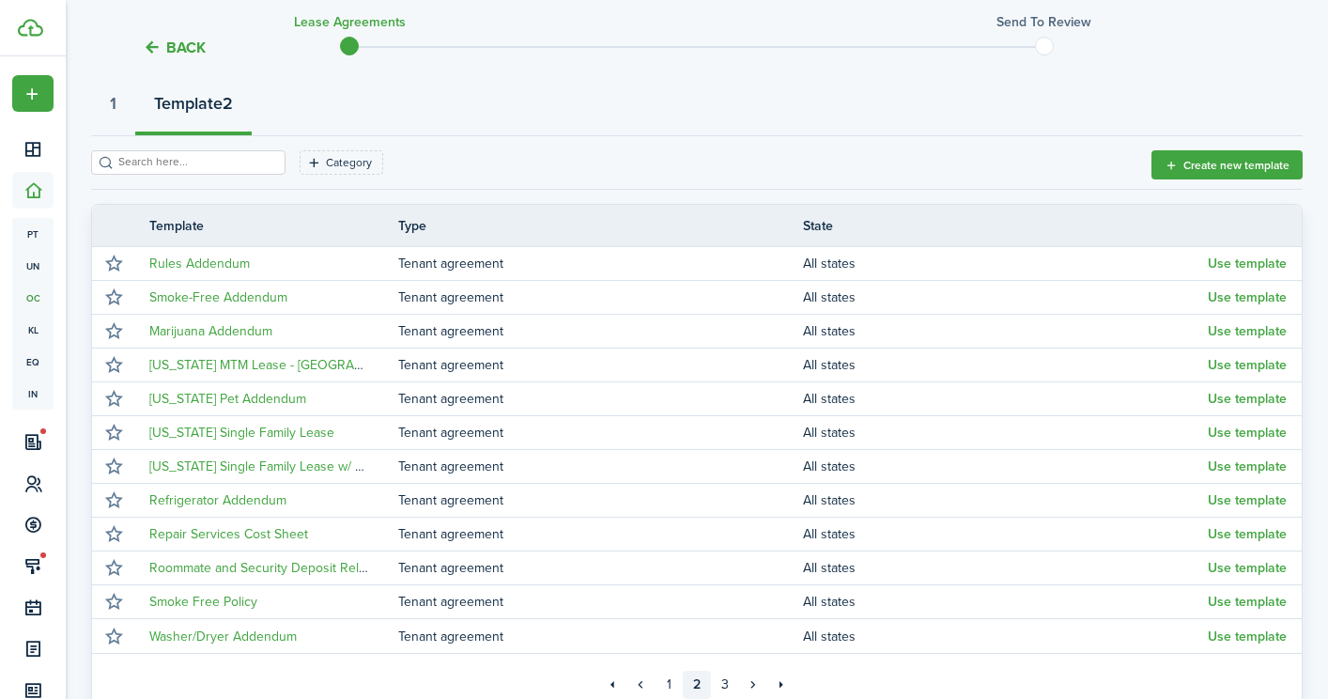
scroll to position [226, 0]
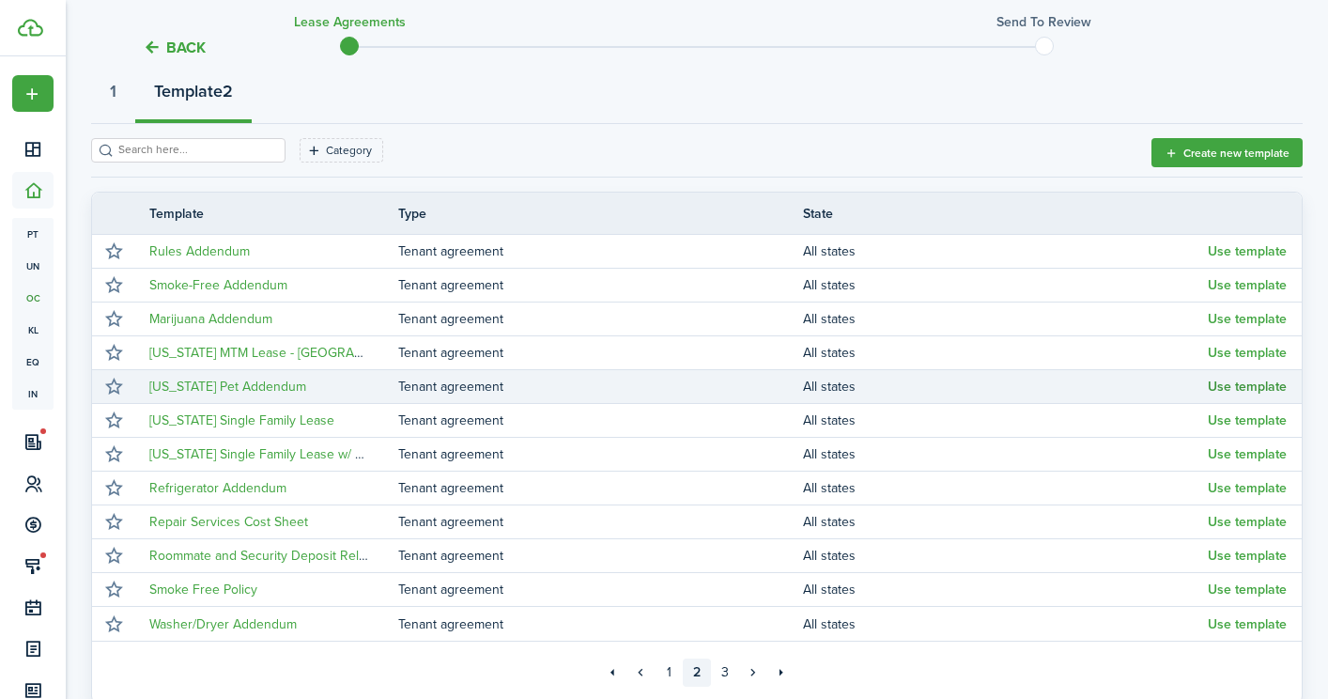
click at [1264, 385] on button "Use template" at bounding box center [1247, 387] width 79 height 15
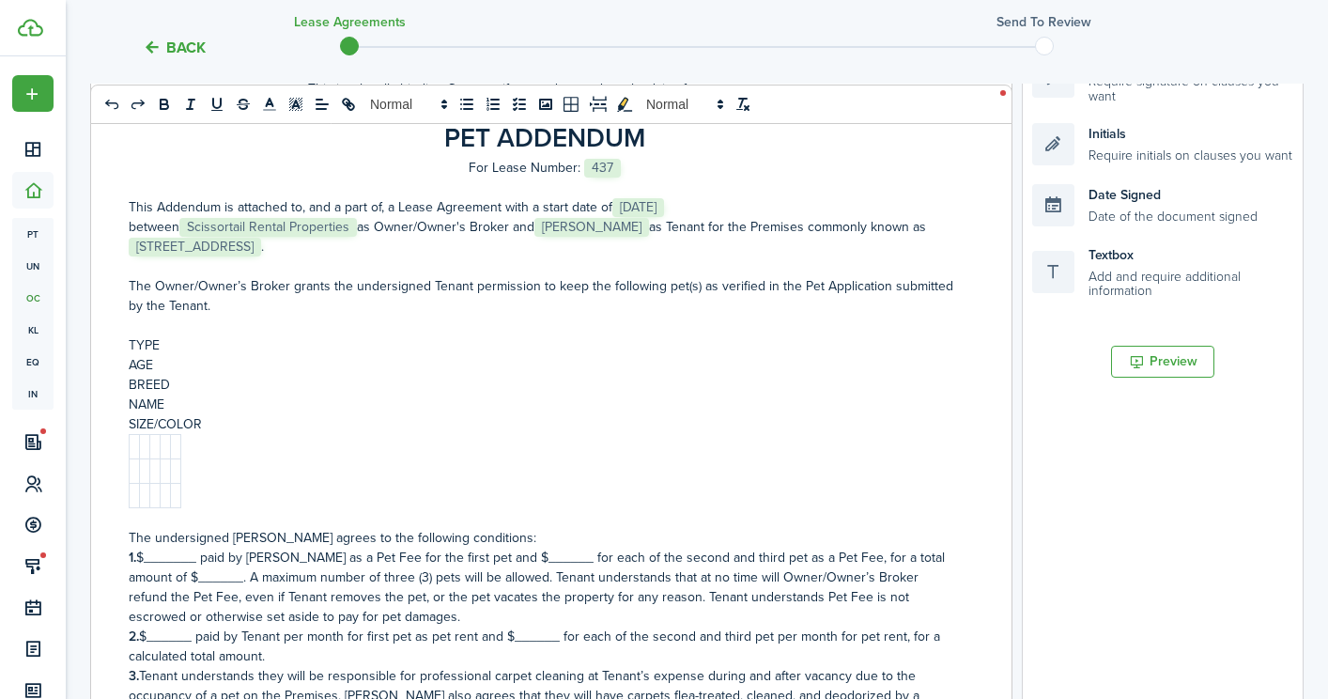
scroll to position [398, 0]
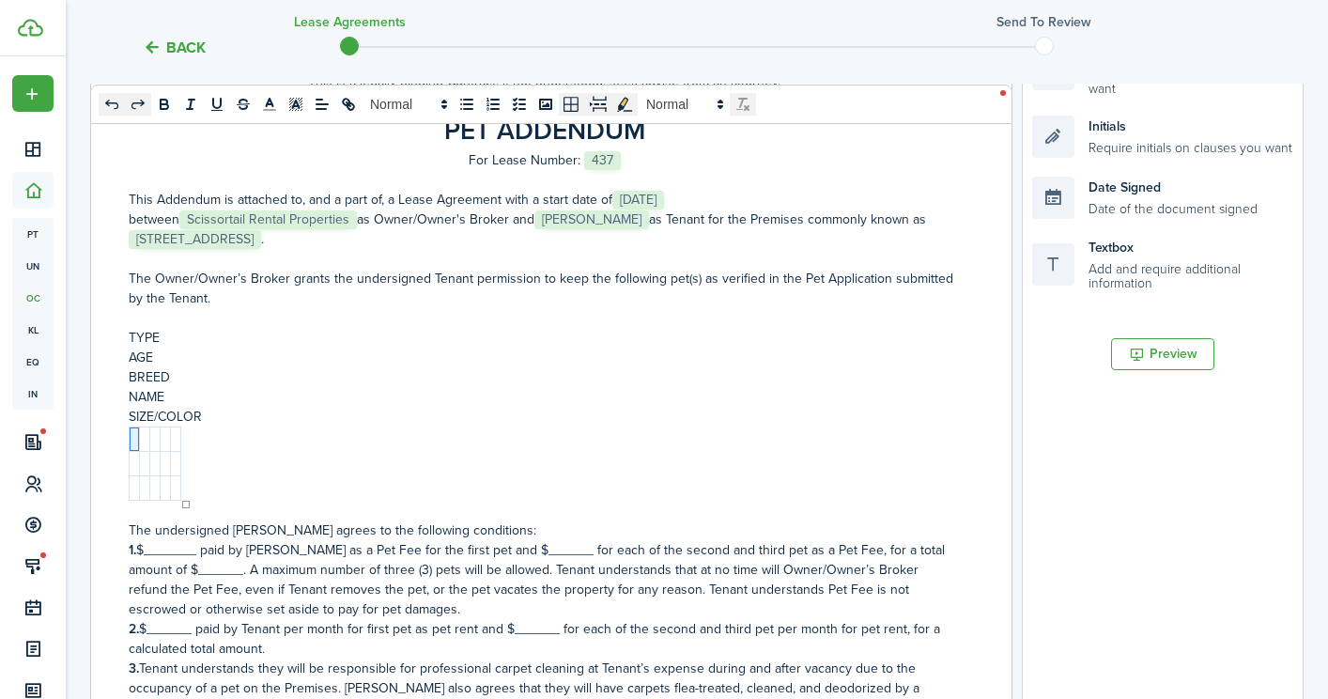
click at [133, 436] on td at bounding box center [135, 439] width 10 height 24
click at [498, 535] on p "The undersigned [PERSON_NAME] agrees to the following conditions:" at bounding box center [544, 530] width 831 height 20
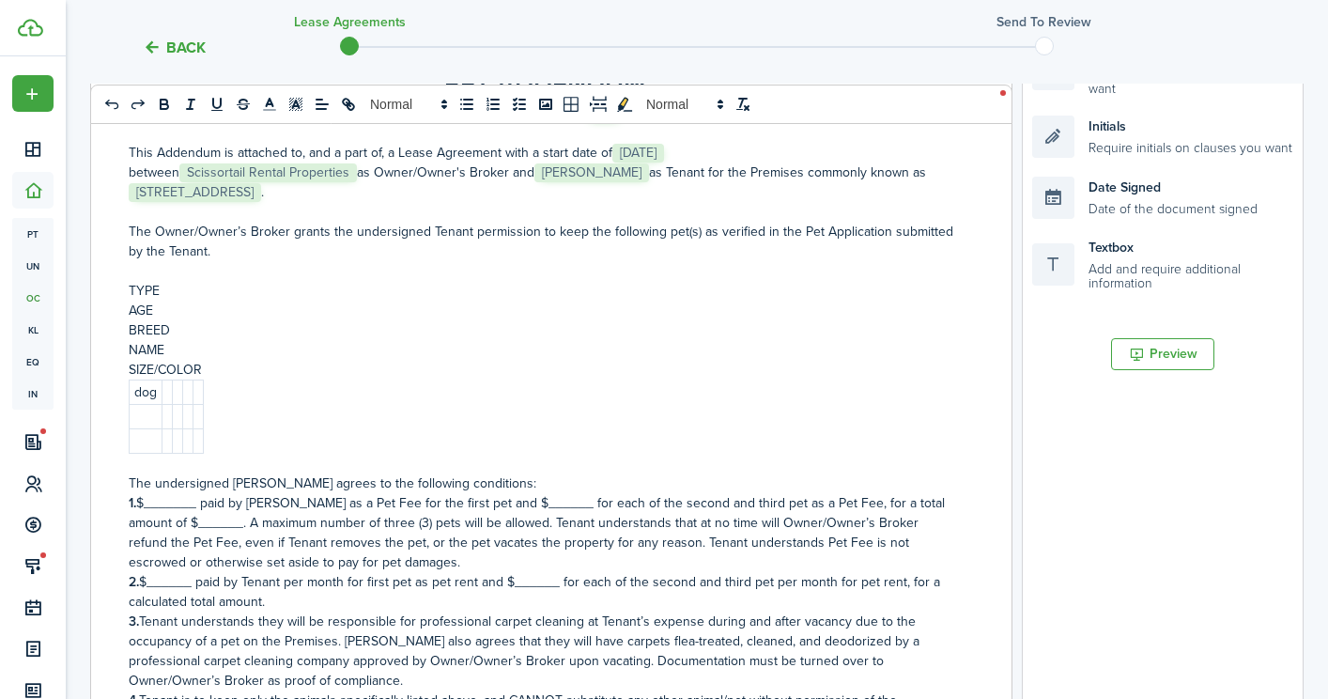
scroll to position [64, 0]
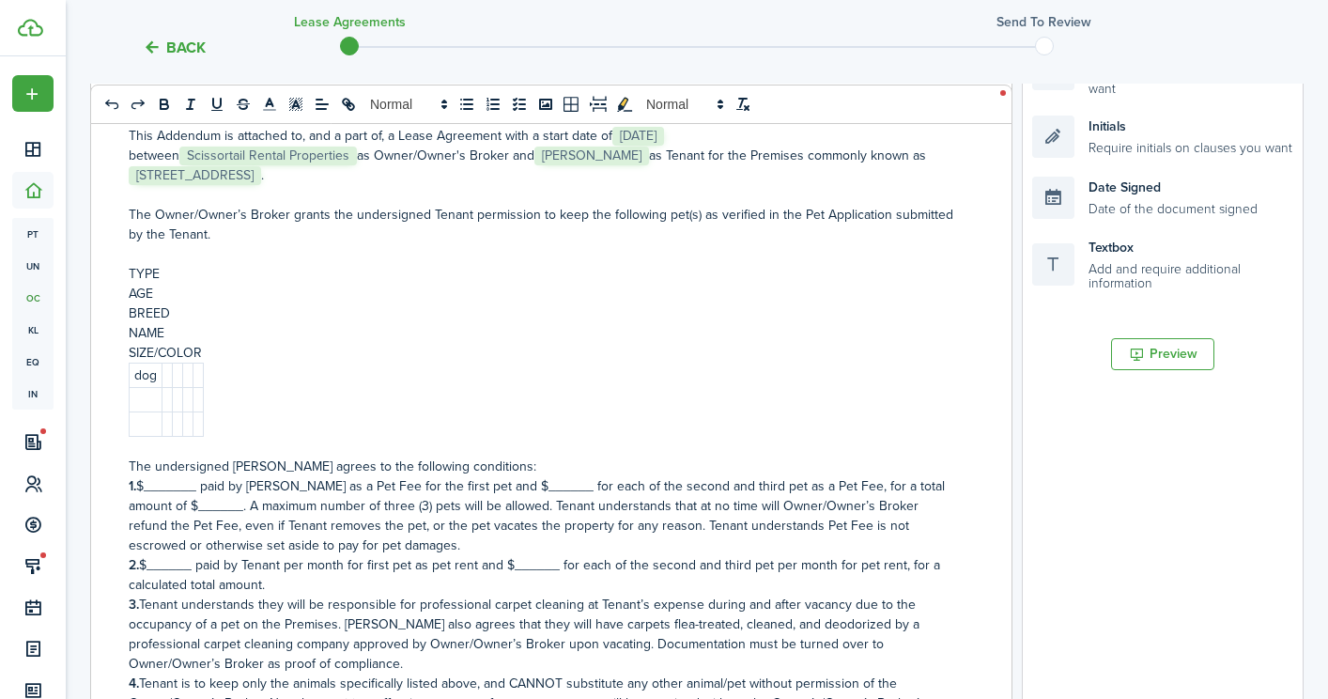
click at [175, 481] on p "1. $_______ paid by [PERSON_NAME] as a Pet Fee for the first pet and $______ fo…" at bounding box center [544, 515] width 831 height 79
click at [538, 487] on p "1. $____500___ paid by Tenant as a Pet Fee for the first pet and $______ for ea…" at bounding box center [544, 515] width 831 height 79
click at [221, 501] on p "1. $____500___ paid by [PERSON_NAME] as a Pet Fee for the first pet and $____50…" at bounding box center [544, 515] width 831 height 79
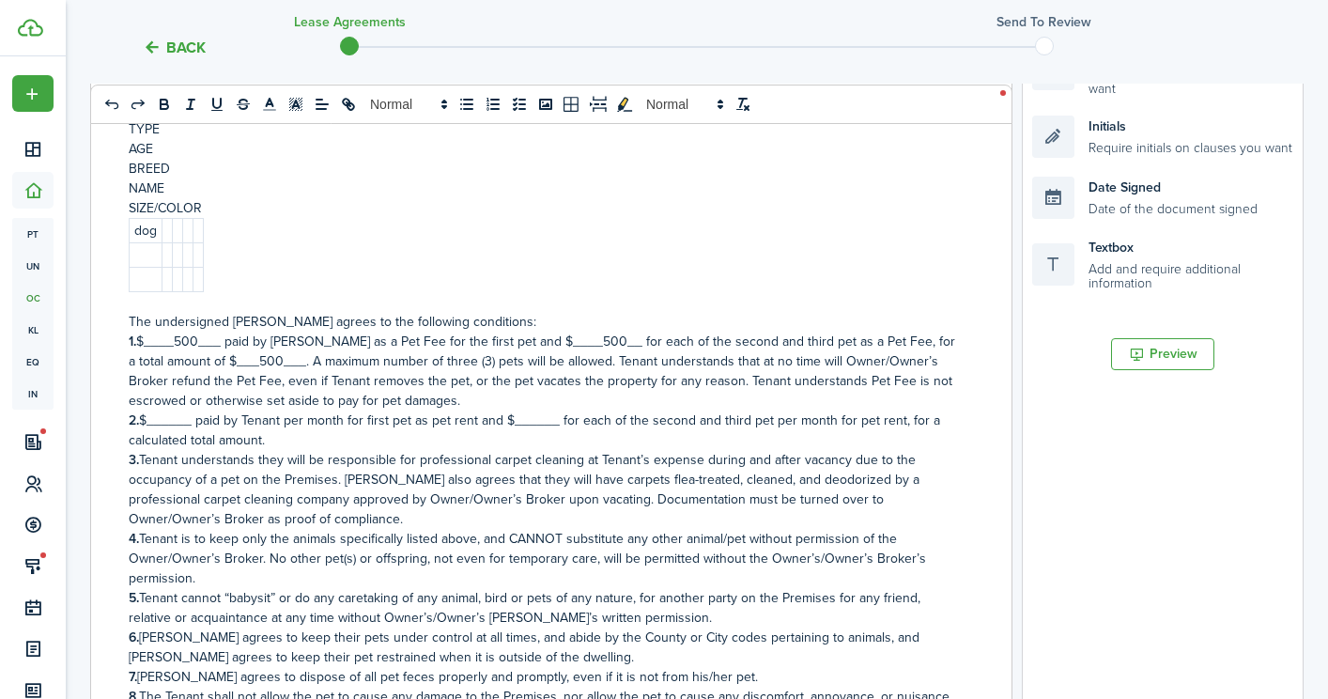
scroll to position [210, 0]
click at [165, 409] on p "2. $______ paid by Tenant per month for first pet as pet rent and $______ for e…" at bounding box center [544, 428] width 831 height 39
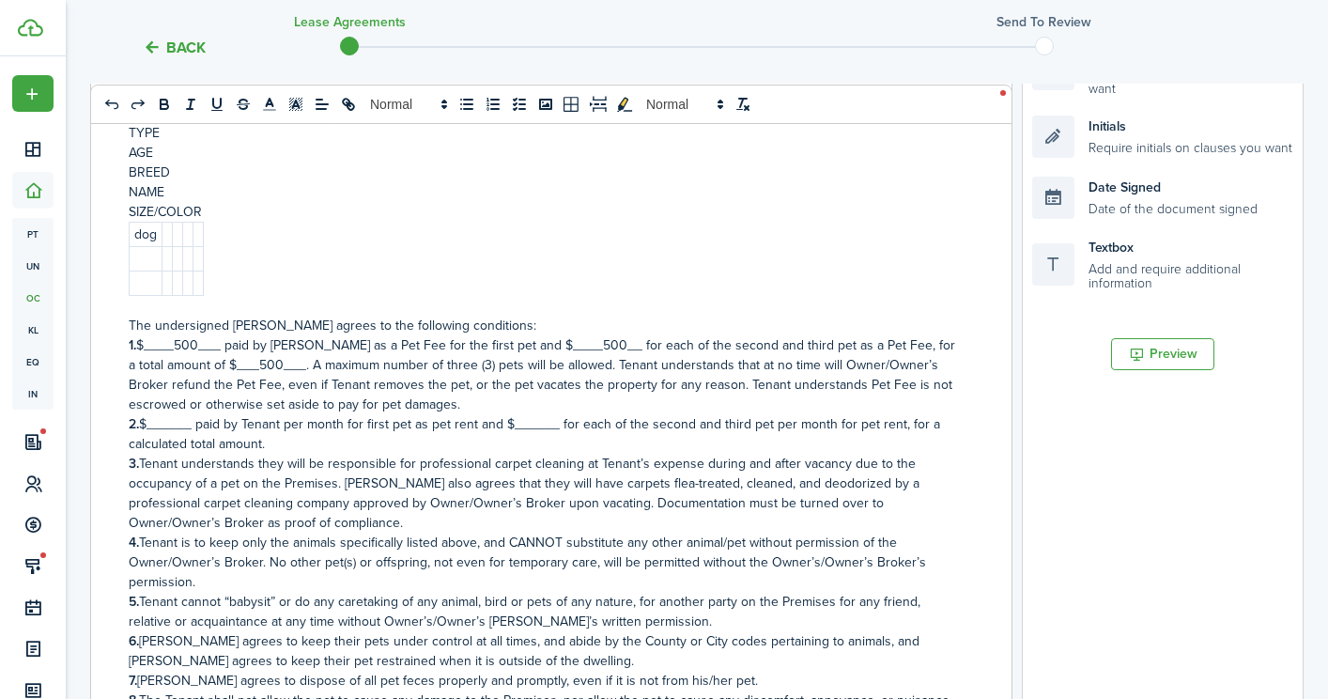
click at [178, 426] on p "2. $______ paid by Tenant per month for first pet as pet rent and $______ for e…" at bounding box center [544, 433] width 831 height 39
click at [552, 427] on p "2. $____30__ paid by Tenant per month for first pet as pet rent and $______ for…" at bounding box center [544, 433] width 831 height 39
click at [352, 437] on p "2. $____30__ paid by Tenant per month for first pet as pet rent and $___30___ f…" at bounding box center [544, 433] width 831 height 39
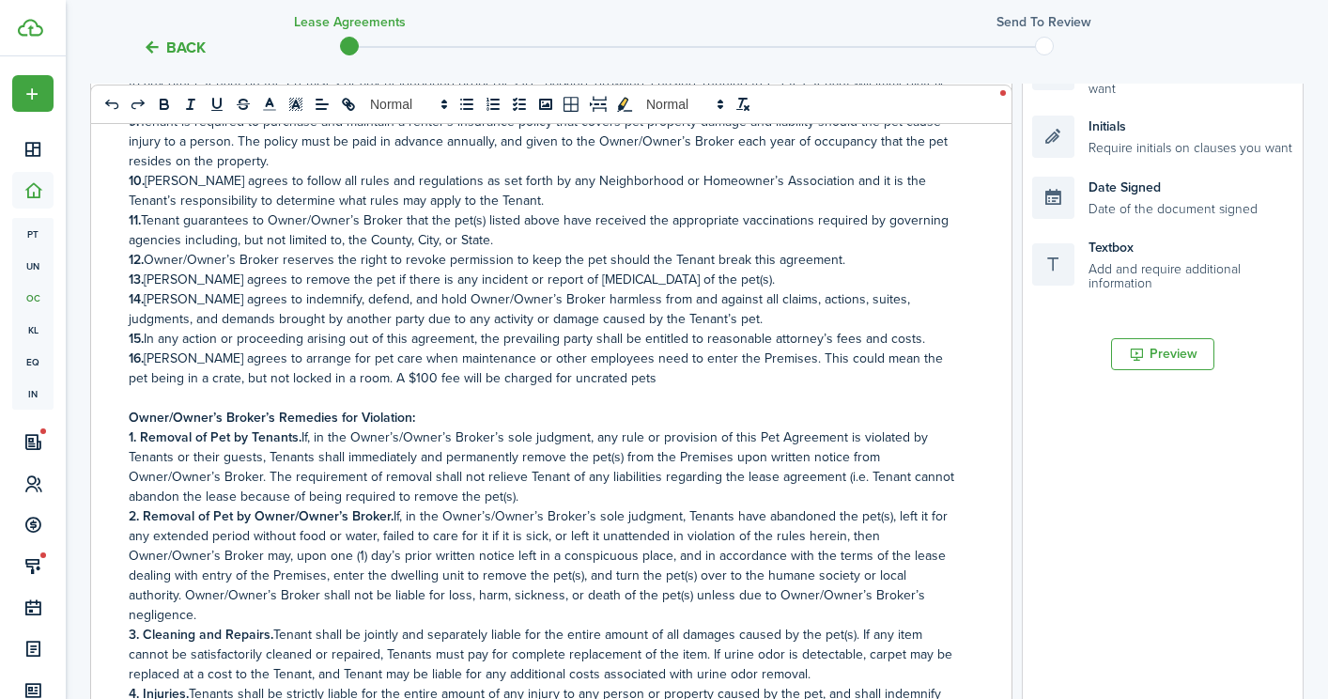
scroll to position [987, 0]
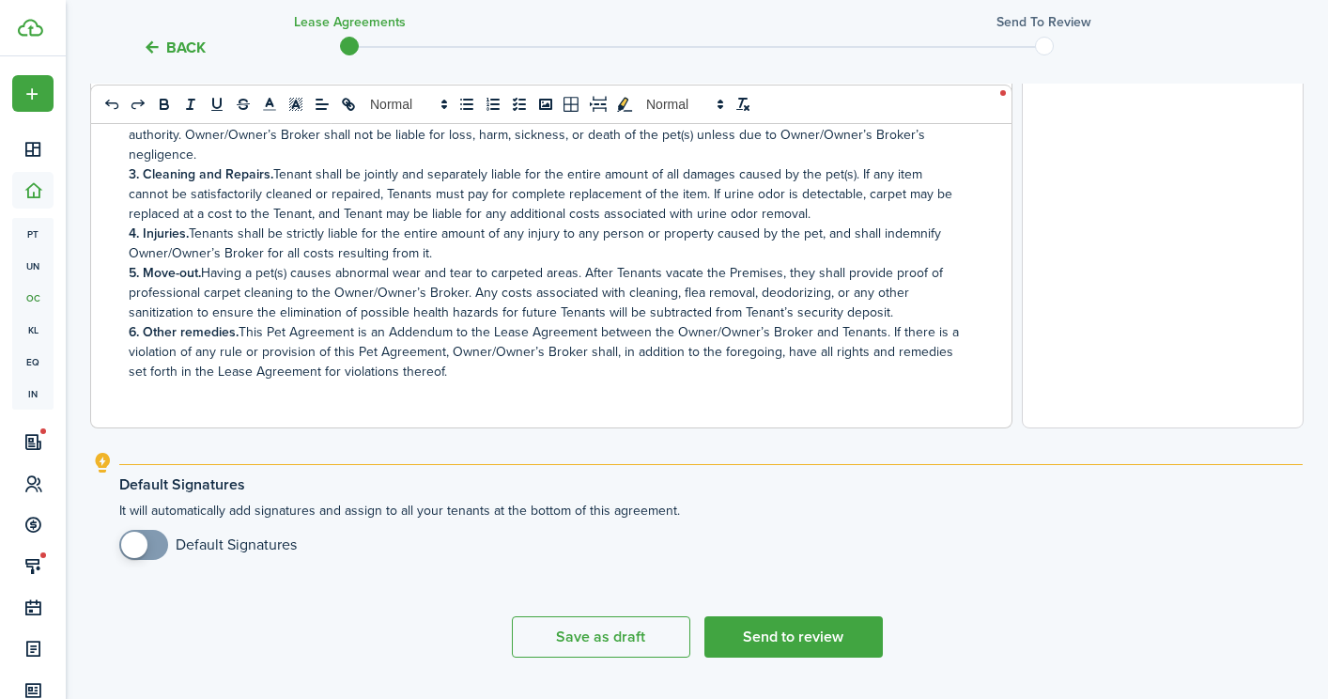
checkbox input "true"
click at [150, 541] on span at bounding box center [143, 545] width 19 height 30
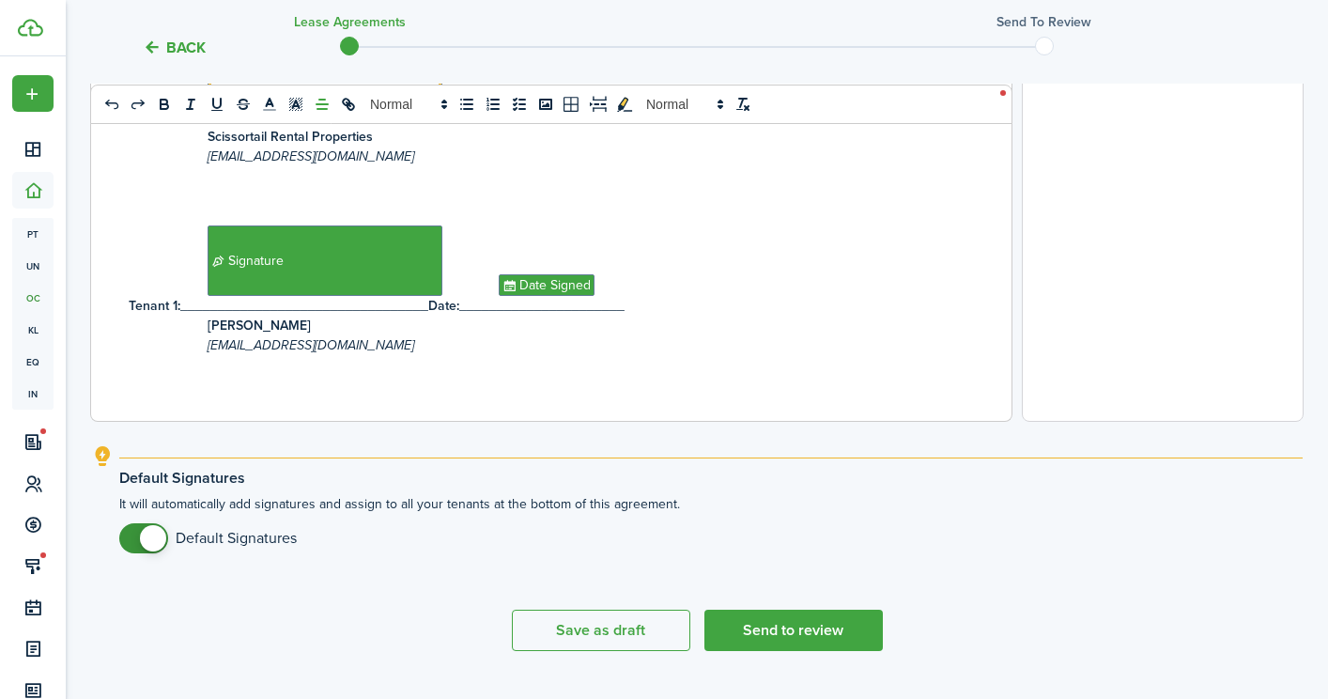
scroll to position [762, 0]
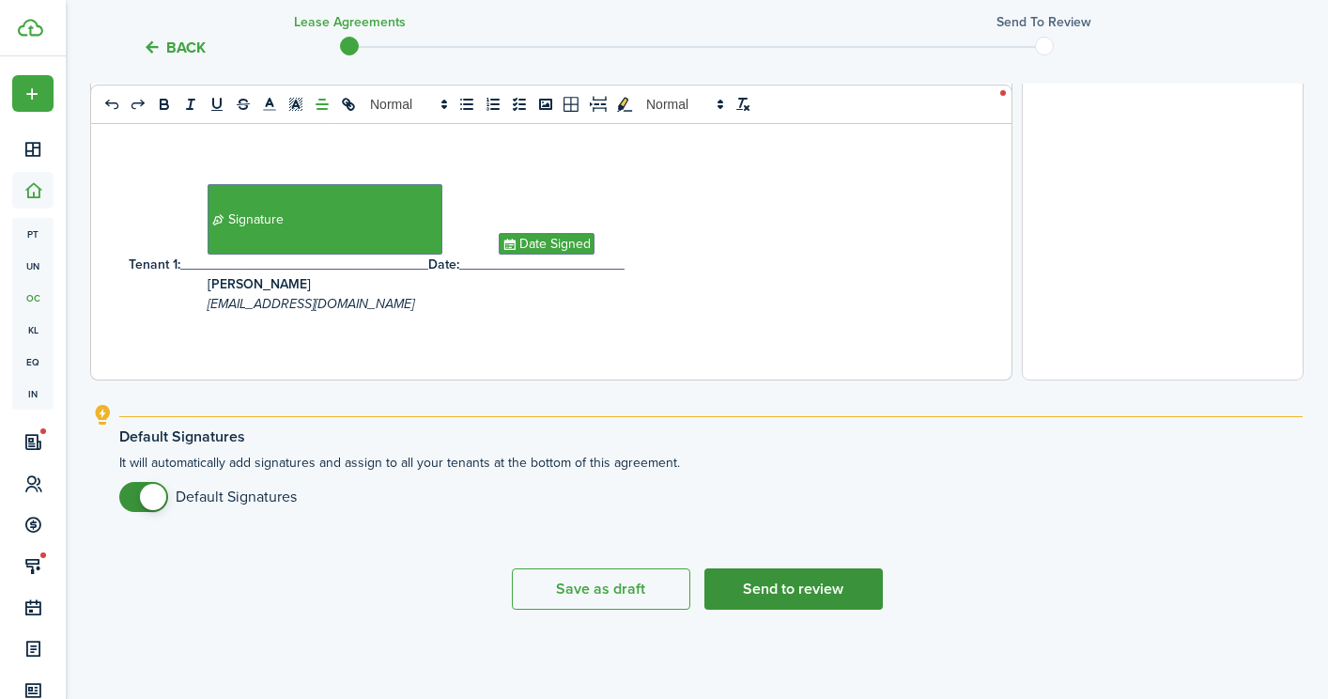
click at [788, 590] on button "Send to review" at bounding box center [794, 588] width 178 height 41
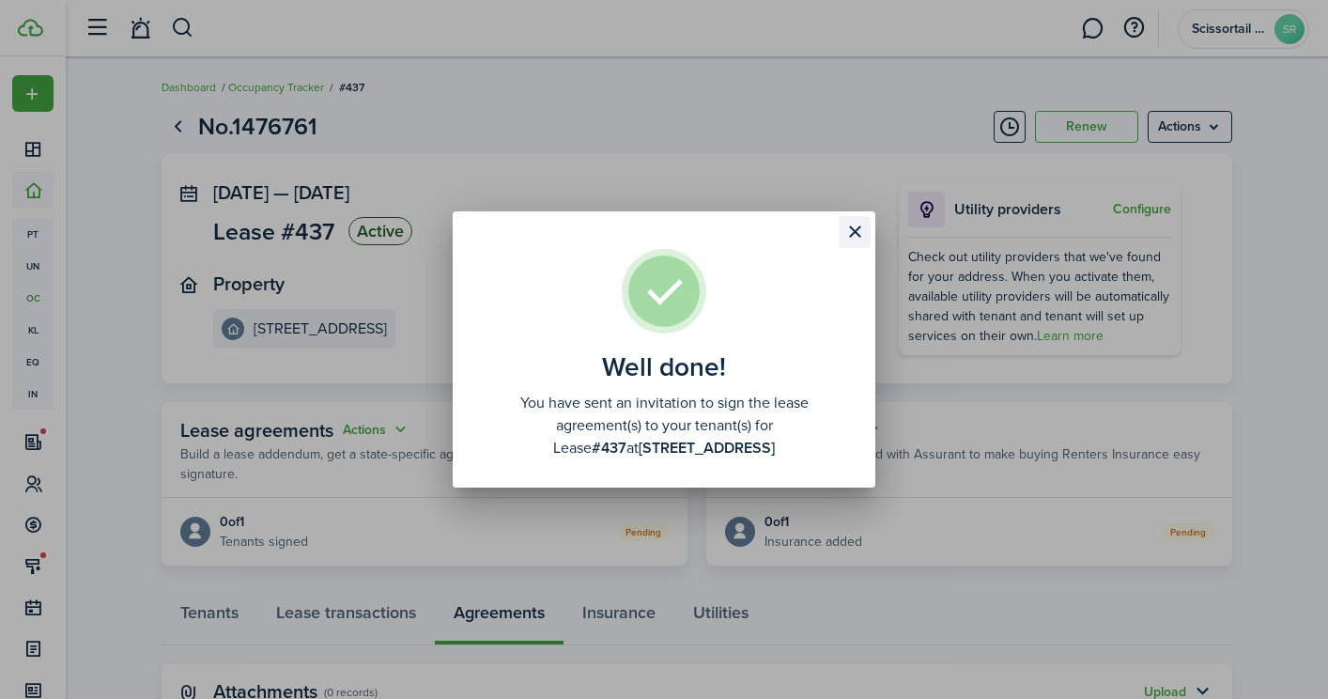
click at [855, 236] on button "Close modal" at bounding box center [855, 232] width 32 height 32
